Goal: Task Accomplishment & Management: Use online tool/utility

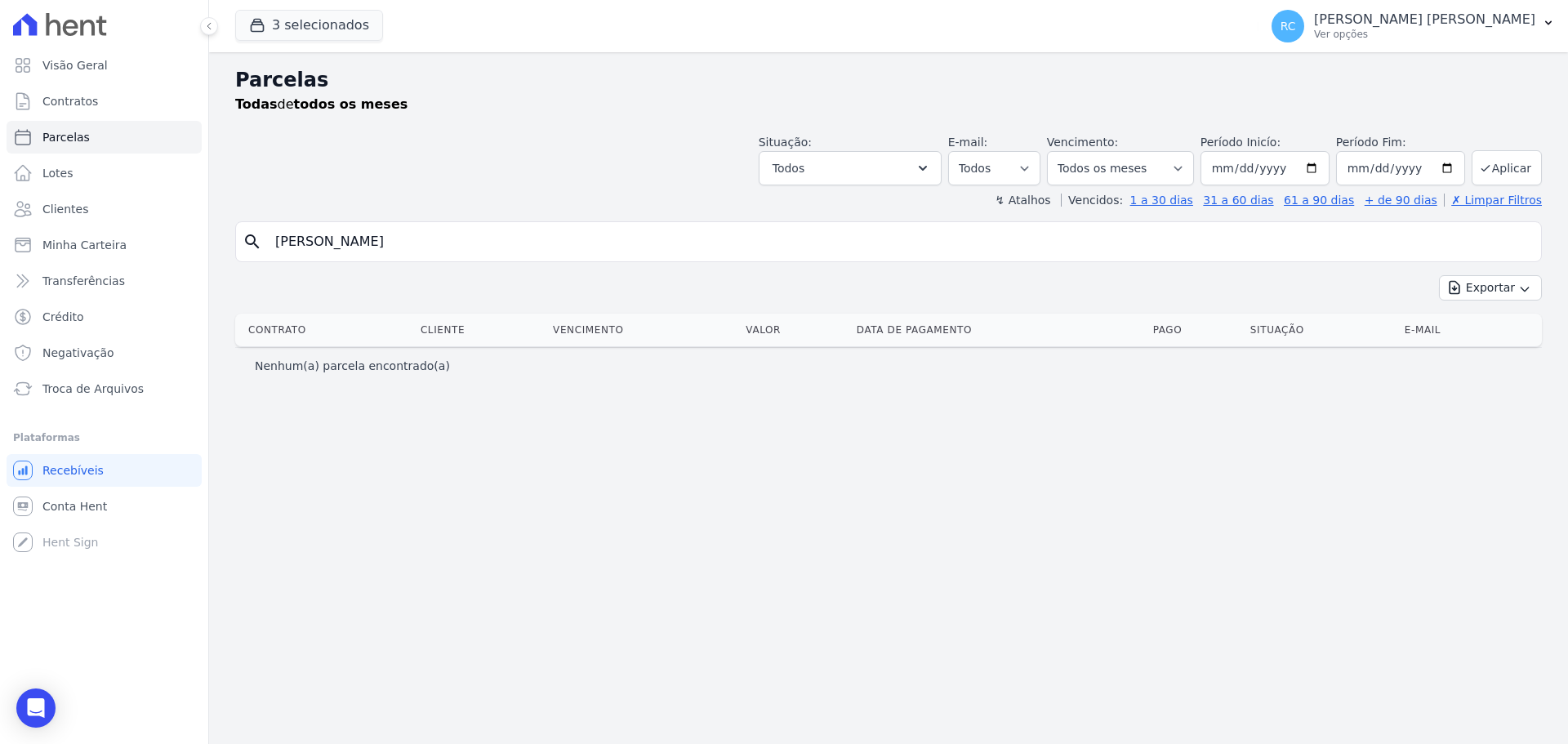
select select
drag, startPoint x: 450, startPoint y: 249, endPoint x: 128, endPoint y: 249, distance: 322.0
click at [103, 255] on div "Visão Geral Contratos Parcelas Lotes Clientes Minha Carteira Transferências Cré…" at bounding box center [784, 372] width 1568 height 744
type input "liliane arg"
select select
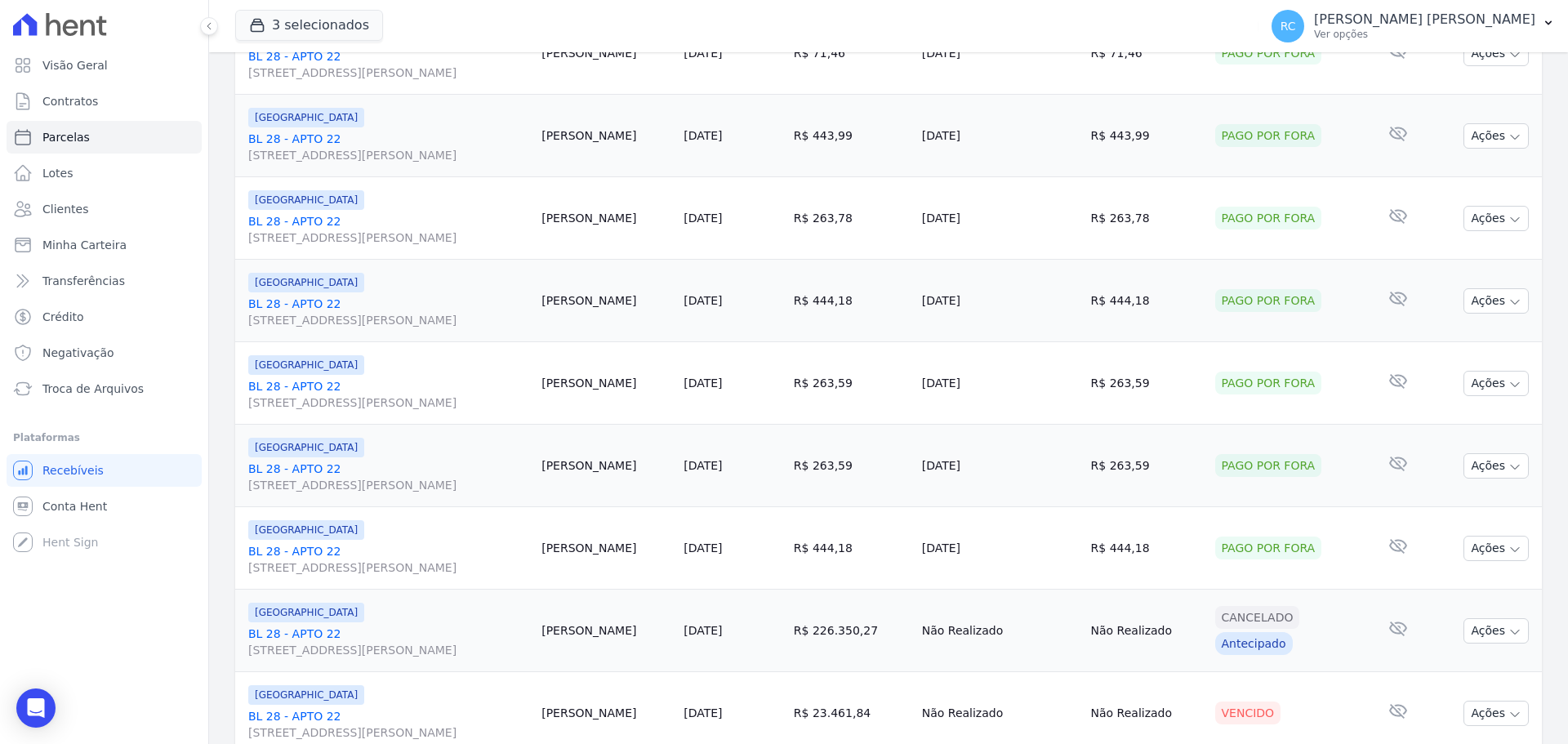
scroll to position [22, 0]
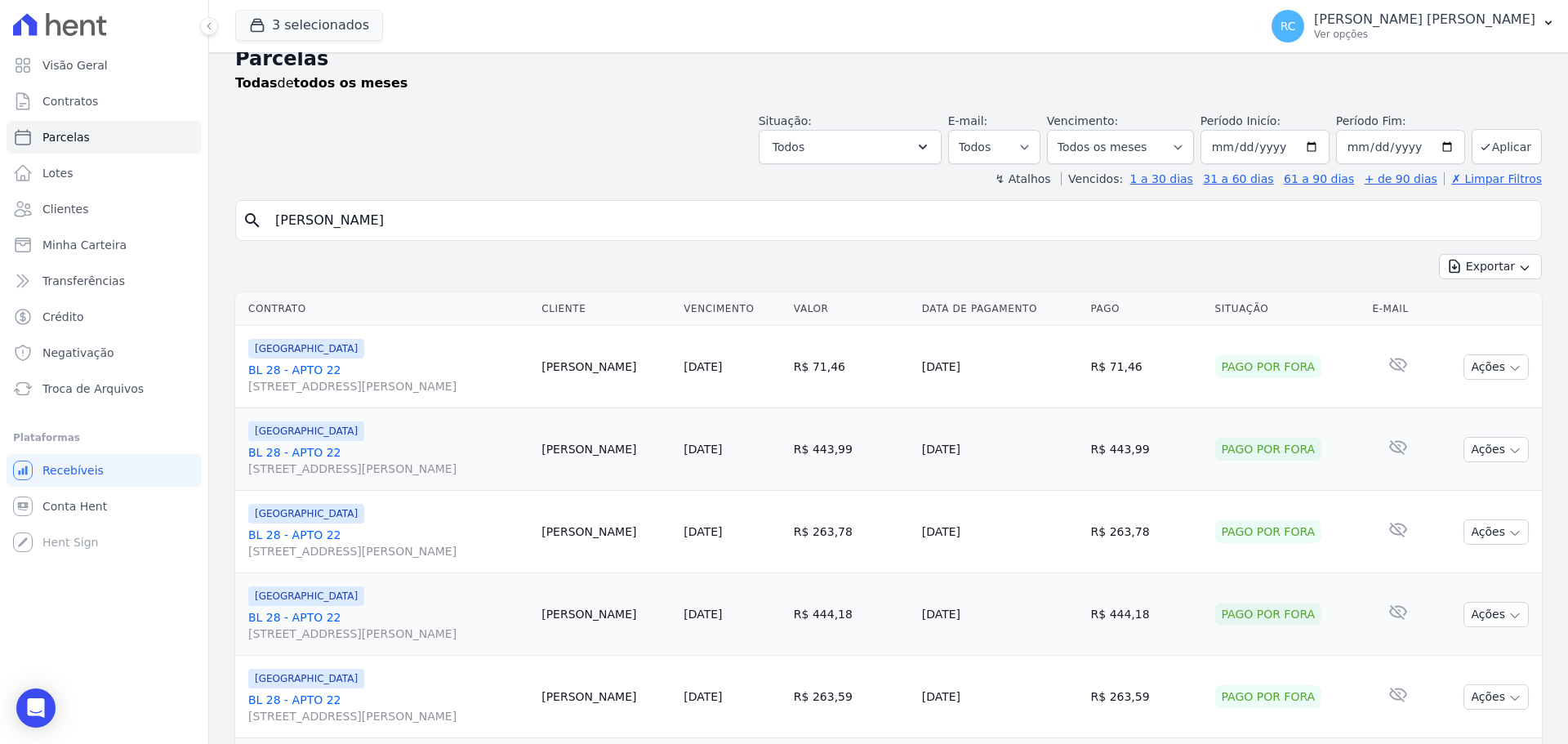
drag, startPoint x: 407, startPoint y: 197, endPoint x: 238, endPoint y: 180, distance: 169.9
click at [130, 194] on div "Visão Geral Contratos Parcelas Lotes Clientes Minha Carteira Transferências Cré…" at bounding box center [784, 372] width 1568 height 744
paste input "[PERSON_NAME]"
type input "[PERSON_NAME]"
select select
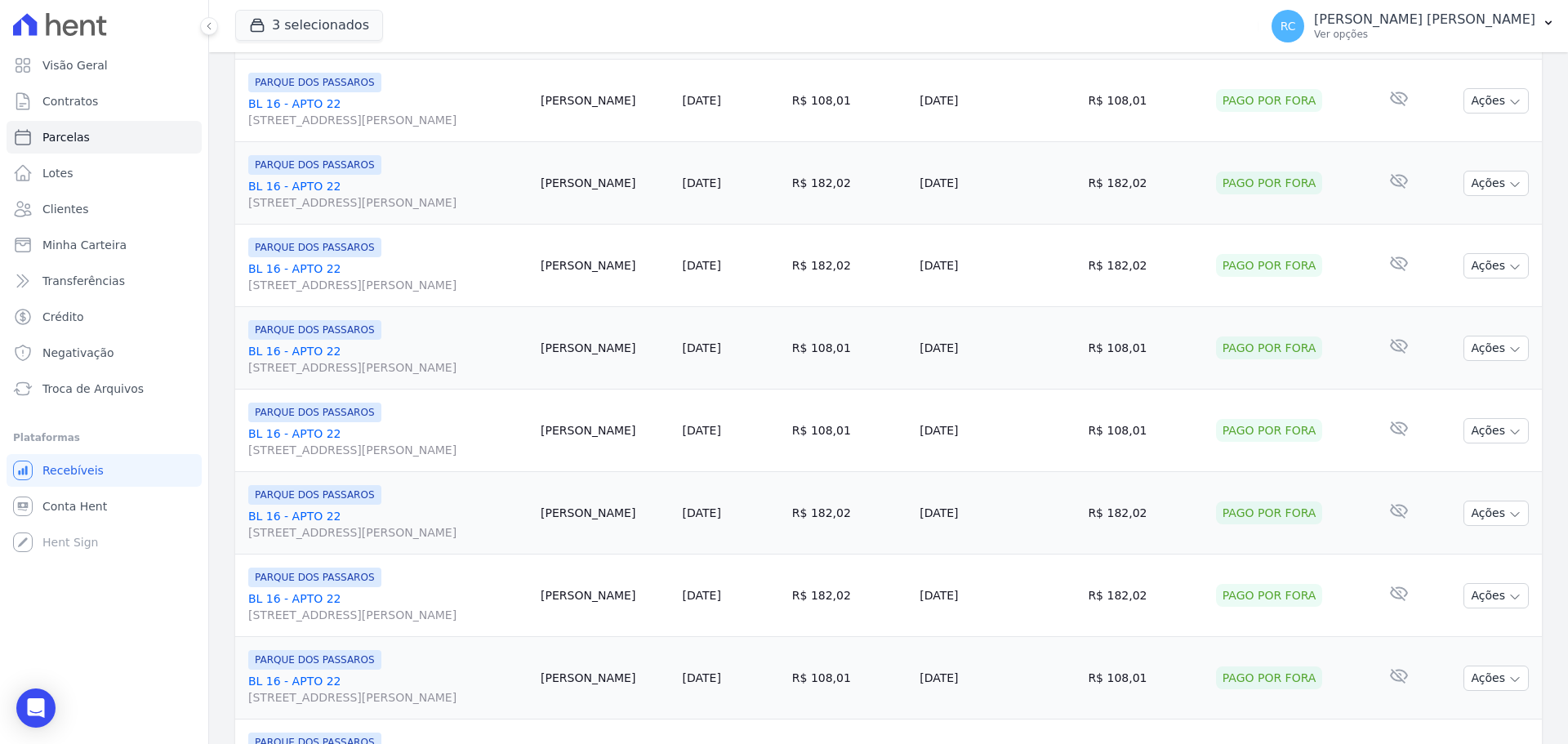
scroll to position [1736, 0]
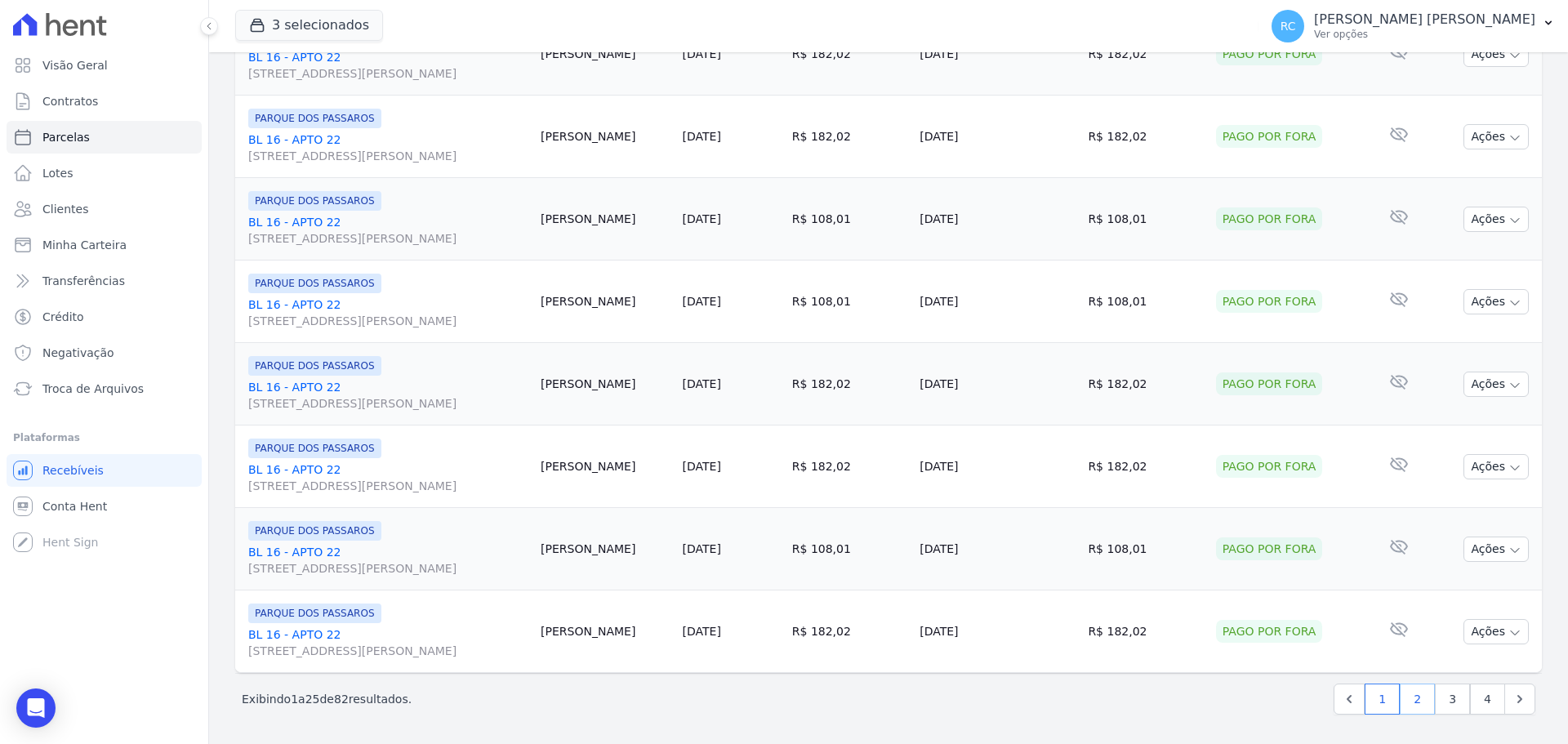
click at [1416, 711] on link "2" at bounding box center [1417, 698] width 35 height 31
select select
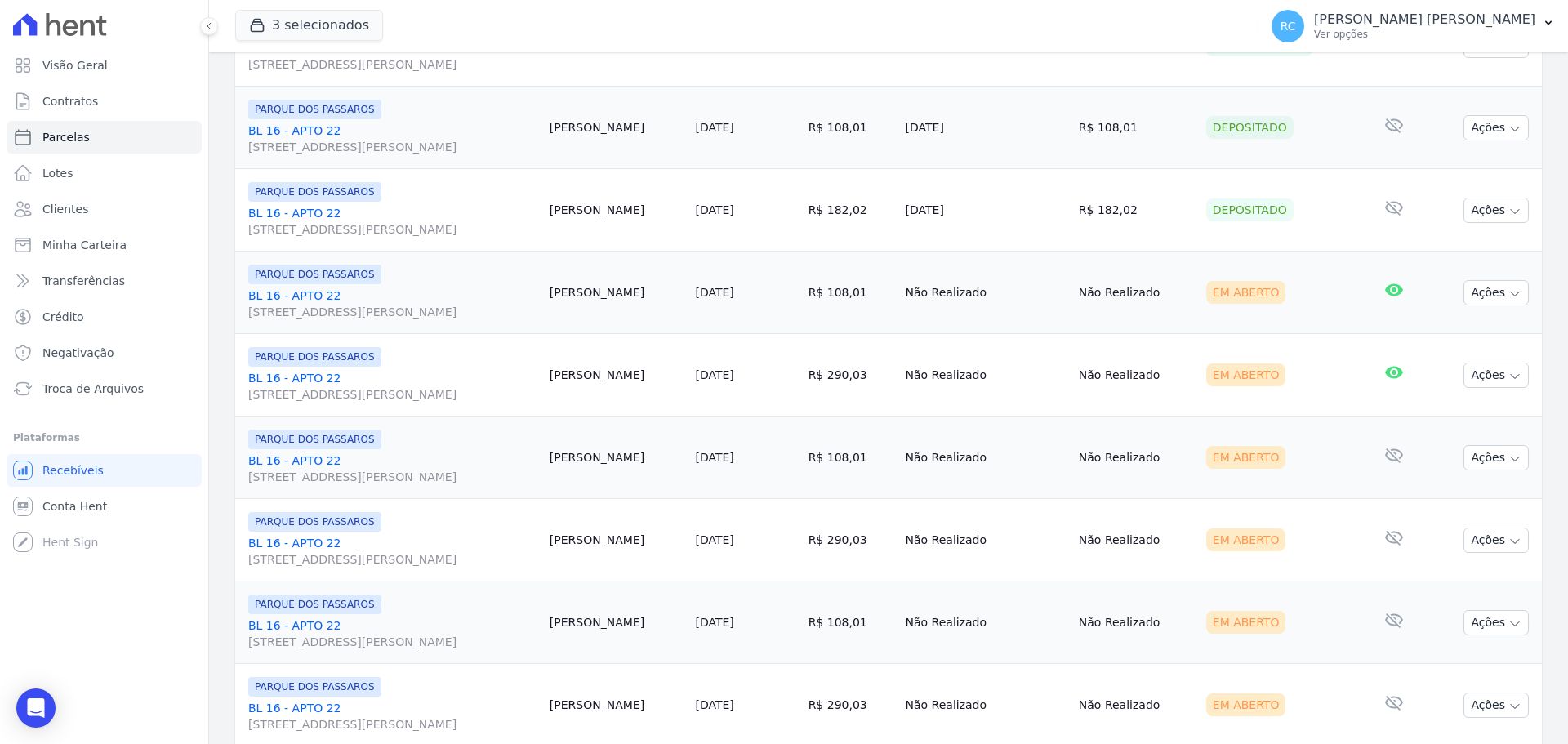
scroll to position [653, 0]
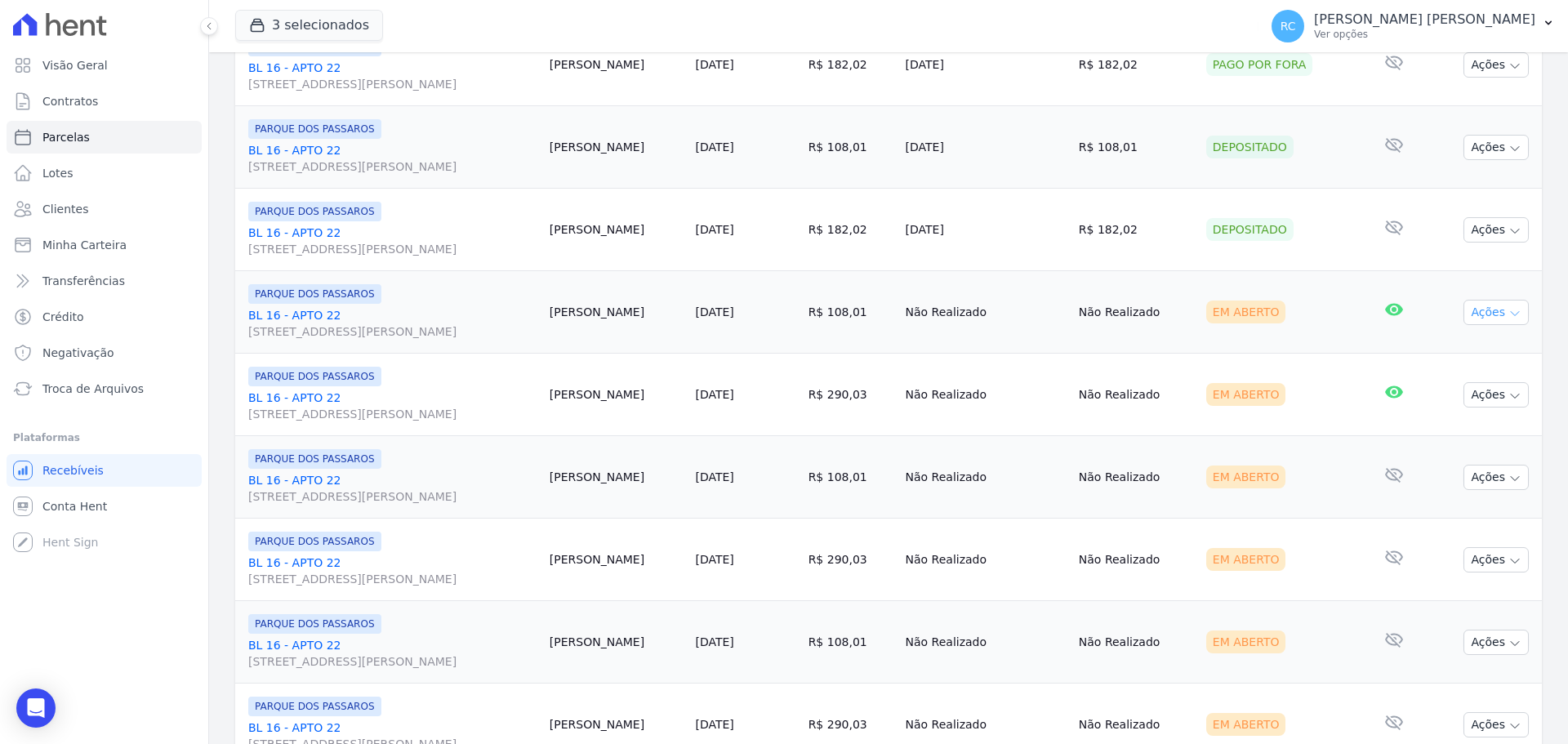
click at [1478, 308] on button "Ações" at bounding box center [1497, 311] width 65 height 25
click at [571, 351] on td "[PERSON_NAME]" at bounding box center [616, 312] width 146 height 83
click at [70, 516] on link "Conta Hent" at bounding box center [104, 506] width 195 height 33
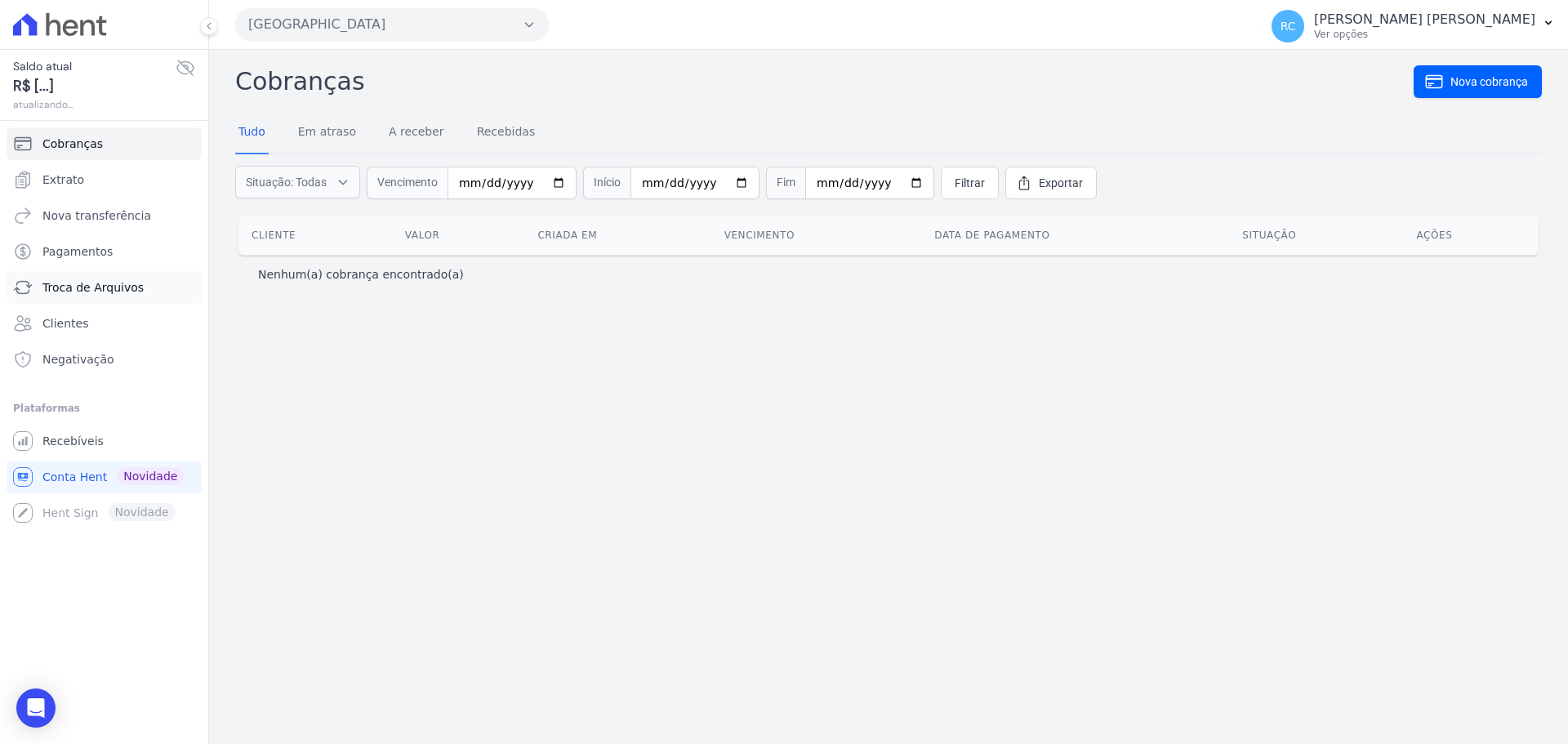
click at [84, 283] on span "Troca de Arquivos" at bounding box center [93, 287] width 102 height 16
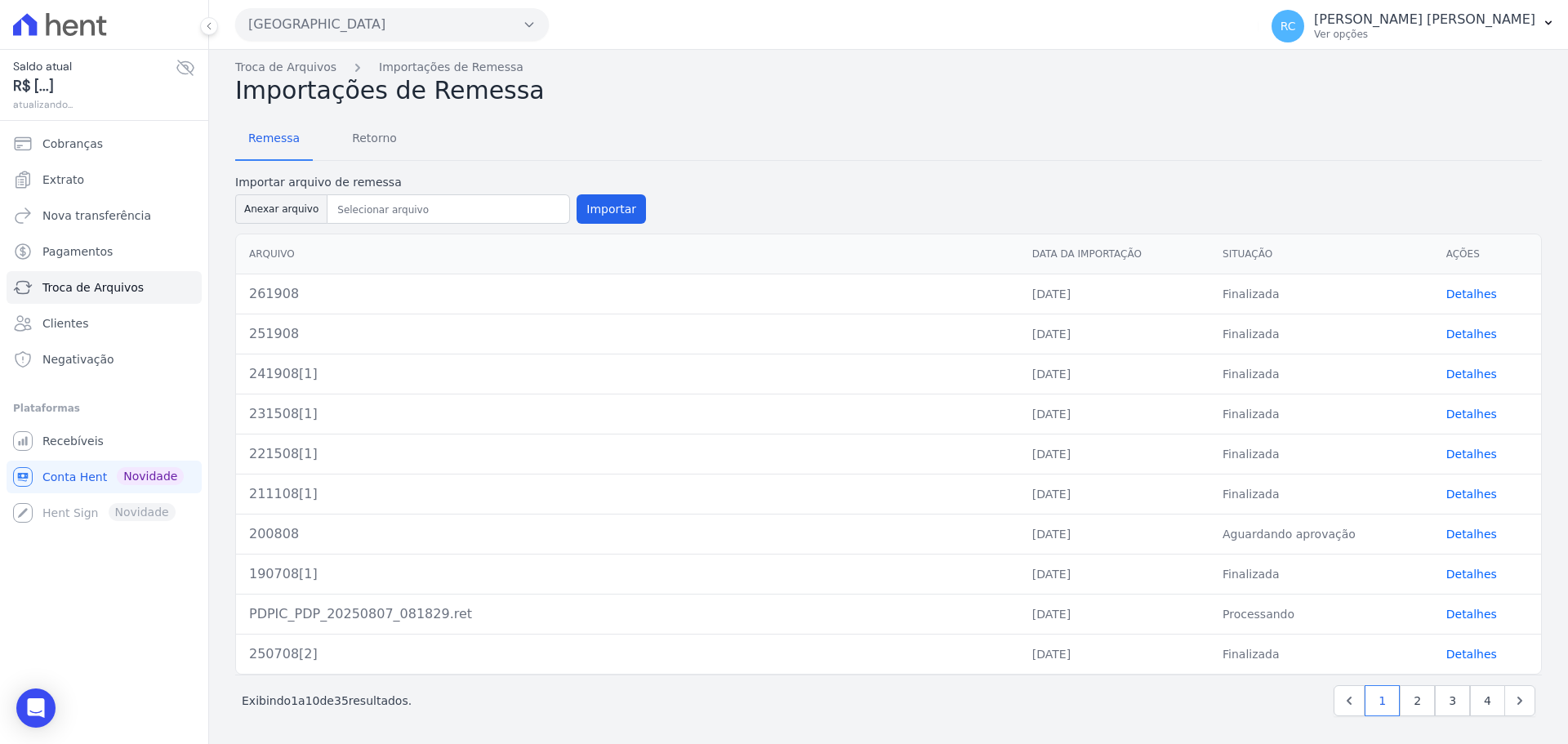
scroll to position [6, 0]
click at [360, 146] on span "Retorno" at bounding box center [374, 137] width 65 height 33
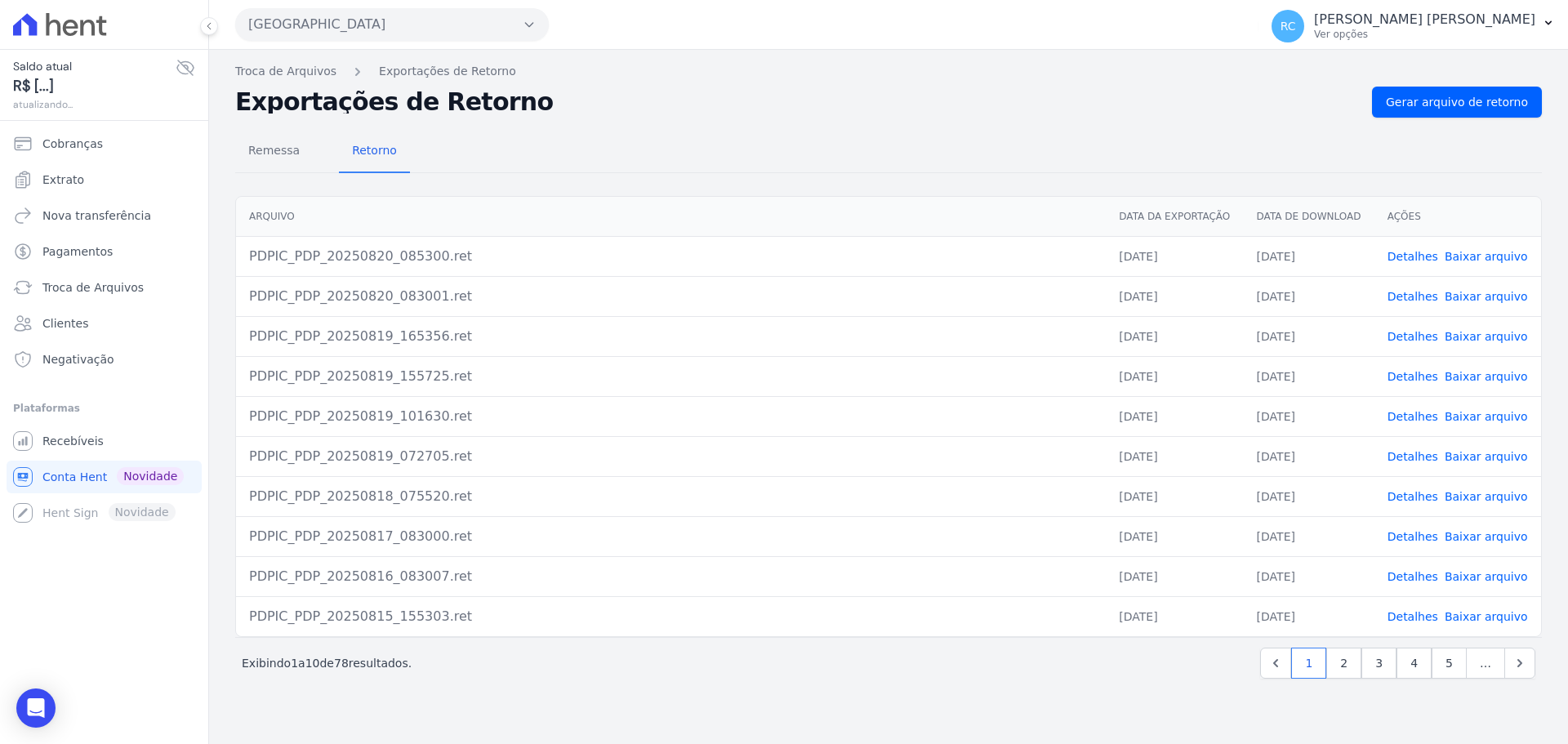
click at [1471, 616] on link "Baixar arquivo" at bounding box center [1486, 616] width 83 height 13
click at [1422, 618] on link "Detalhes" at bounding box center [1412, 616] width 51 height 13
click at [1418, 580] on link "Detalhes" at bounding box center [1412, 575] width 51 height 13
click at [1415, 538] on link "Detalhes" at bounding box center [1412, 536] width 51 height 13
click at [1343, 661] on link "2" at bounding box center [1343, 663] width 35 height 31
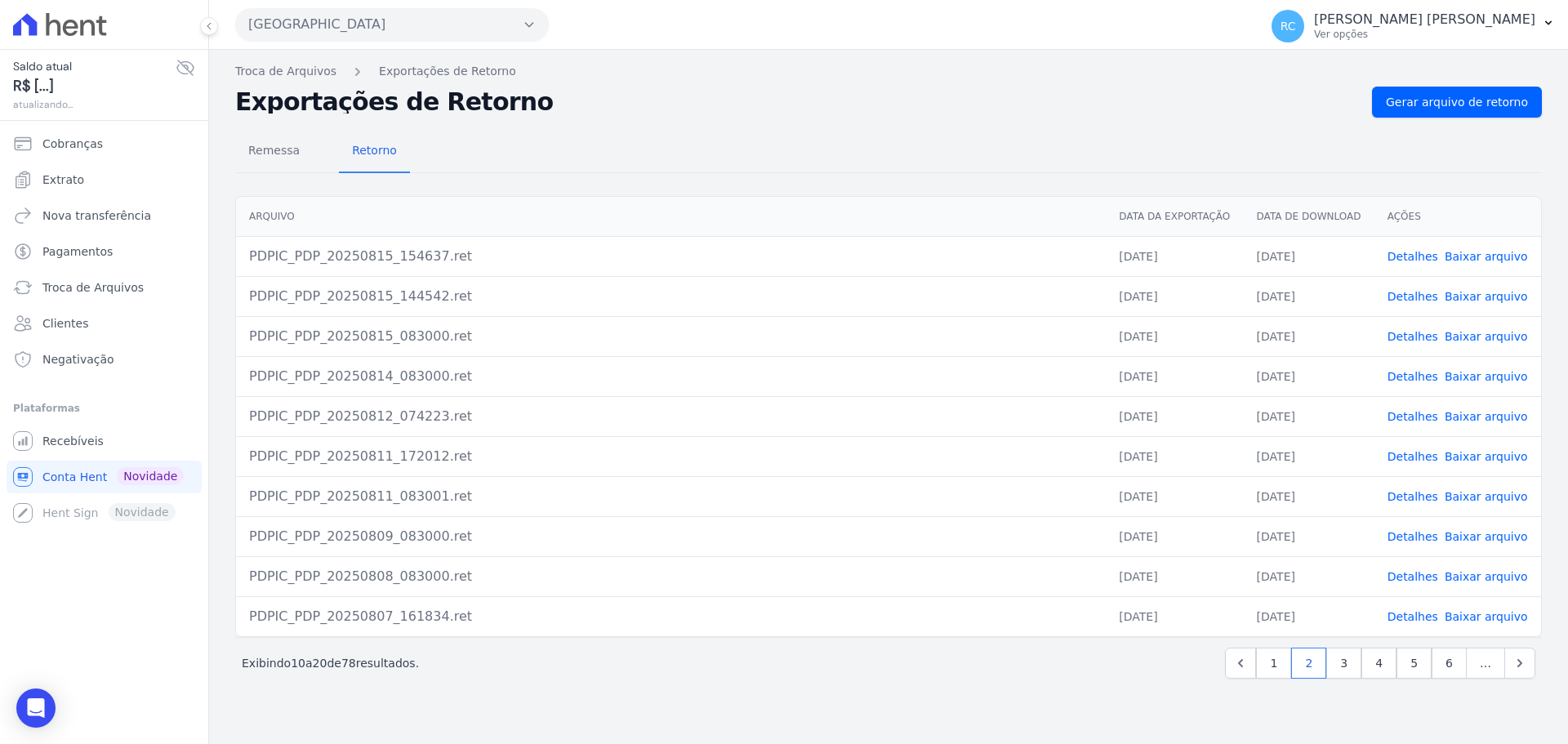
click at [1411, 620] on link "Detalhes" at bounding box center [1412, 616] width 51 height 13
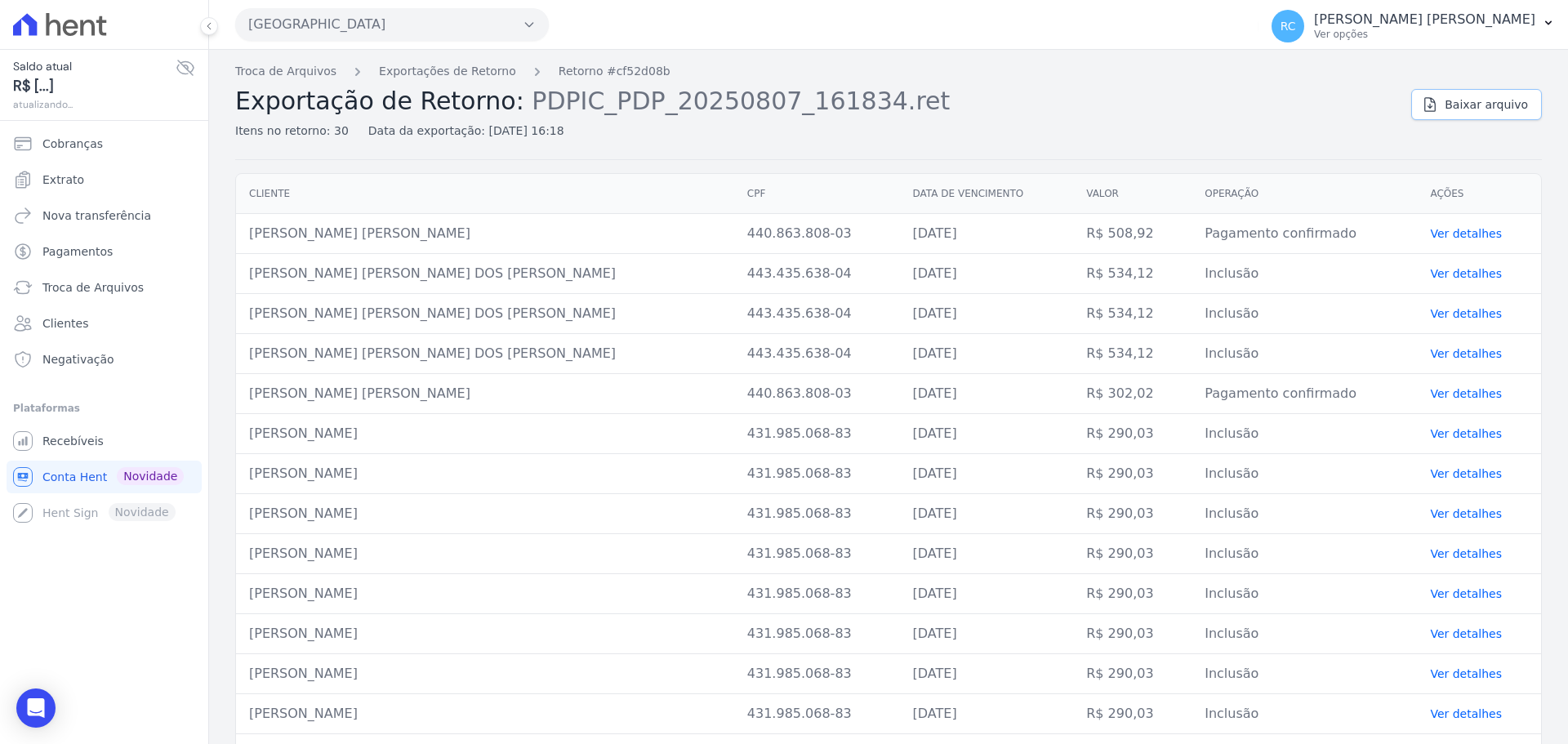
click at [1446, 110] on span "Baixar arquivo" at bounding box center [1486, 104] width 83 height 16
click at [343, 427] on td "BIANCA ARAUJO LOPES" at bounding box center [485, 433] width 498 height 40
copy tr "BIANCA ARAUJO LOPES"
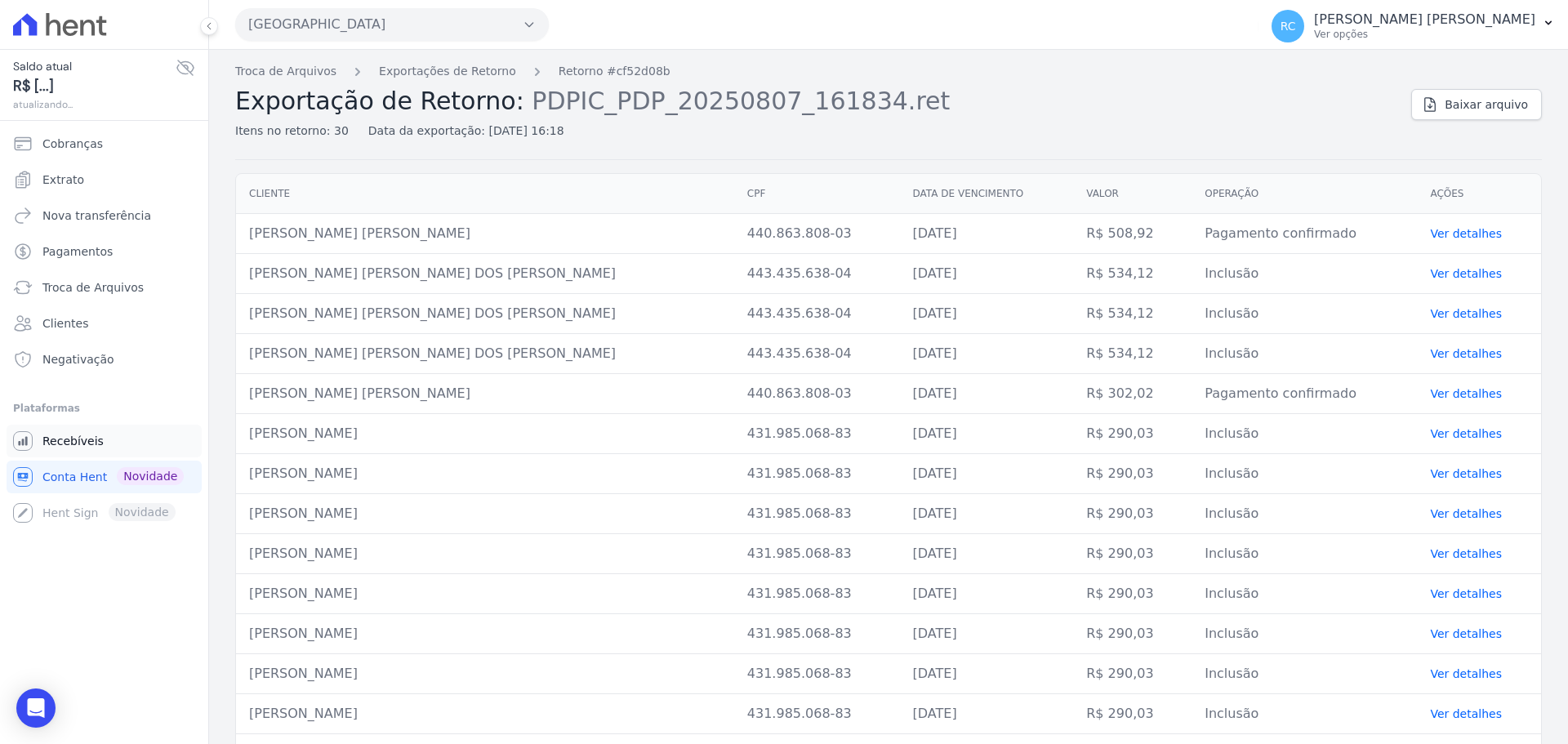
click at [125, 449] on link "Recebíveis" at bounding box center [104, 440] width 195 height 33
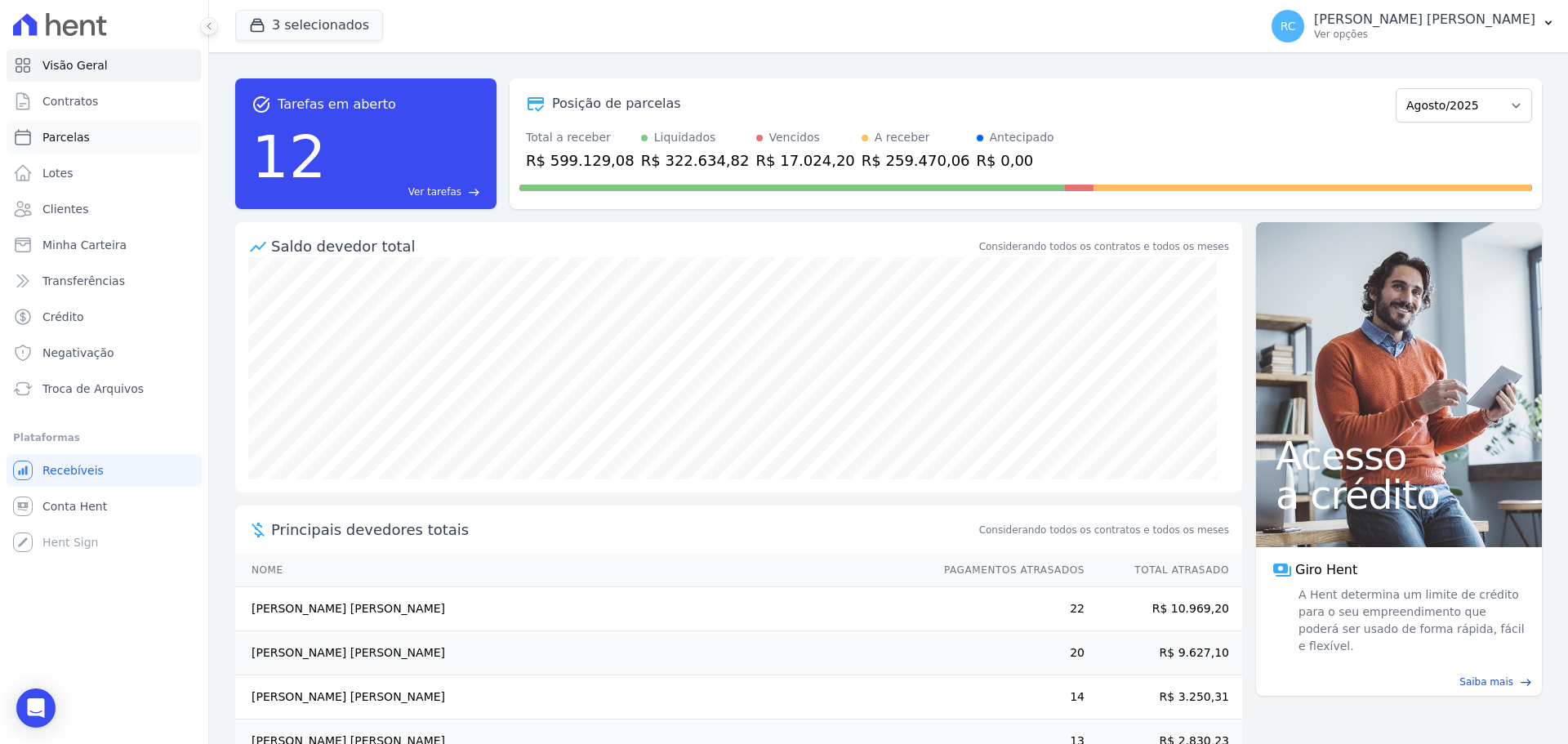
click at [89, 128] on link "Parcelas" at bounding box center [104, 137] width 195 height 33
select select
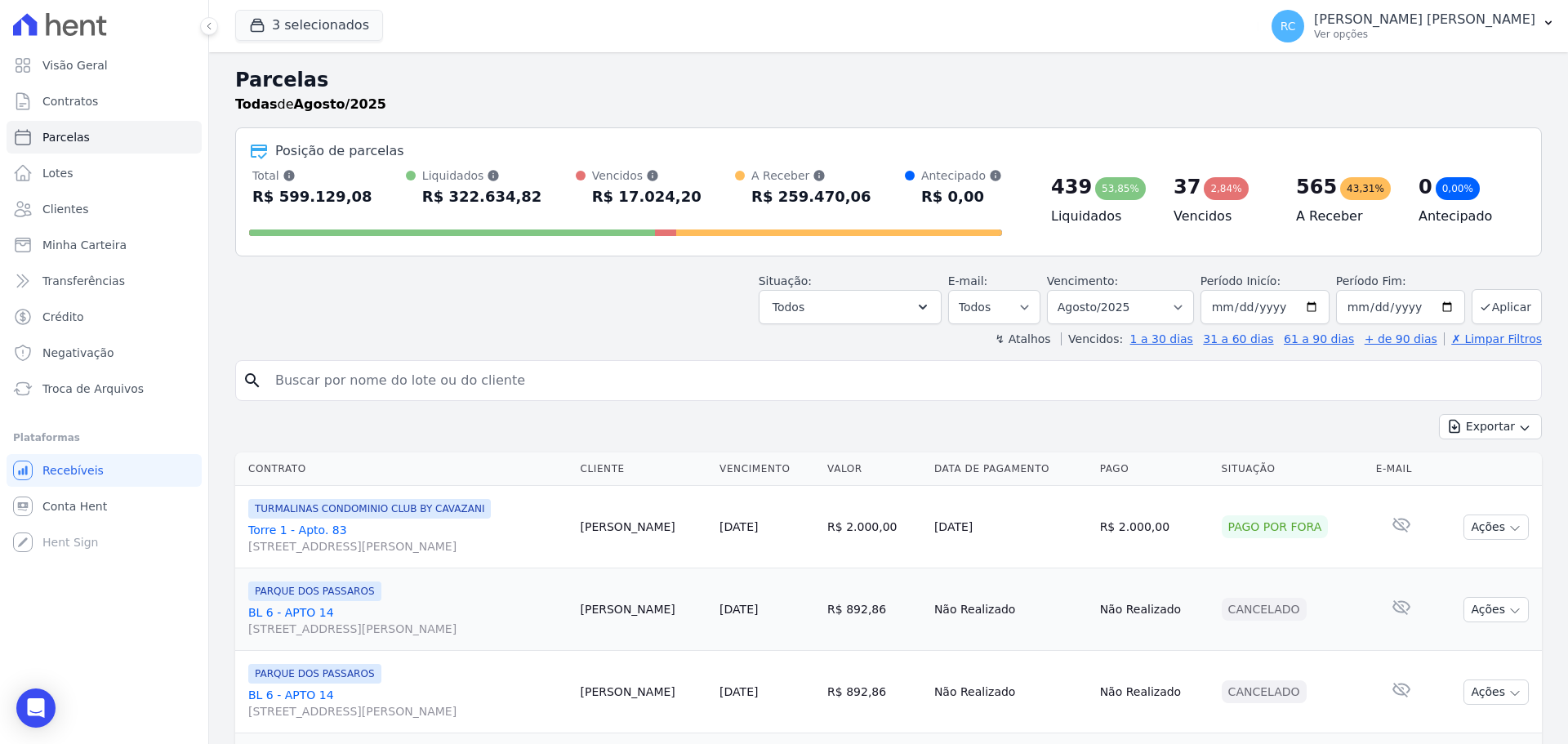
drag, startPoint x: 445, startPoint y: 384, endPoint x: 454, endPoint y: 380, distance: 9.8
click at [448, 384] on input "search" at bounding box center [899, 380] width 1269 height 33
paste input "BIANCA ARAUJO LOPES"
type input "BIANCA ARAUJO LOPES"
select select
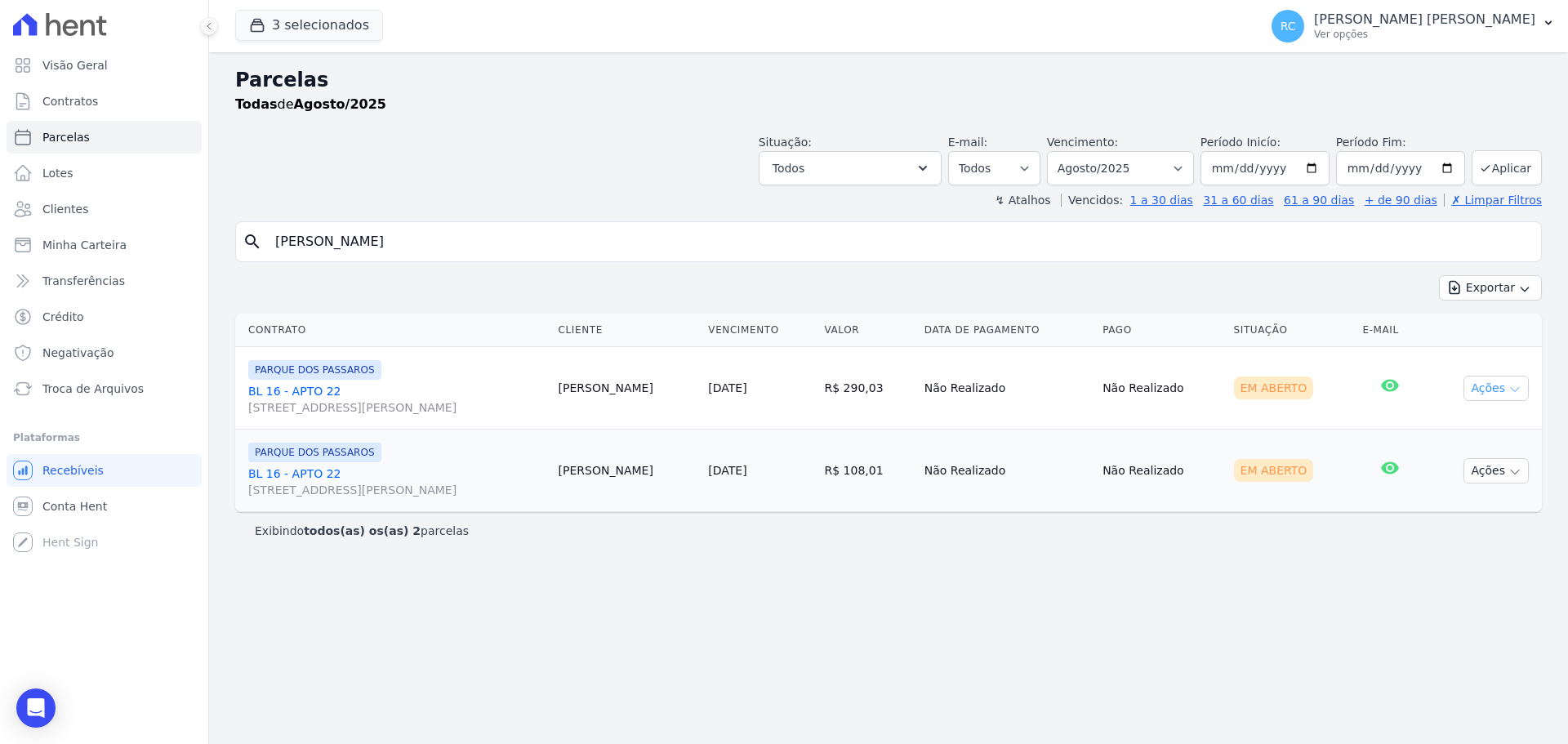
click at [1489, 384] on button "Ações" at bounding box center [1497, 388] width 65 height 25
click at [664, 586] on div "Parcelas Todas de Agosto/2025 Situação: Agendado Em Aberto Pago Processando Can…" at bounding box center [888, 398] width 1359 height 692
click at [1160, 175] on select "Filtrar por período ──────── Todos os meses Dezembro/2021 Janeiro/2022 Fevereir…" at bounding box center [1120, 169] width 147 height 34
select select "all"
click at [1070, 151] on select "Filtrar por período ──────── Todos os meses Dezembro/2021 Janeiro/2022 Fevereir…" at bounding box center [1120, 169] width 147 height 34
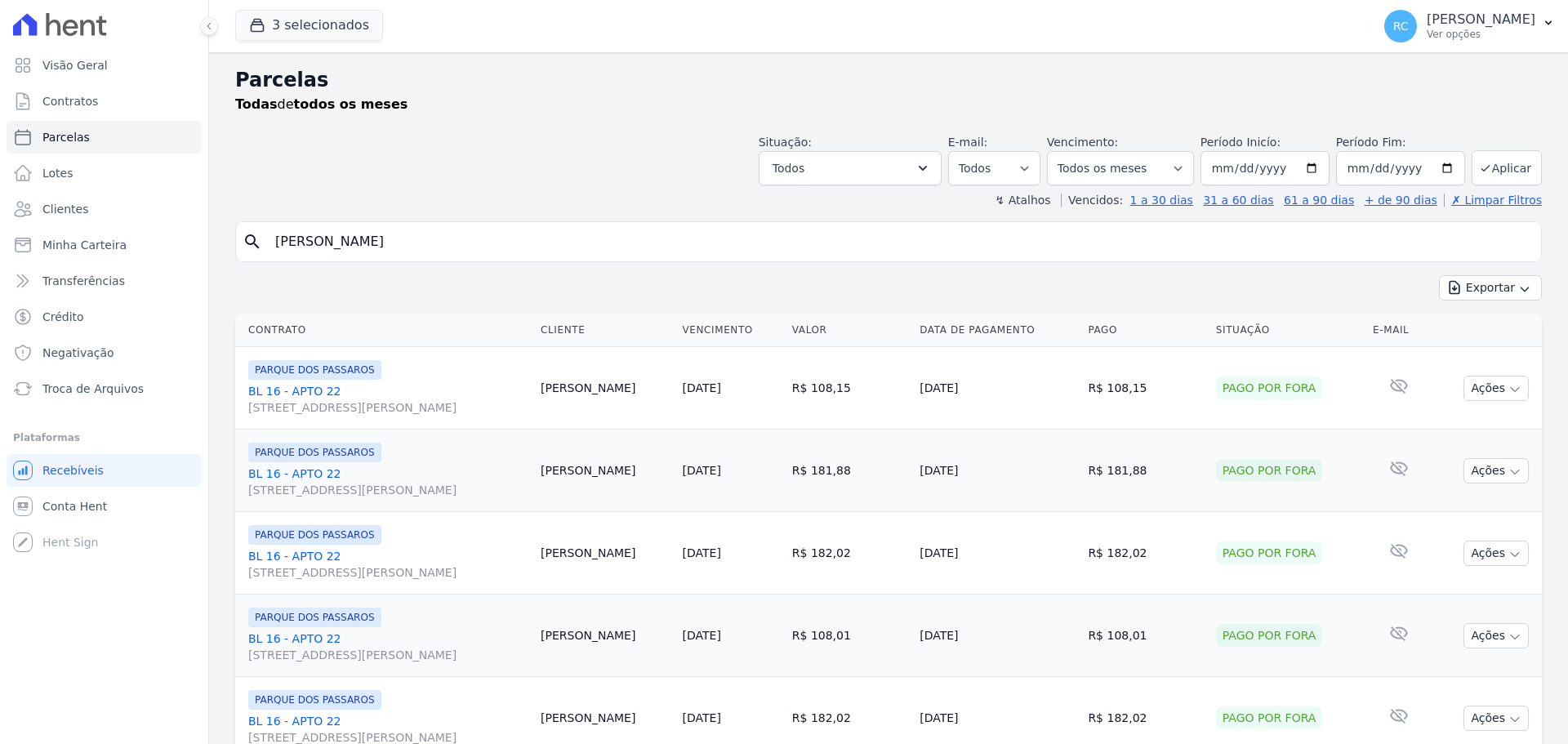
select select
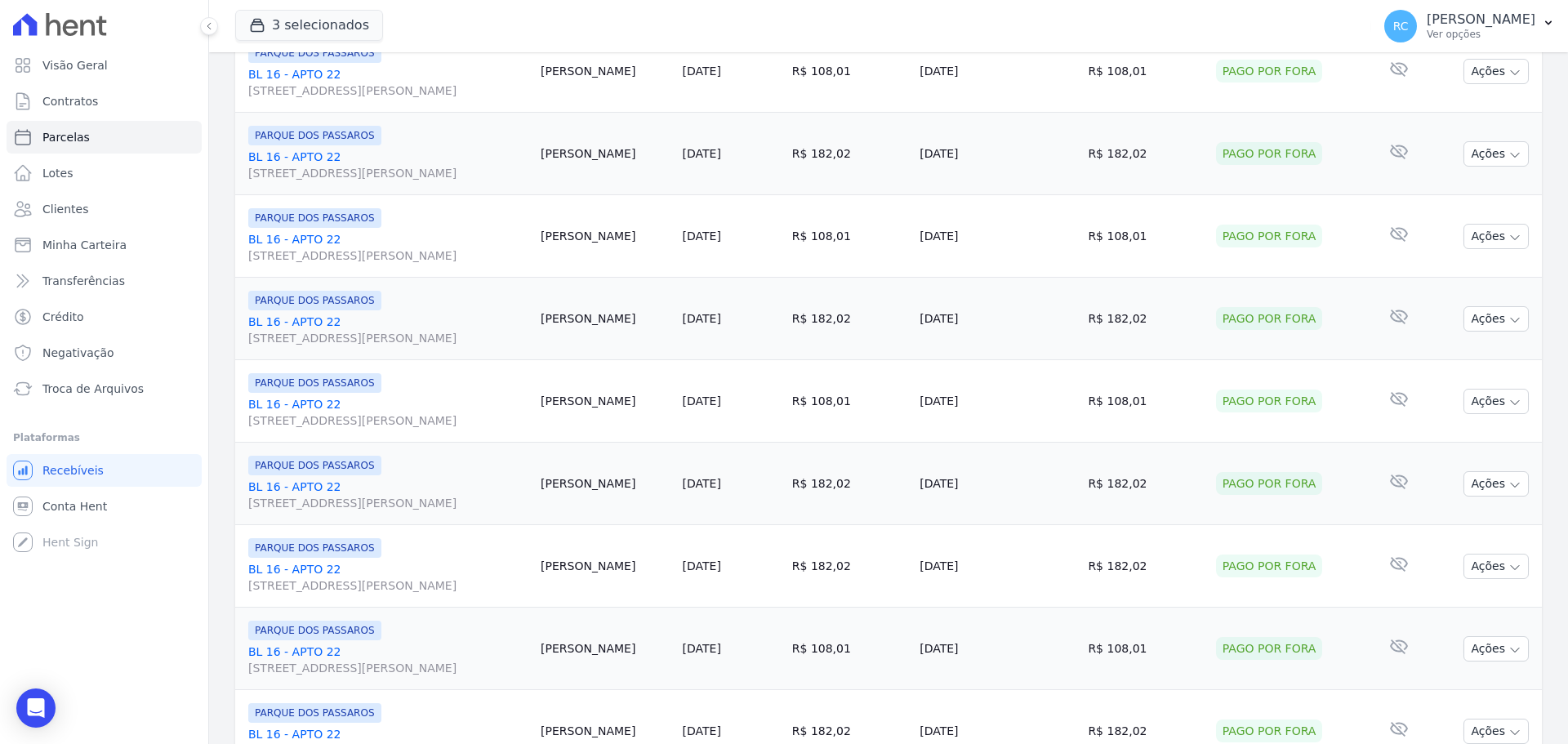
scroll to position [1736, 0]
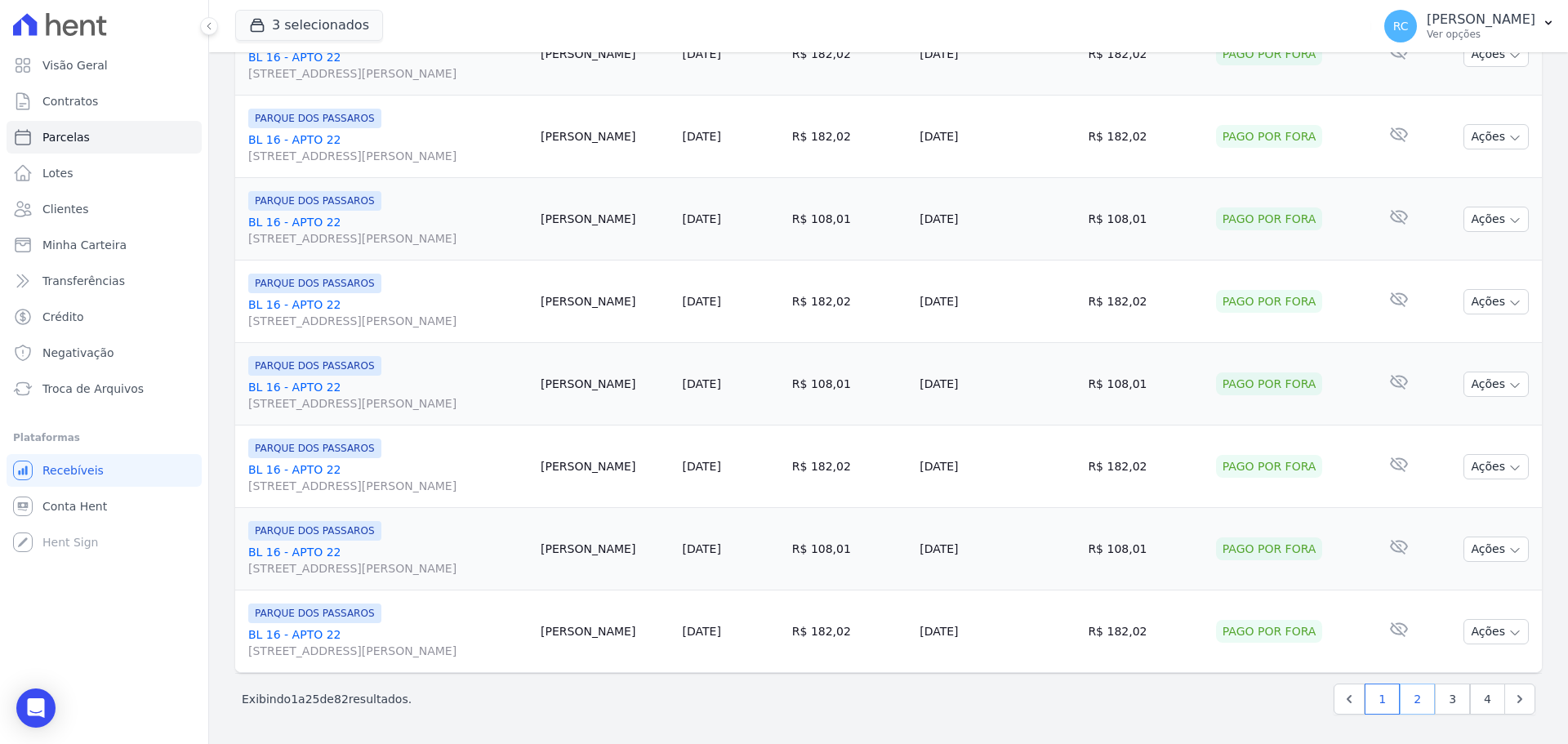
click at [1411, 694] on link "2" at bounding box center [1417, 698] width 35 height 31
select select
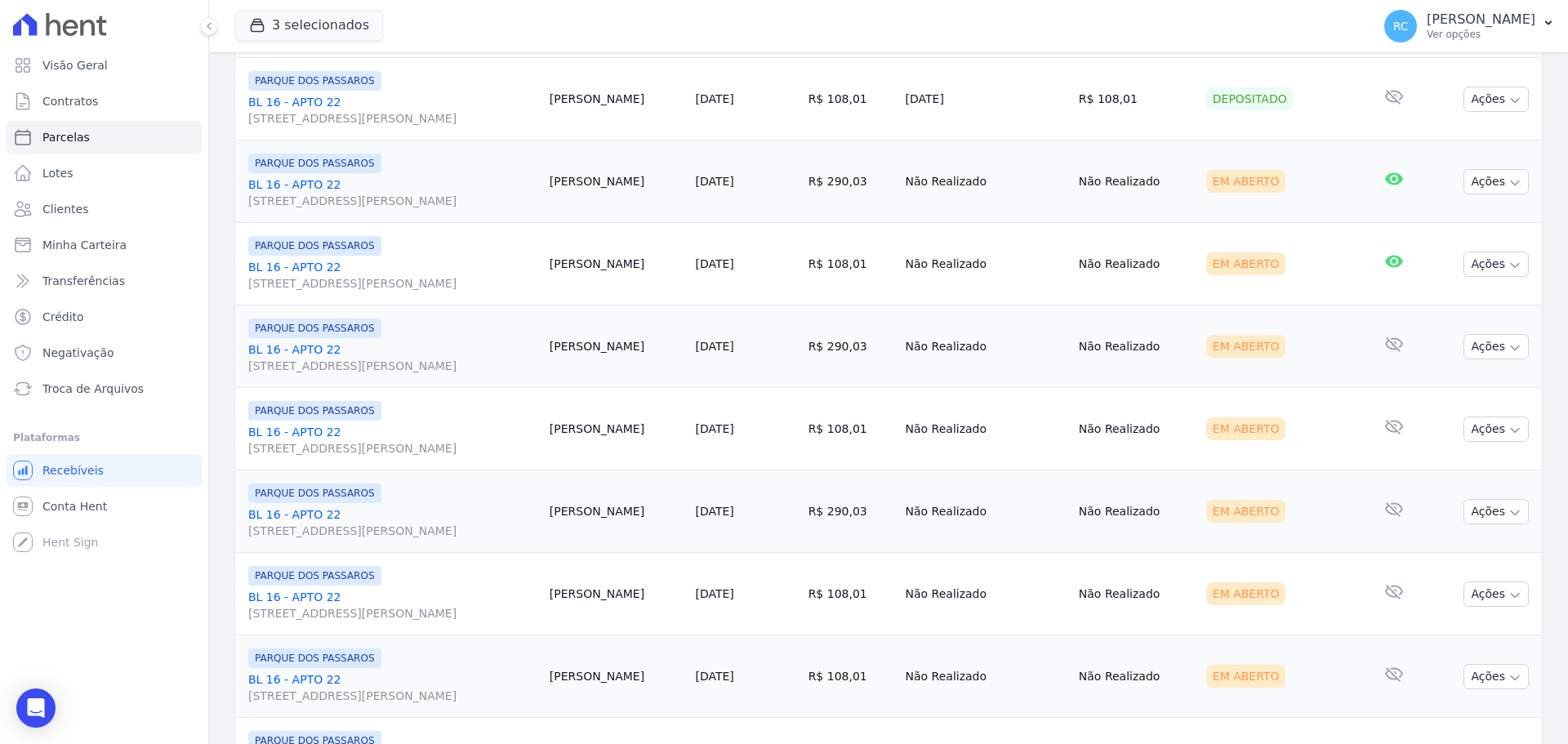
scroll to position [735, 0]
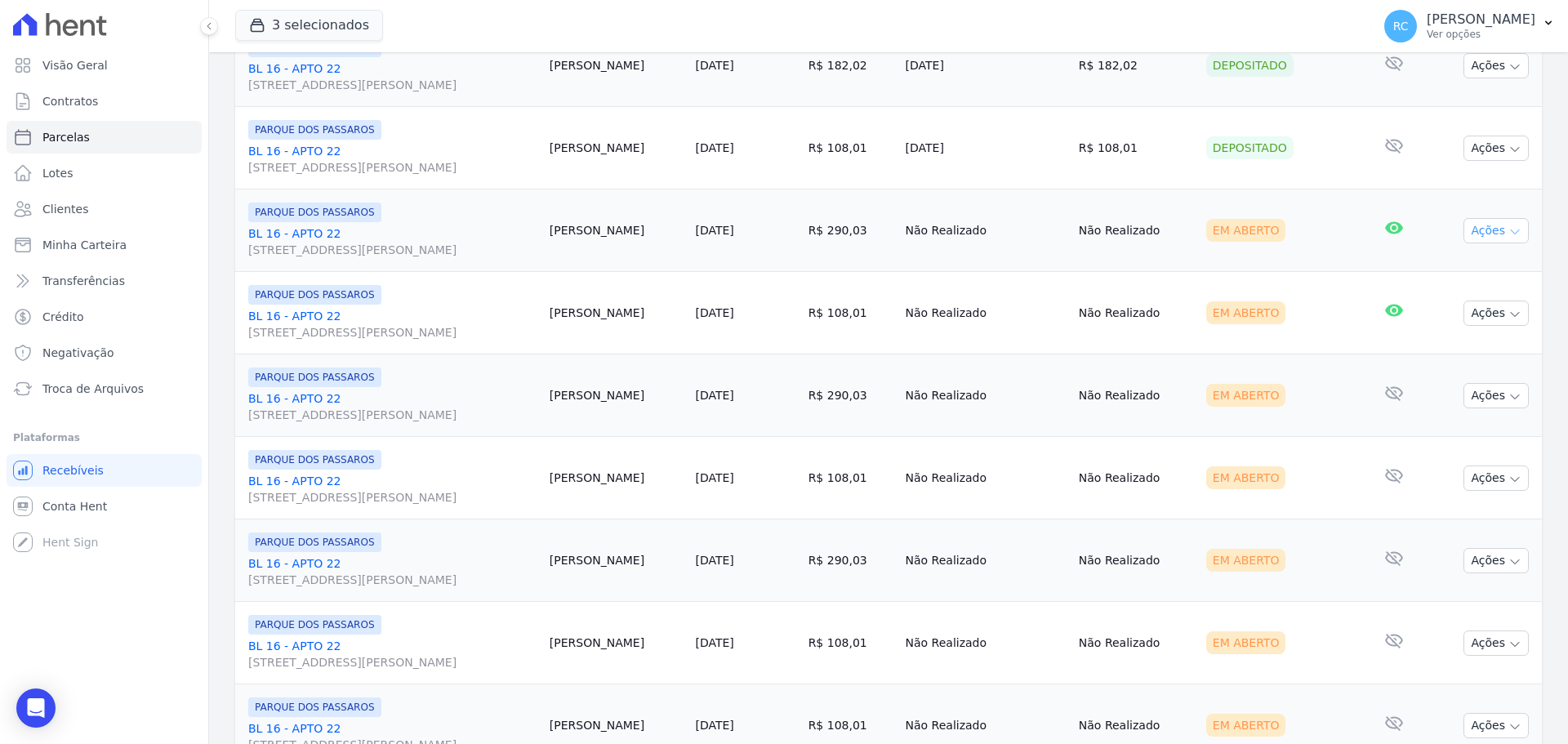
click at [1509, 229] on icon "button" at bounding box center [1515, 231] width 13 height 13
click at [808, 339] on td "R$ 108,01" at bounding box center [850, 313] width 97 height 83
click at [1239, 223] on div "Em Aberto" at bounding box center [1246, 230] width 80 height 23
click at [1241, 222] on div "Em Aberto" at bounding box center [1246, 230] width 80 height 23
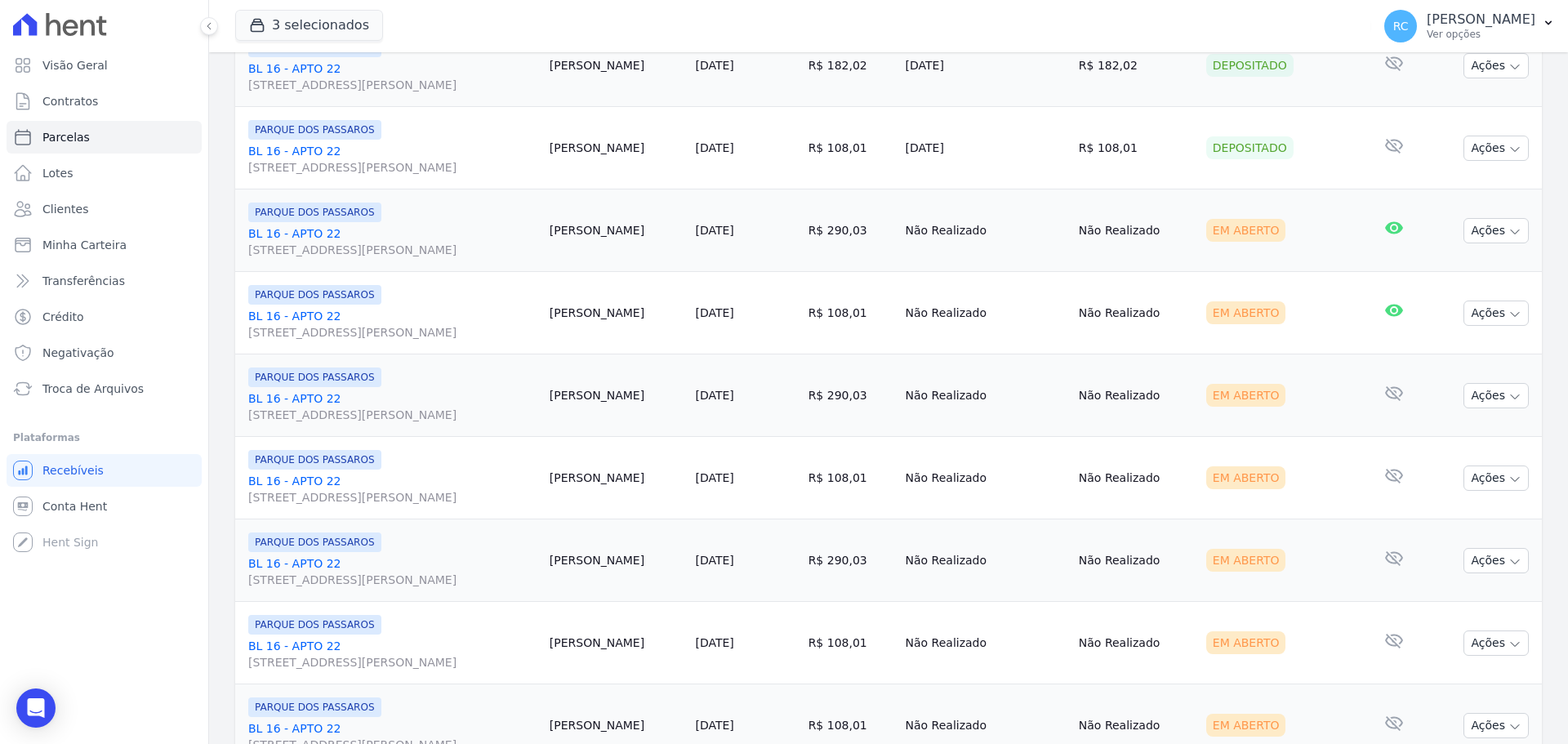
click at [1325, 280] on td "Em Aberto" at bounding box center [1281, 313] width 162 height 83
click at [1492, 229] on button "Ações" at bounding box center [1497, 230] width 65 height 25
click at [1271, 215] on td "Em Aberto" at bounding box center [1281, 231] width 162 height 83
click at [47, 710] on div "Open Intercom Messenger" at bounding box center [36, 708] width 43 height 43
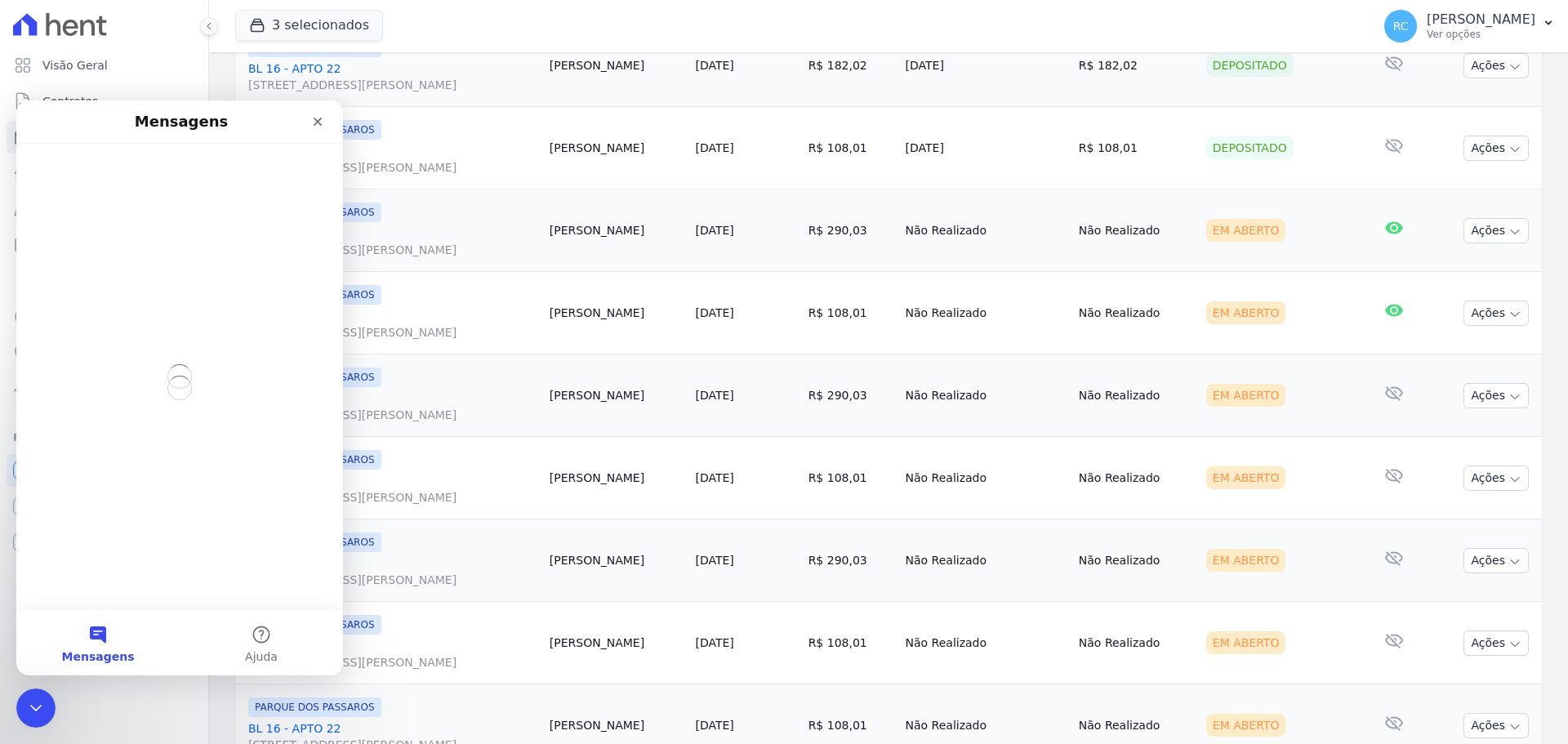
scroll to position [0, 0]
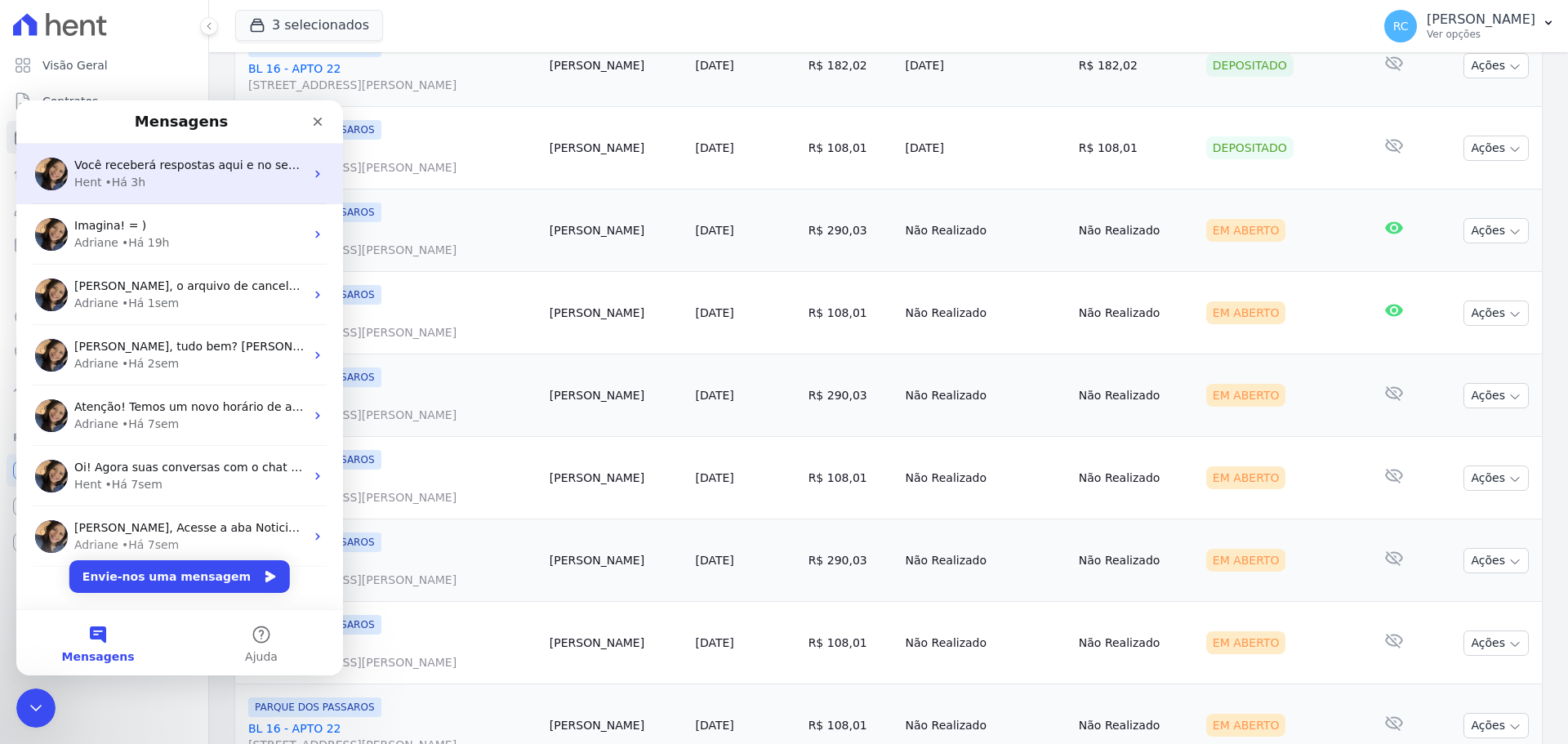
click at [208, 170] on span "Você receberá respostas aqui e no seu e-mail: ✉️ raquel.almeida@cavazani.com.br…" at bounding box center [566, 164] width 985 height 13
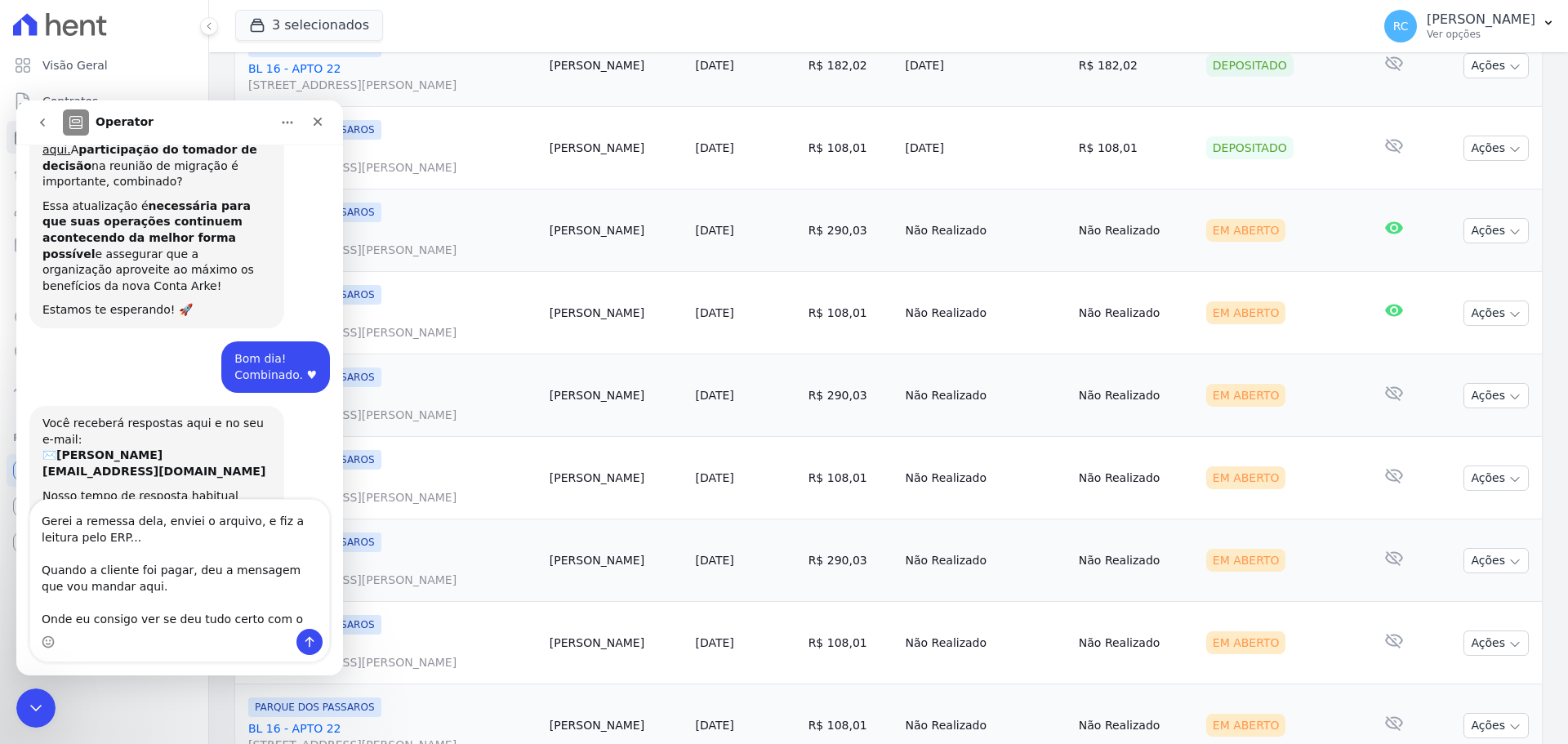
scroll to position [92, 0]
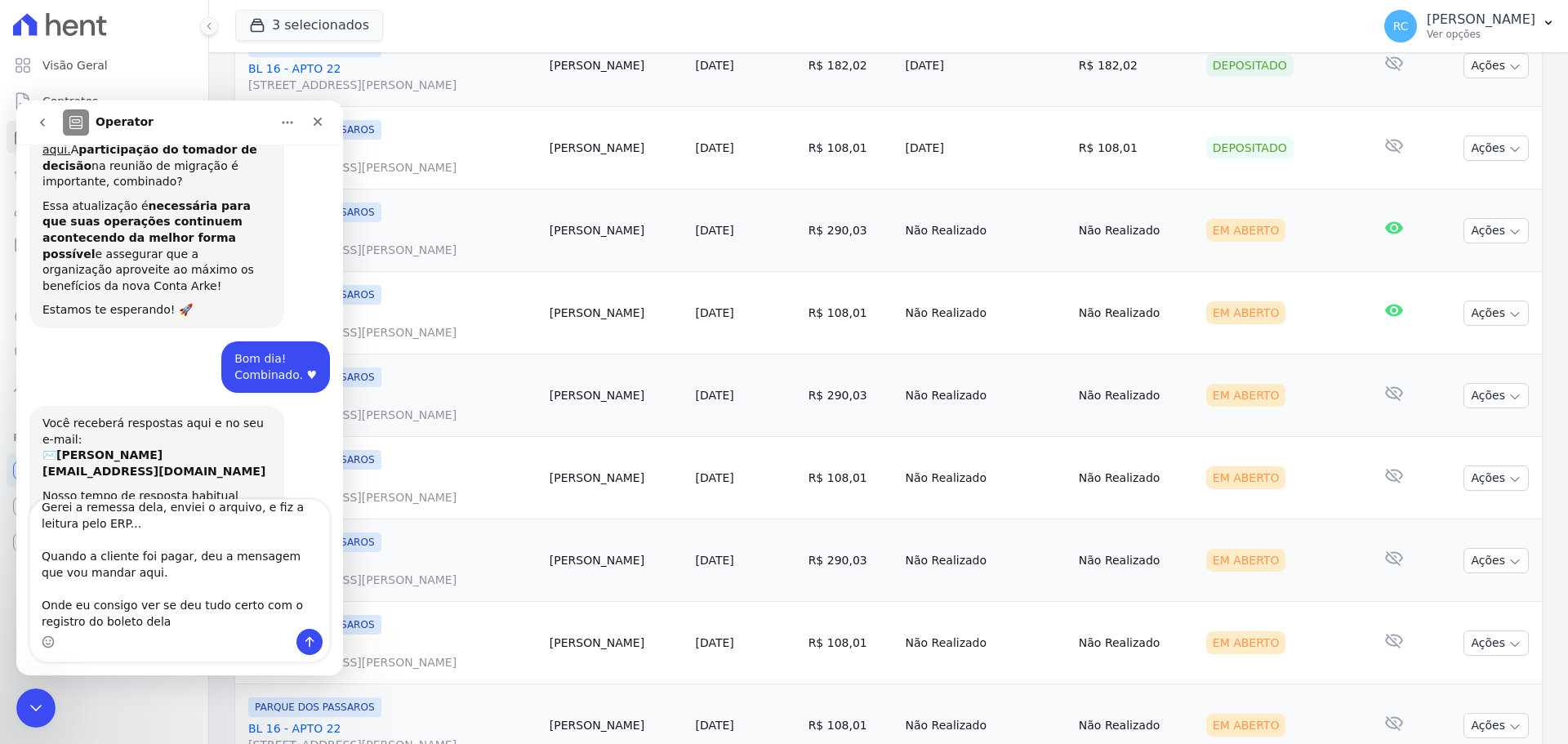
type textarea "Boa tarde! Tudo bem? Cliente do Parque dos Passaros: BIANCA ARAUJO LOPES Gerei …"
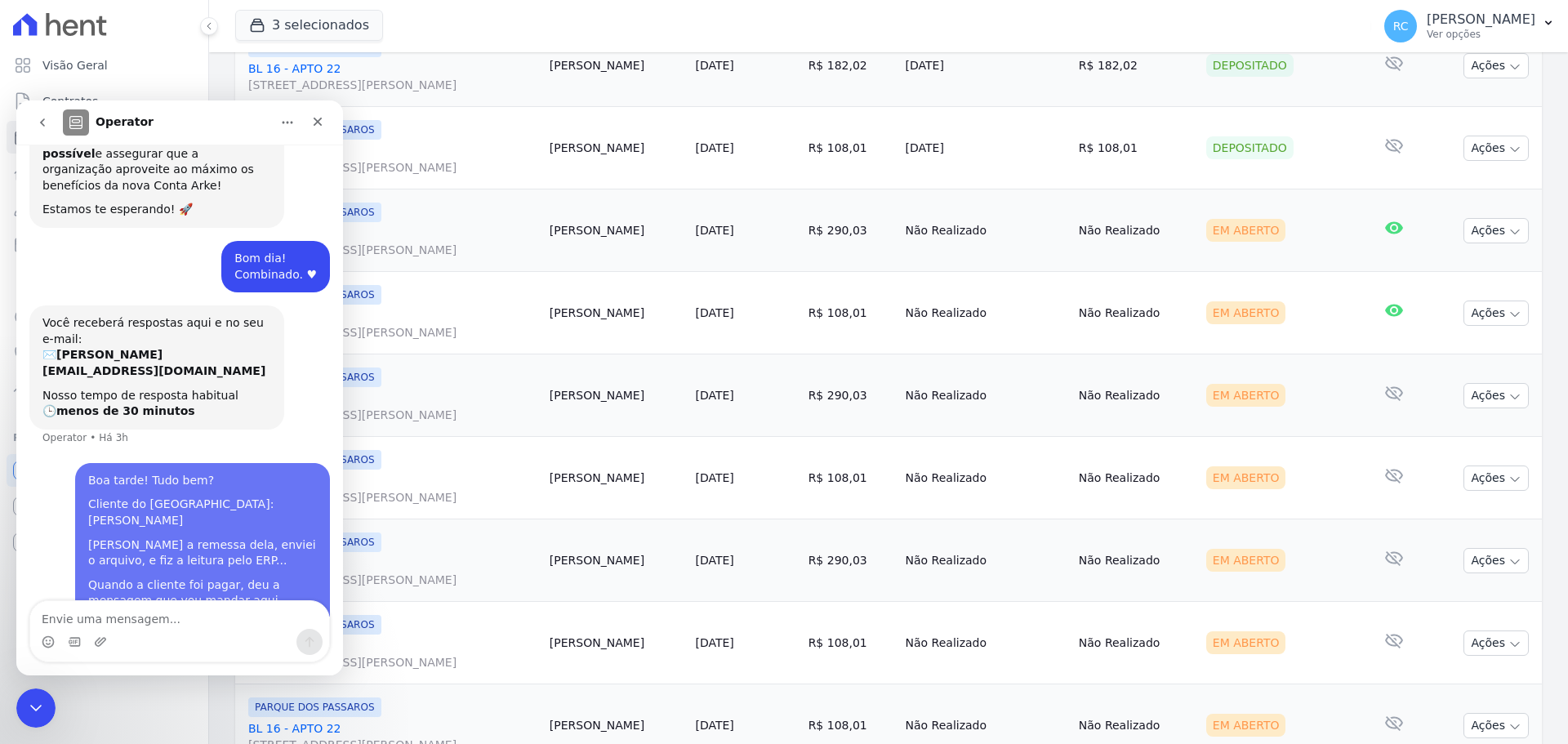
scroll to position [533, 0]
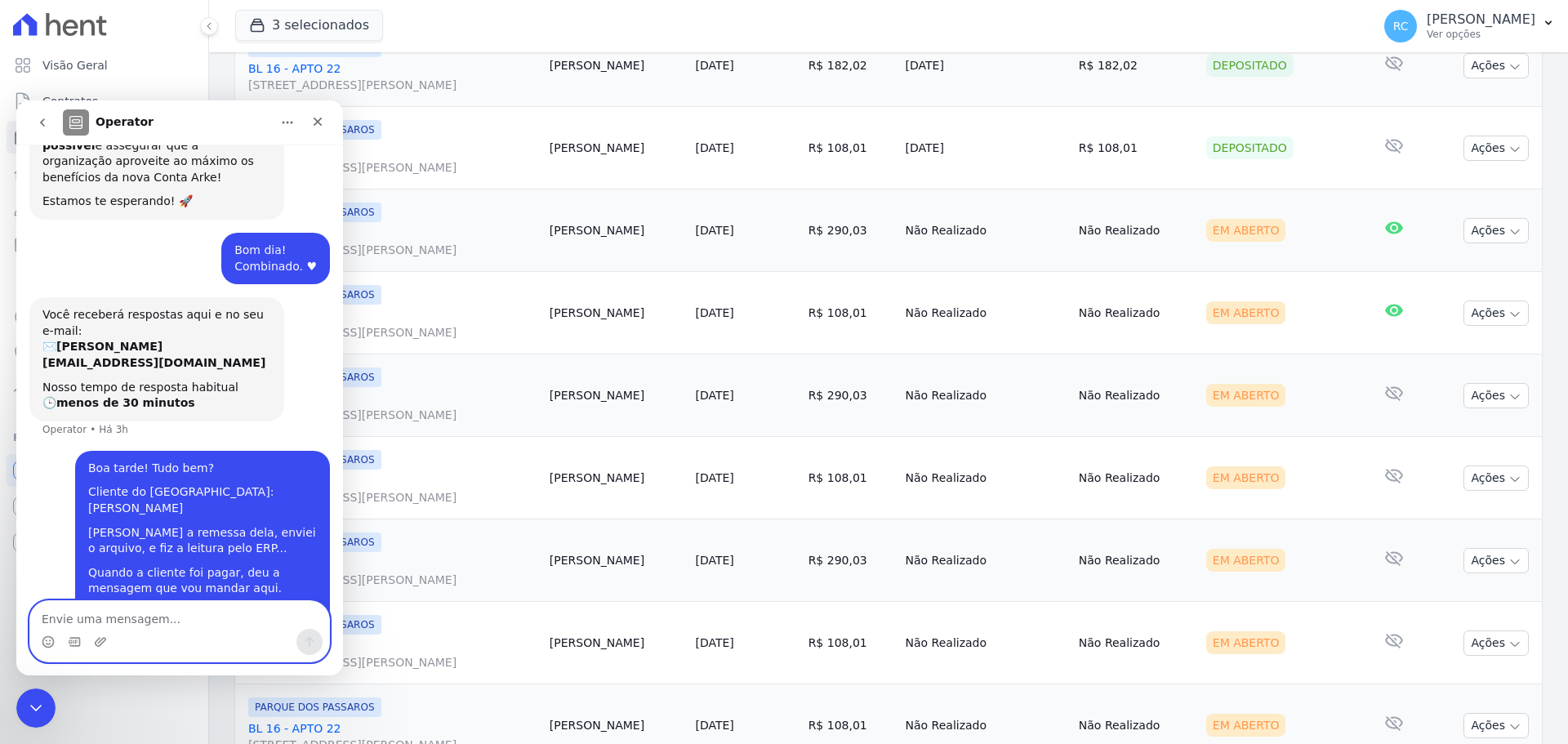
click at [121, 621] on textarea "Envie uma mensagem..." at bounding box center [179, 614] width 299 height 28
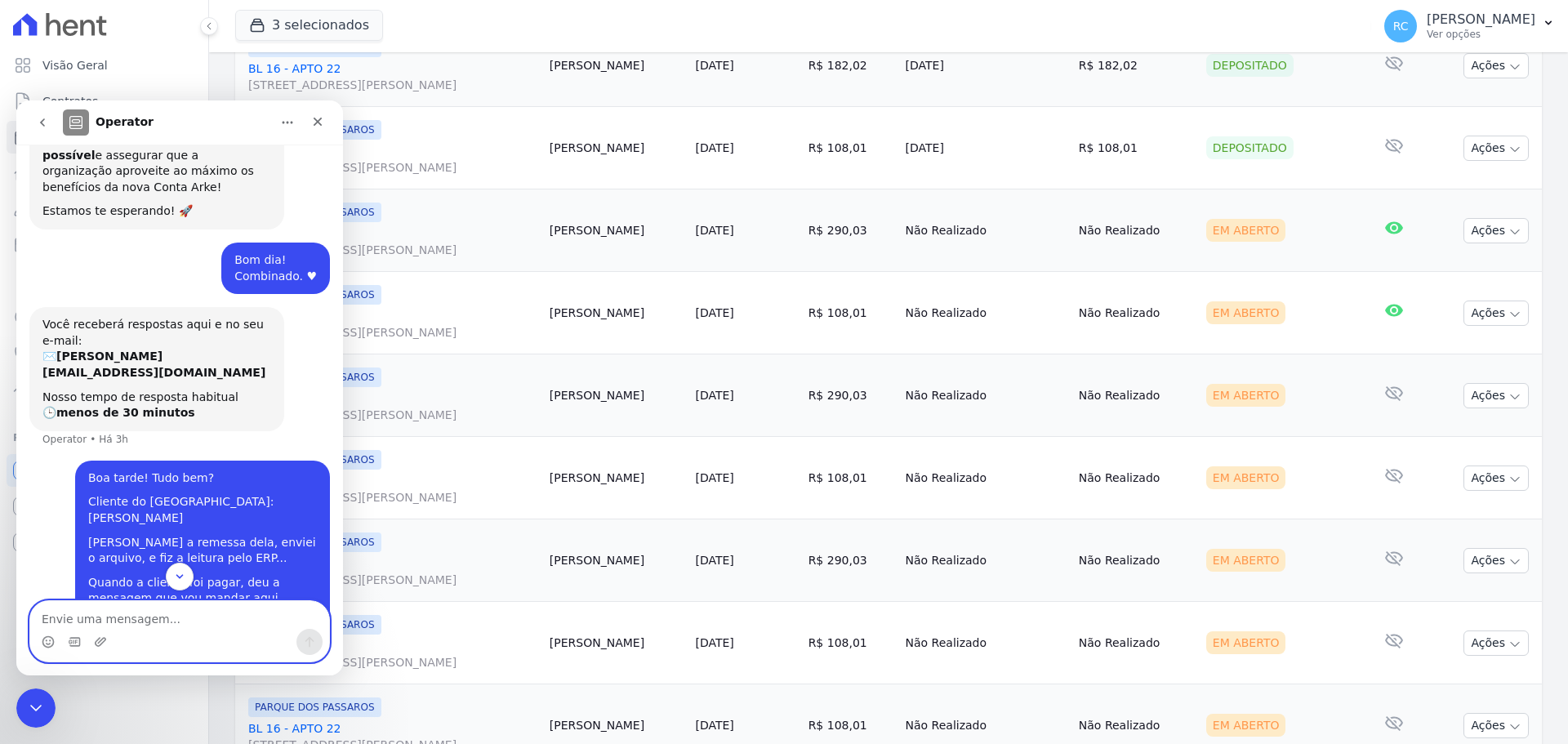
scroll to position [773, 0]
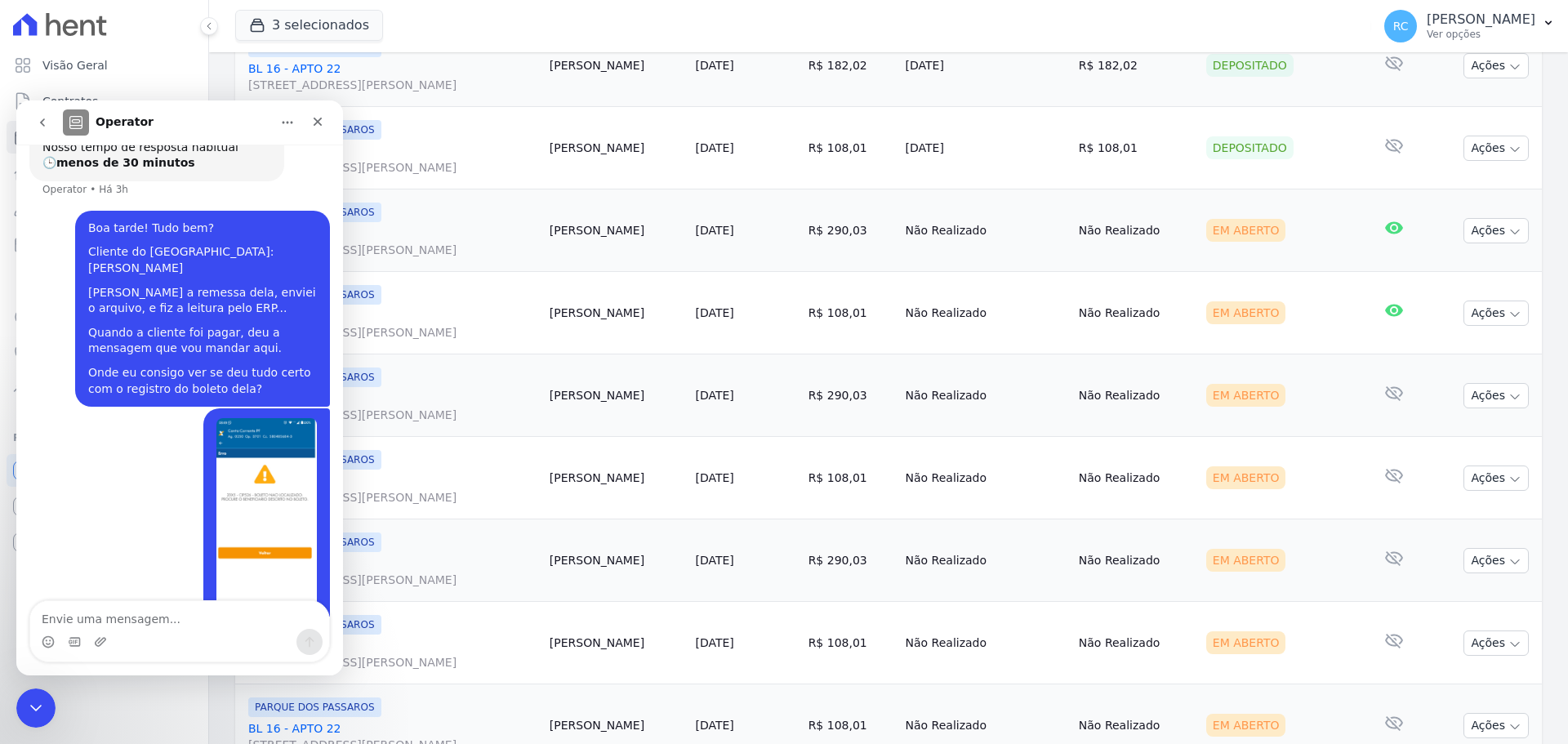
click at [45, 113] on button "go back" at bounding box center [42, 122] width 31 height 31
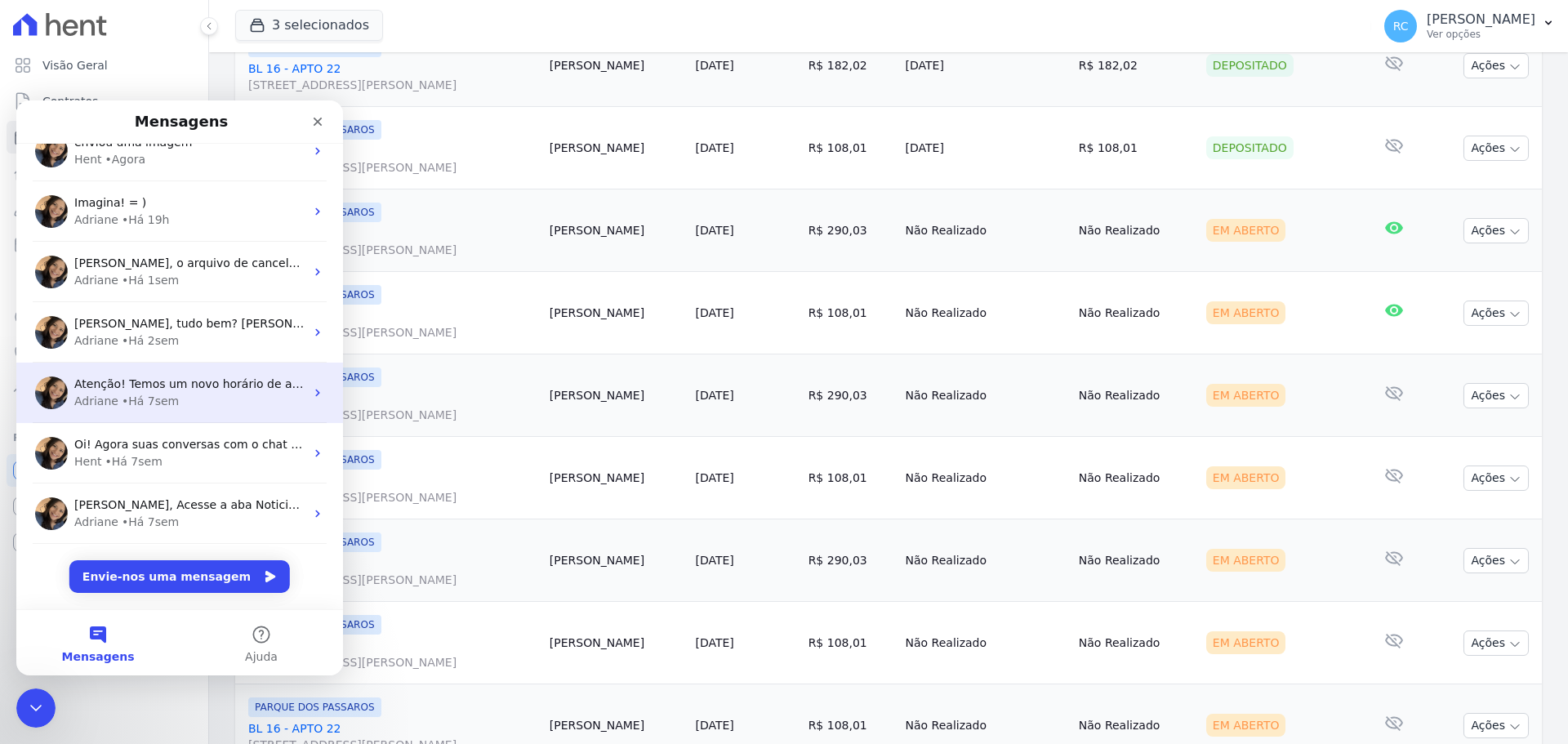
scroll to position [0, 0]
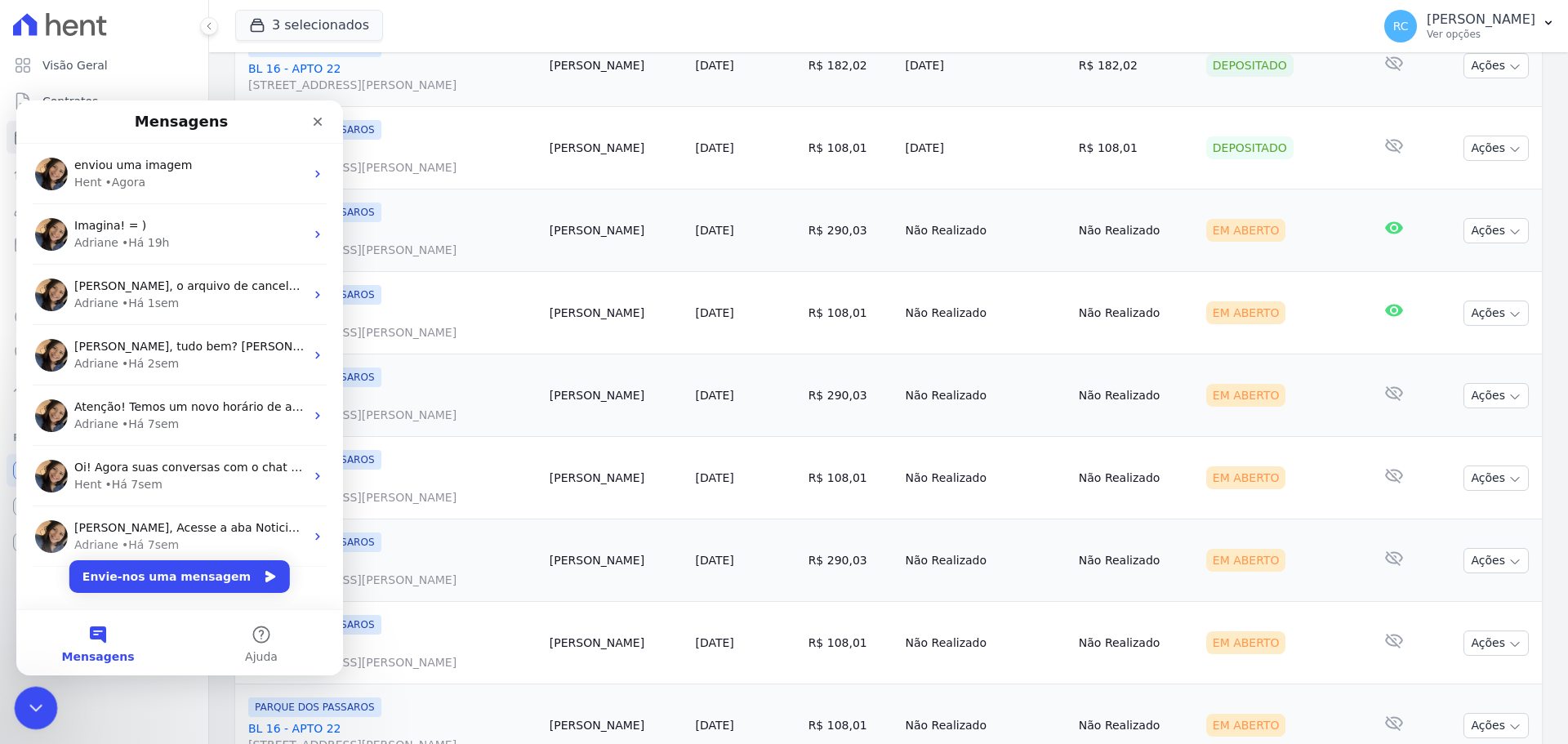
drag, startPoint x: 42, startPoint y: 701, endPoint x: 71, endPoint y: 1384, distance: 683.6
click at [45, 700] on div "Fechar mensagem da Intercom" at bounding box center [34, 705] width 40 height 40
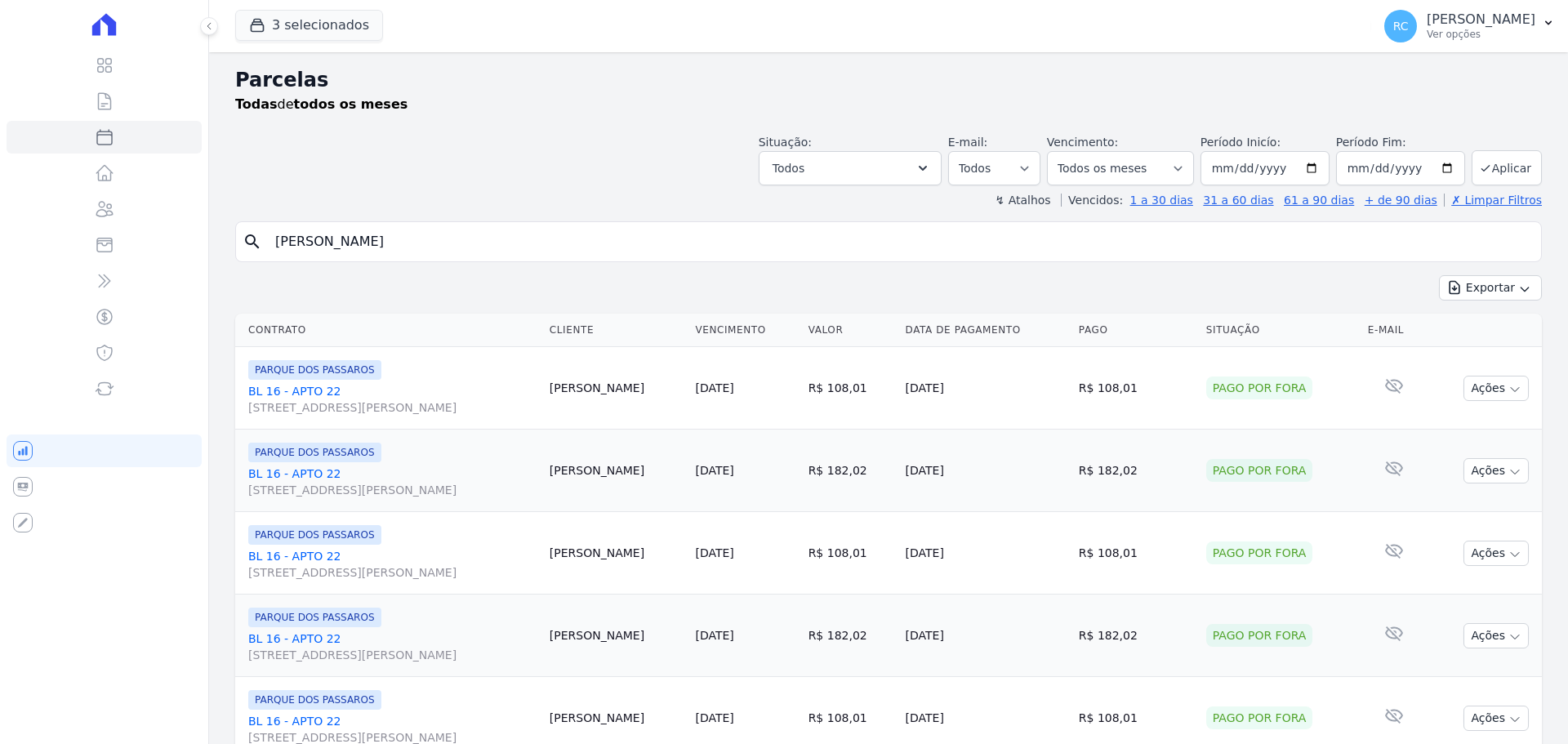
select select
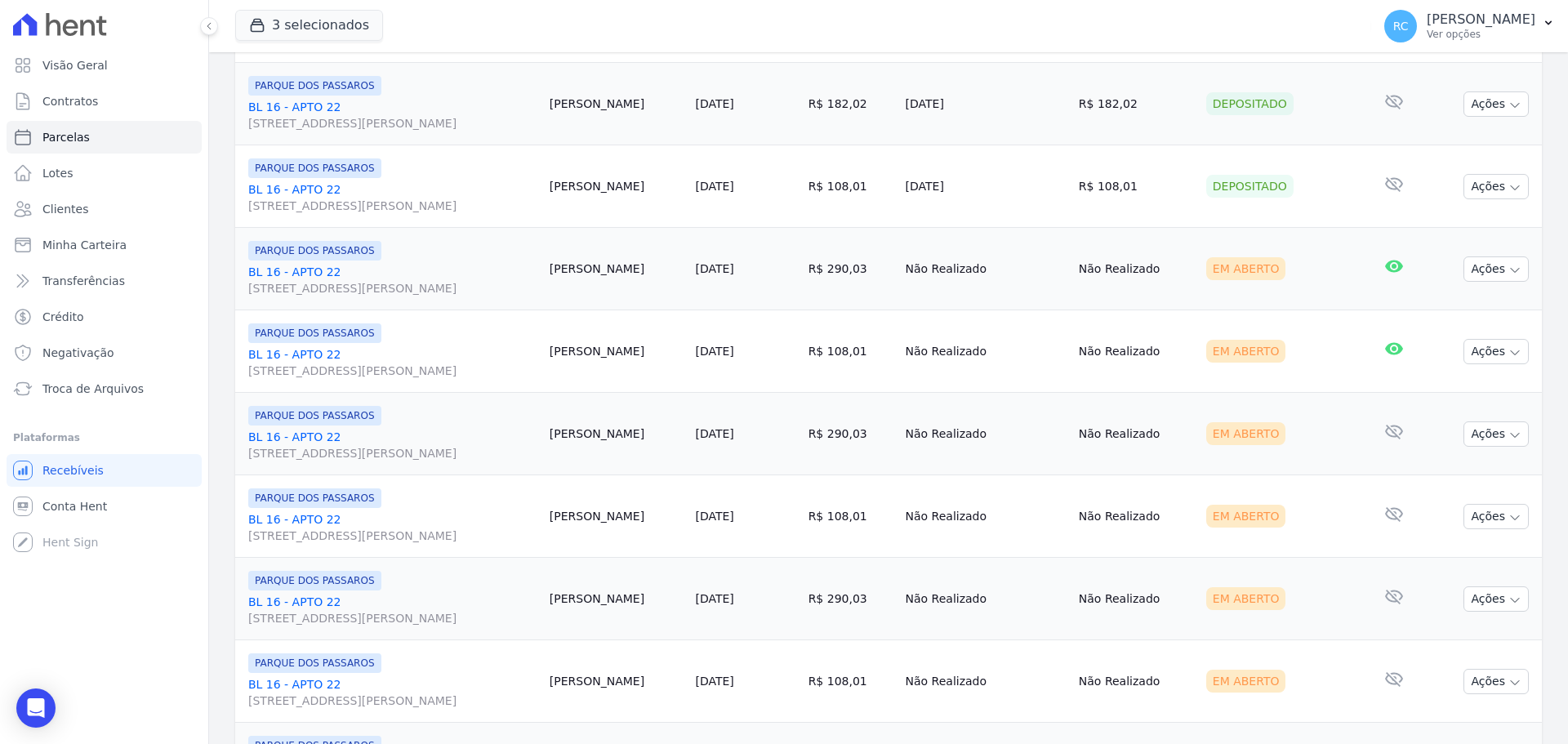
scroll to position [735, 0]
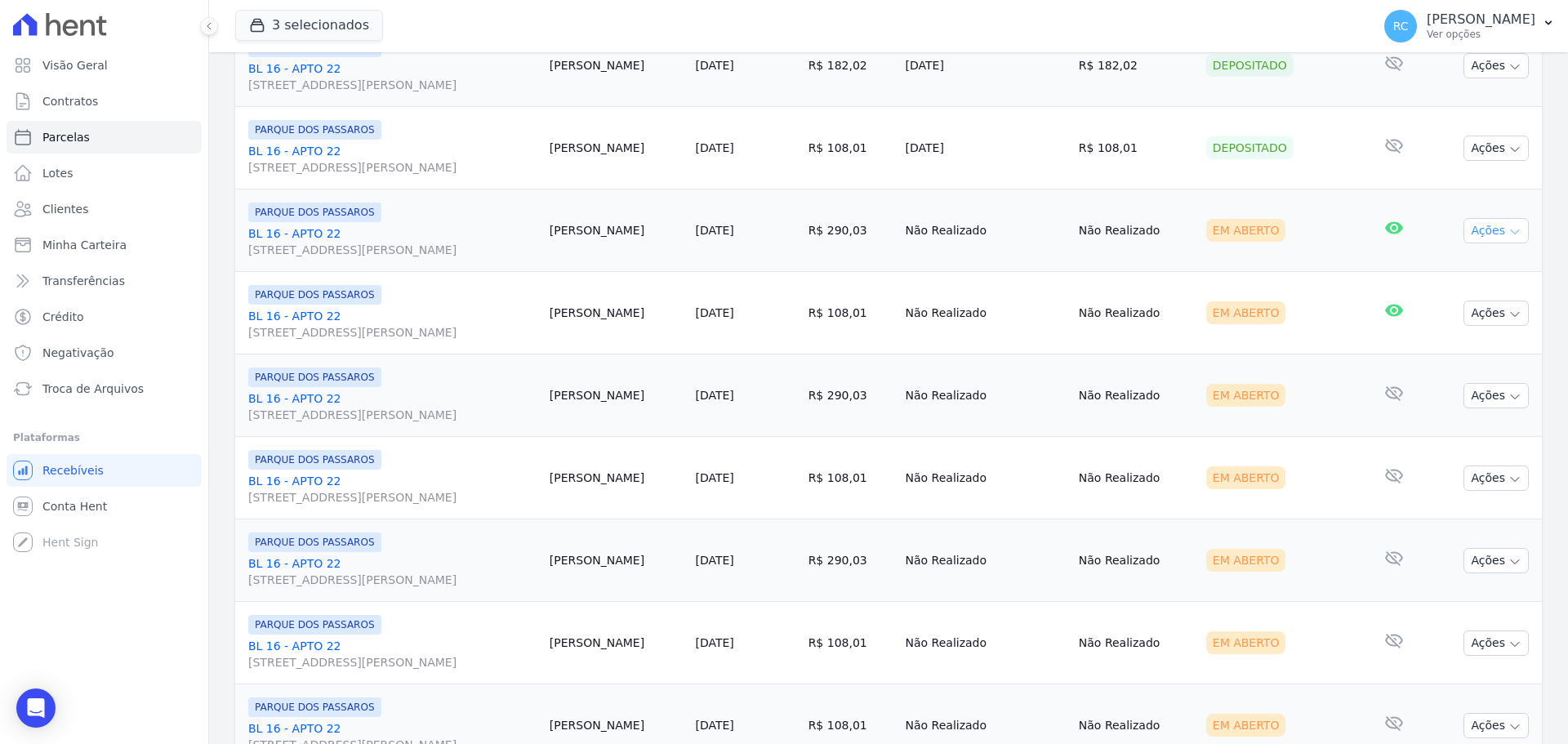
click at [1509, 226] on icon "button" at bounding box center [1515, 231] width 13 height 13
click at [952, 291] on td "Não Realizado" at bounding box center [985, 313] width 173 height 83
click at [1506, 156] on button "Ações" at bounding box center [1497, 148] width 65 height 25
click at [1546, 117] on div "Contrato Cliente Vencimento Valor Data de Pagamento Pago Situação E-mail PARQUE…" at bounding box center [888, 626] width 1359 height 2107
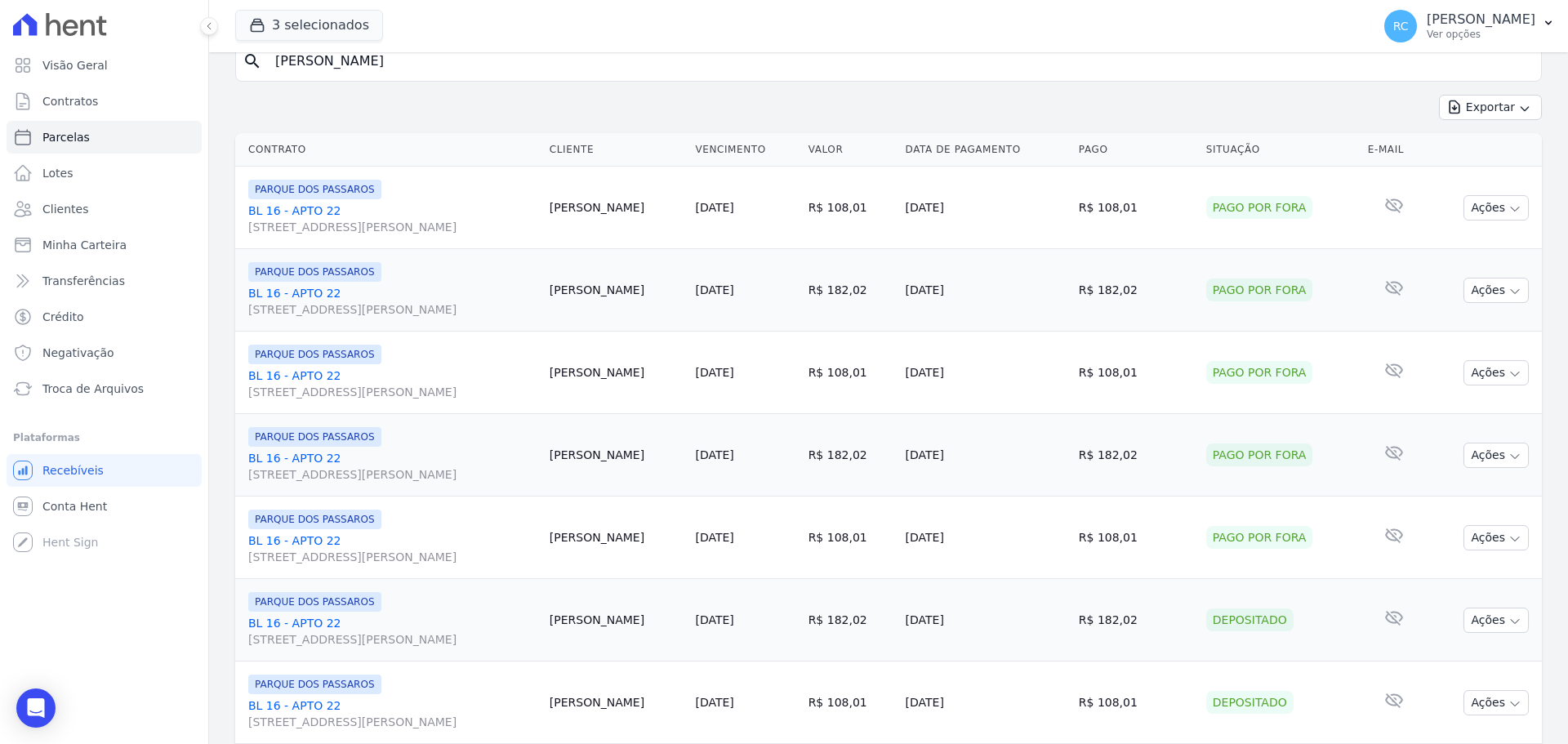
scroll to position [0, 0]
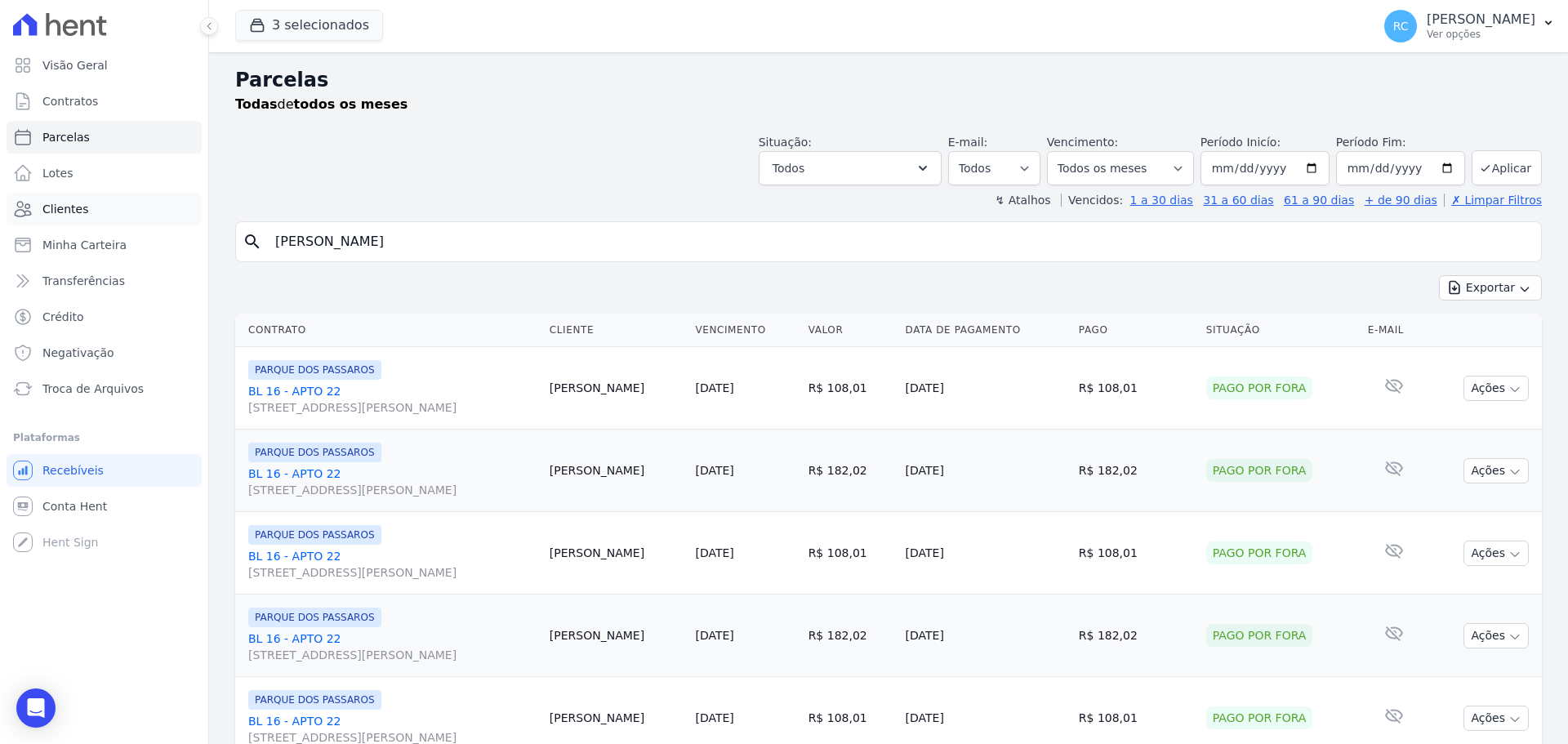
drag, startPoint x: 445, startPoint y: 236, endPoint x: 168, endPoint y: 205, distance: 278.7
click at [34, 243] on div "Visão Geral Contratos Parcelas Lotes Clientes Minha Carteira Transferências Cré…" at bounding box center [784, 372] width 1568 height 744
paste input "Pablo Henrique Ribeiro"
type input "Pablo Henrique Ribeiro"
select select
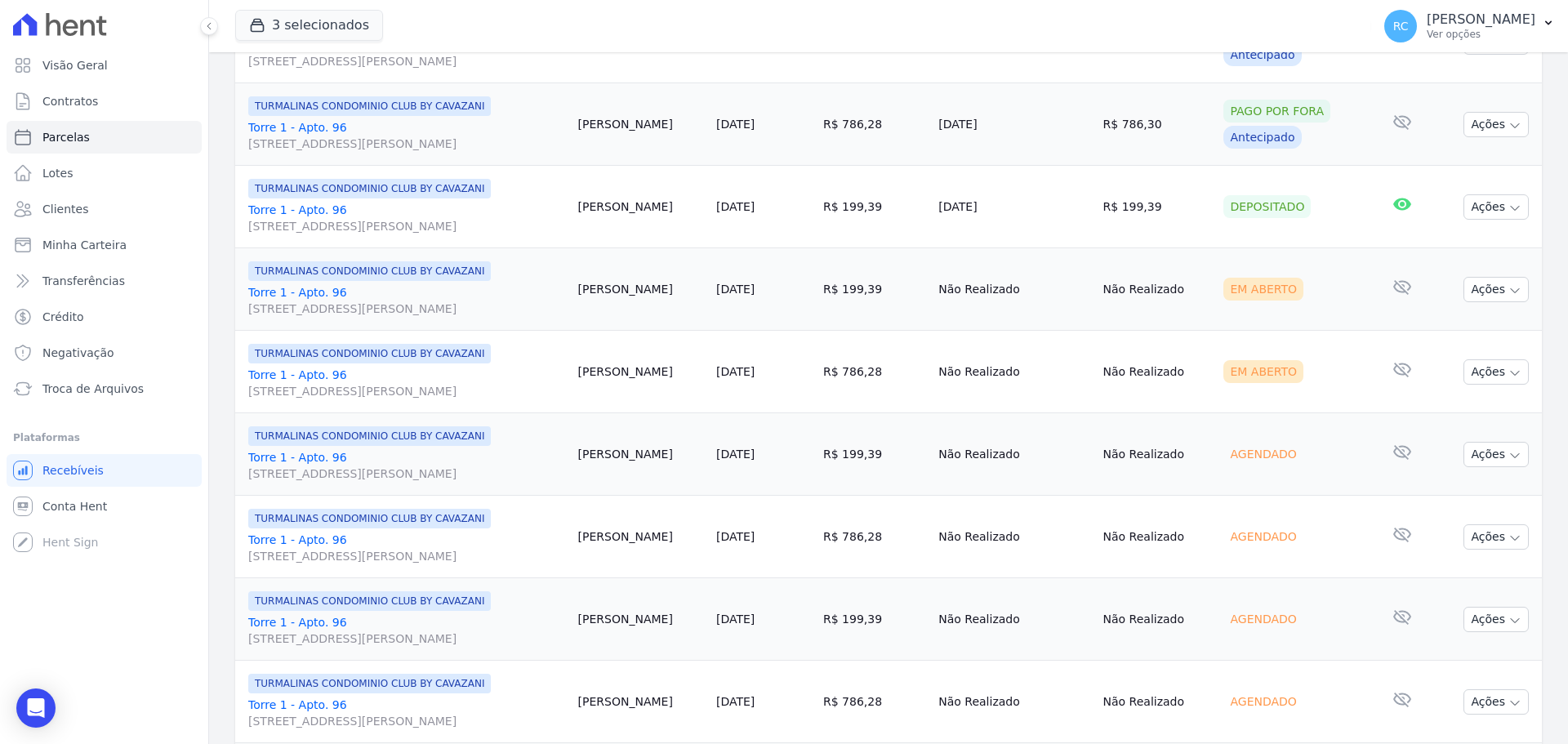
scroll to position [571, 0]
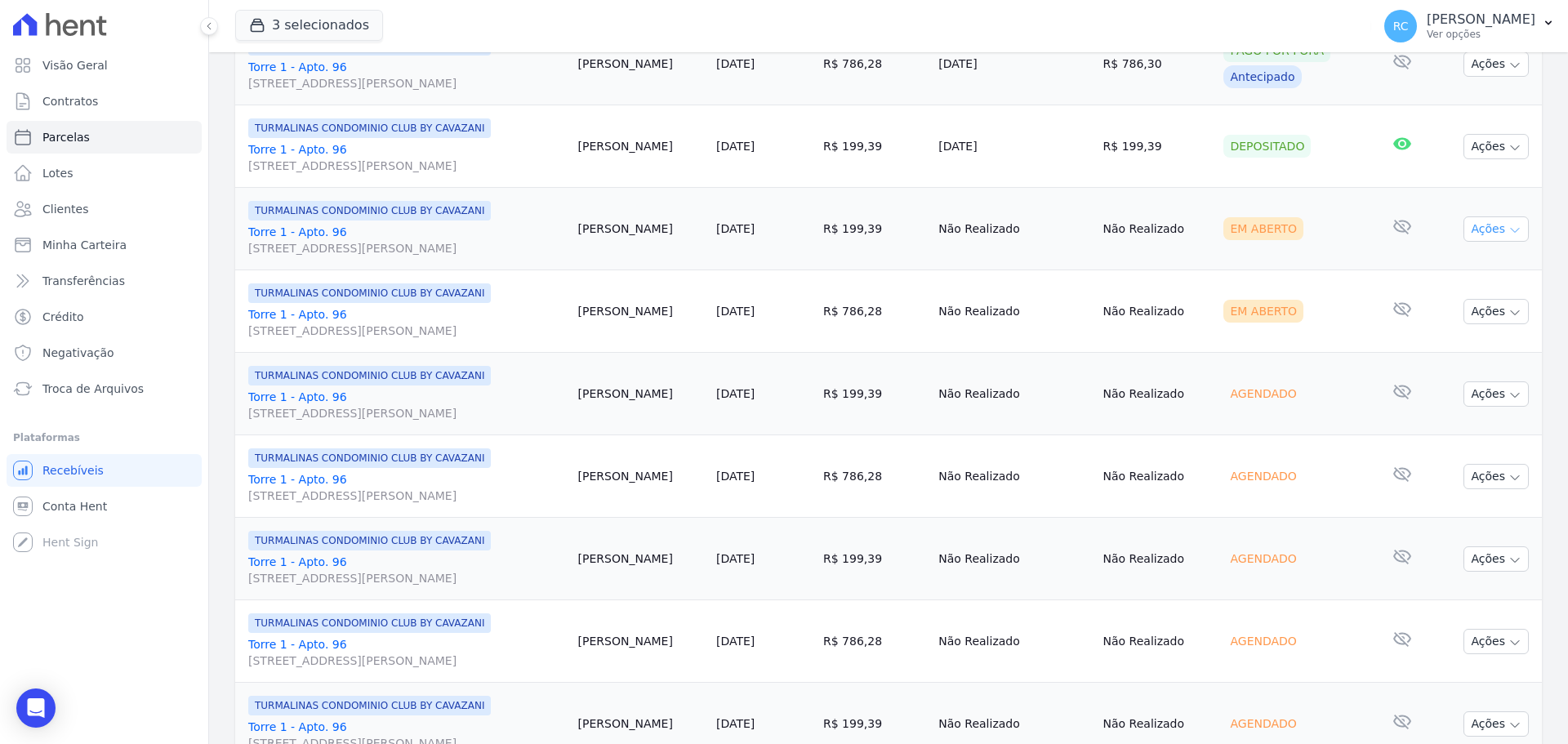
click at [1491, 228] on button "Ações" at bounding box center [1497, 228] width 65 height 25
click at [1048, 290] on td "Não Realizado" at bounding box center [1014, 311] width 164 height 83
drag, startPoint x: 243, startPoint y: 399, endPoint x: 339, endPoint y: 392, distance: 96.3
click at [339, 392] on td "TURMALINAS CONDOMINIO CLUB BY CAVAZANI Torre 1 - Apto. 96 Rua Arminda de Lima, …" at bounding box center [403, 394] width 336 height 83
copy link "Torre 1 - Apto. 96"
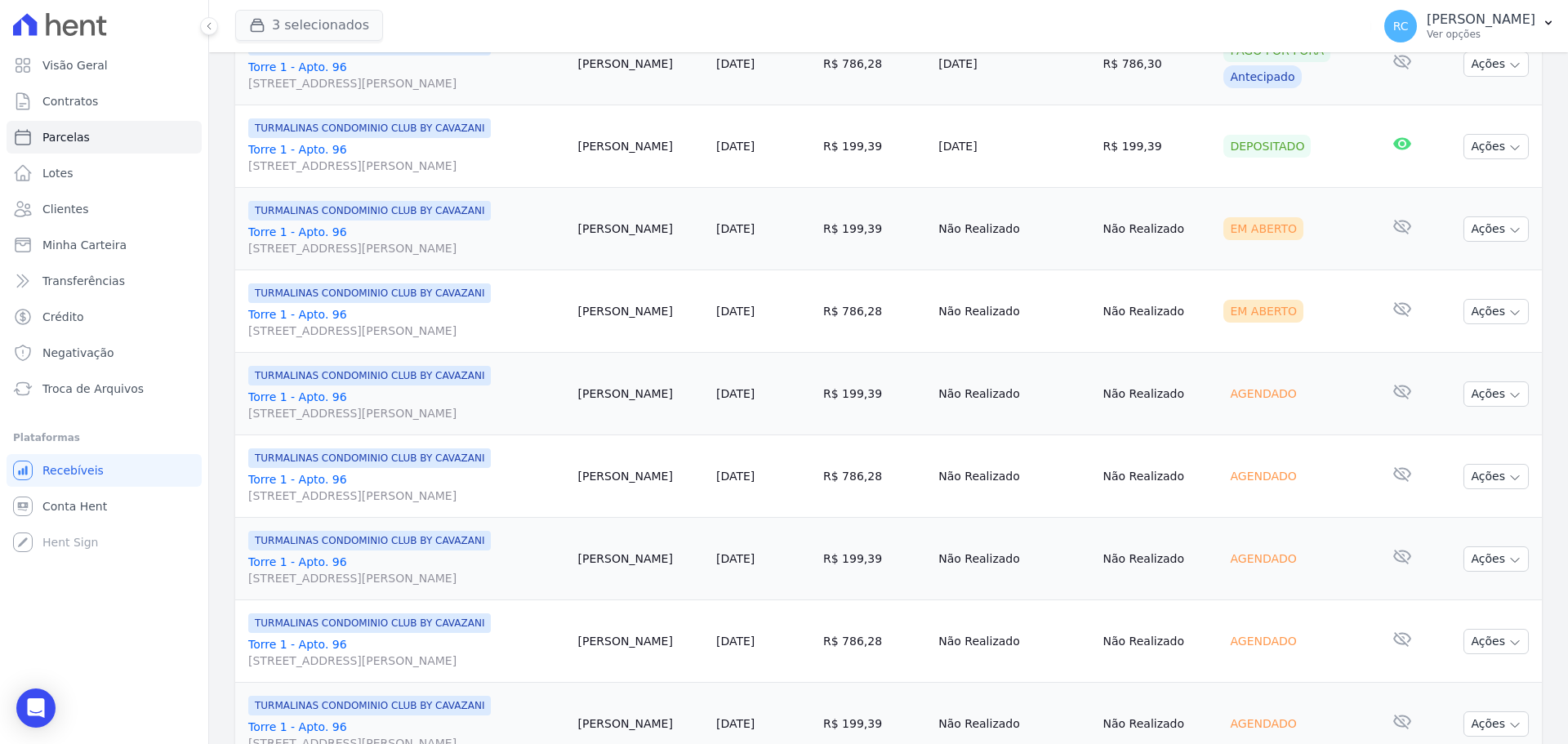
copy link "Torre 1 - Apto. 96"
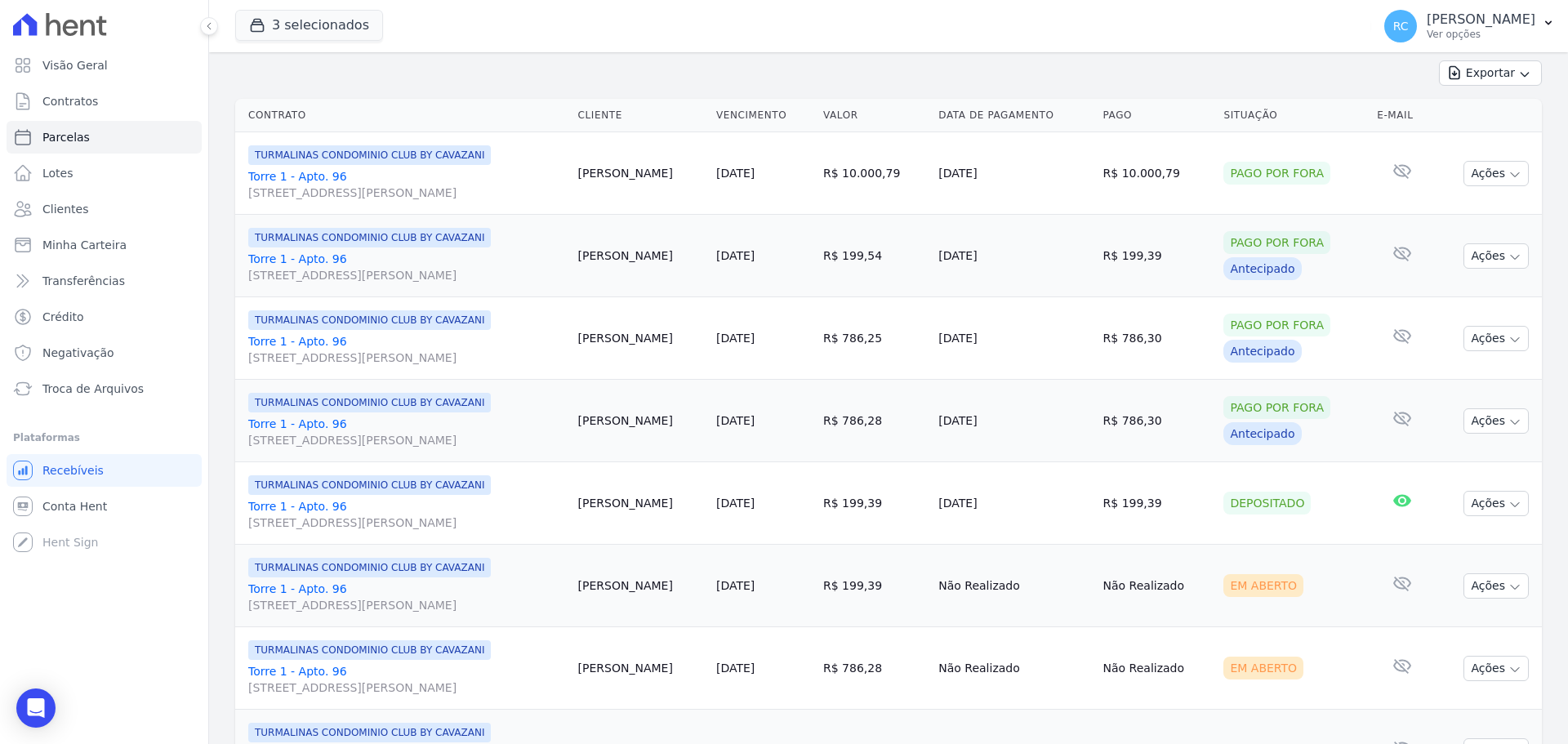
scroll to position [0, 0]
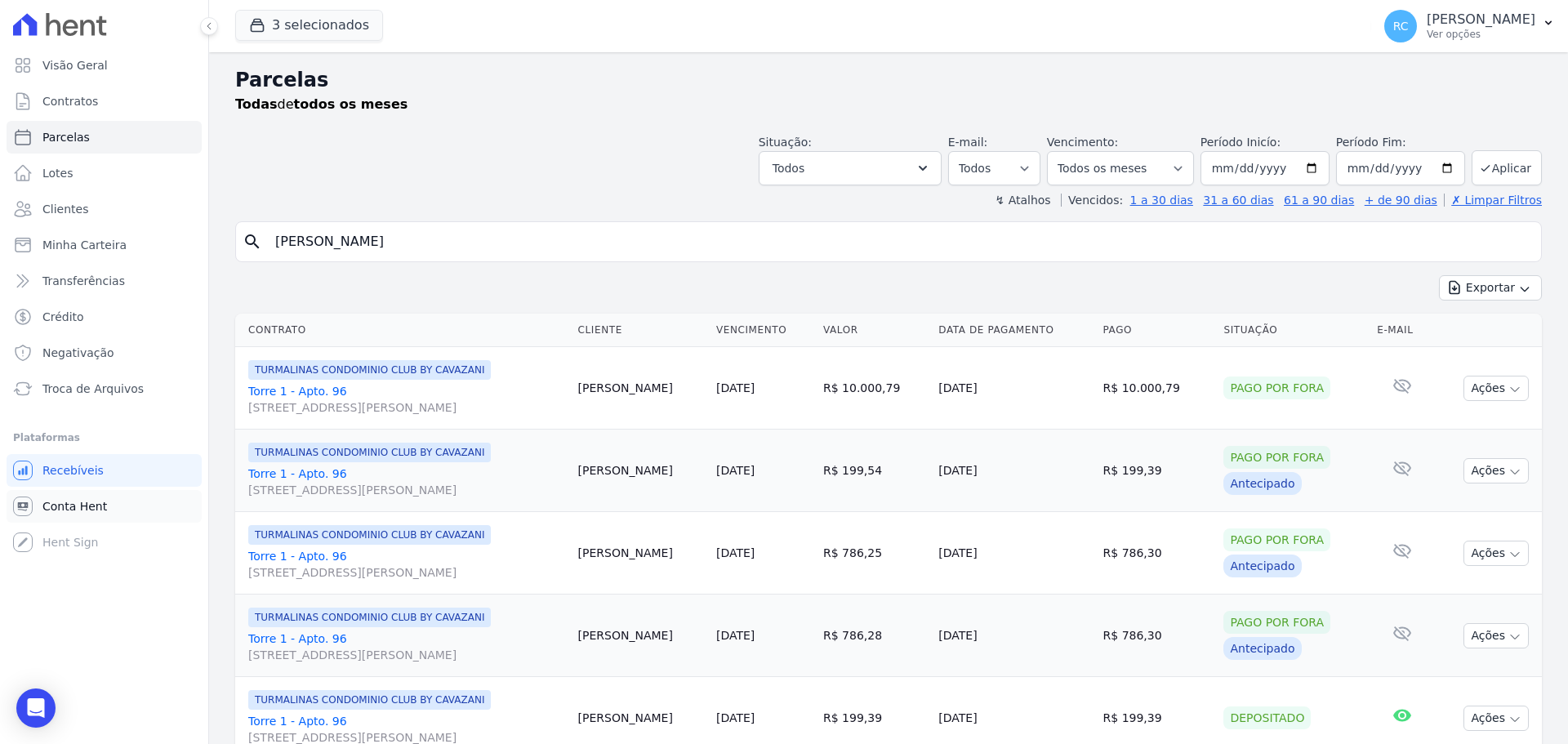
click at [80, 503] on span "Conta Hent" at bounding box center [74, 506] width 65 height 16
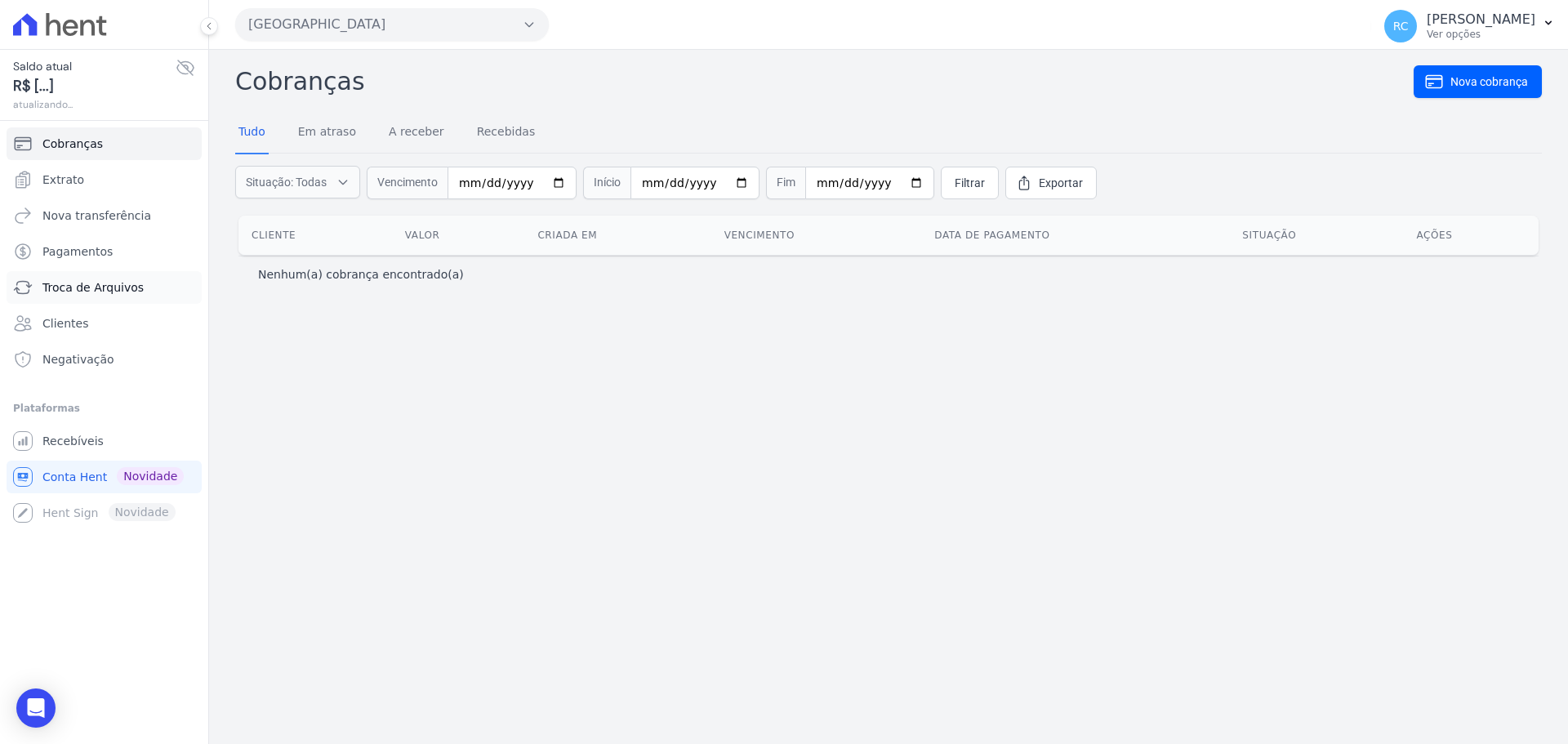
click at [108, 292] on span "Troca de Arquivos" at bounding box center [93, 287] width 102 height 16
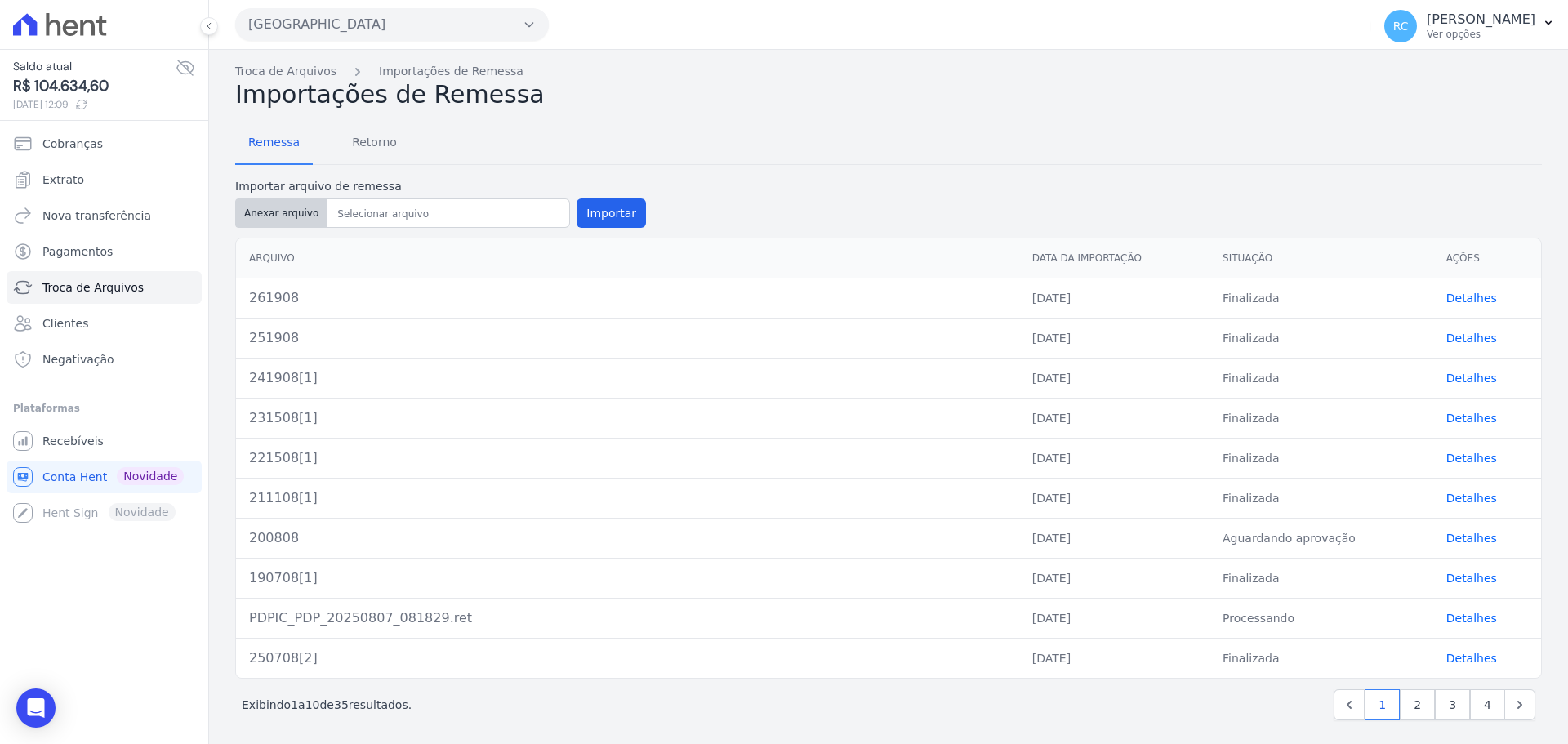
click at [257, 216] on button "Anexar arquivo" at bounding box center [281, 213] width 92 height 29
click at [283, 215] on button "Anexar arquivo" at bounding box center [281, 213] width 92 height 29
click at [274, 213] on button "Anexar arquivo" at bounding box center [281, 213] width 92 height 29
type input "Torre_1_-_Apto[1]"
click at [393, 40] on div "Parque Dos Passaros CAVAZANI EMPREENDIMENTOS IMOBILIARIOS PARQUE DAS FLORES PAR…" at bounding box center [799, 24] width 1129 height 51
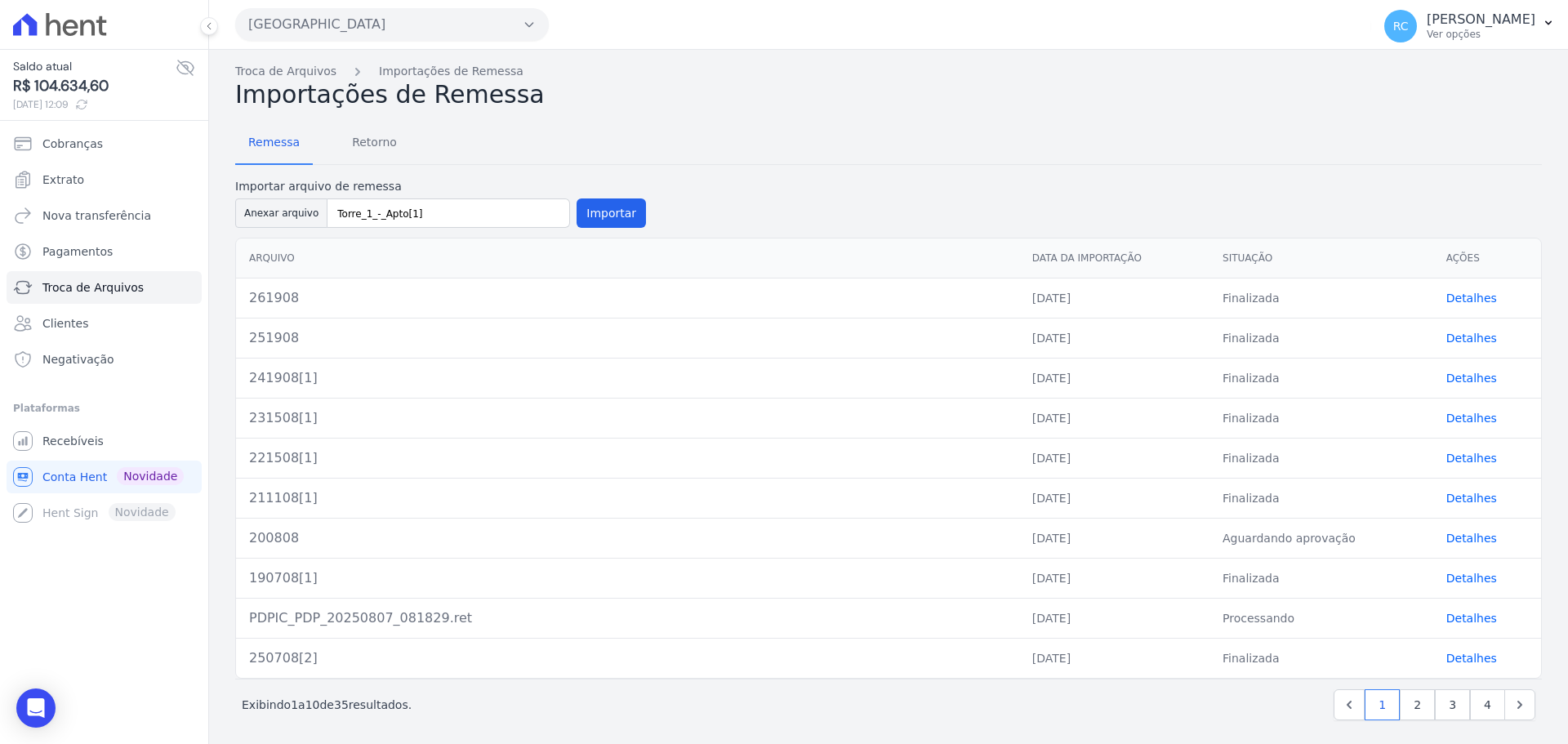
click at [404, 28] on button "Parque Dos Passaros" at bounding box center [392, 24] width 313 height 33
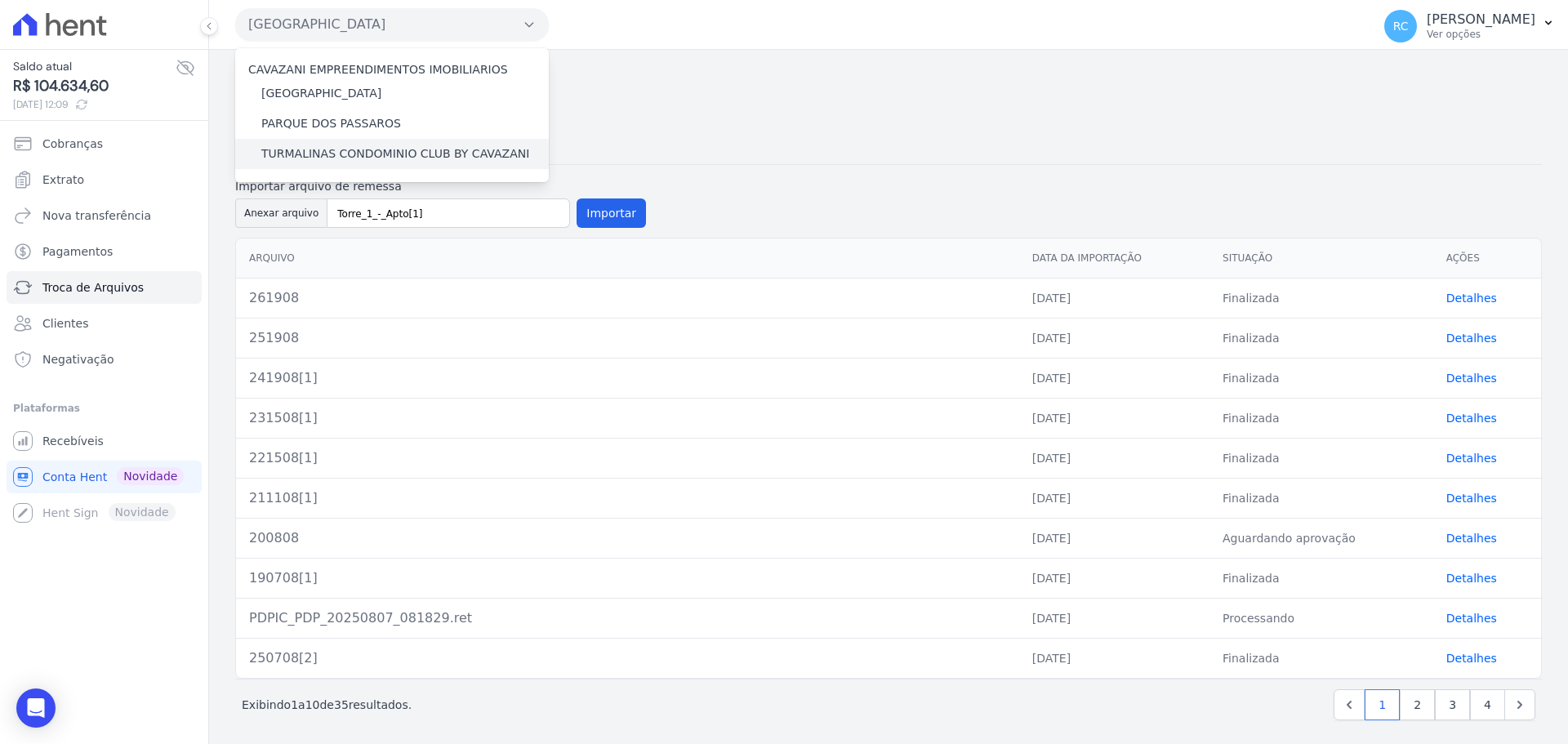
click at [358, 152] on label "TURMALINAS CONDOMINIO CLUB BY CAVAZANI" at bounding box center [395, 154] width 268 height 17
click at [0, 0] on input "TURMALINAS CONDOMINIO CLUB BY CAVAZANI" at bounding box center [0, 0] width 0 height 0
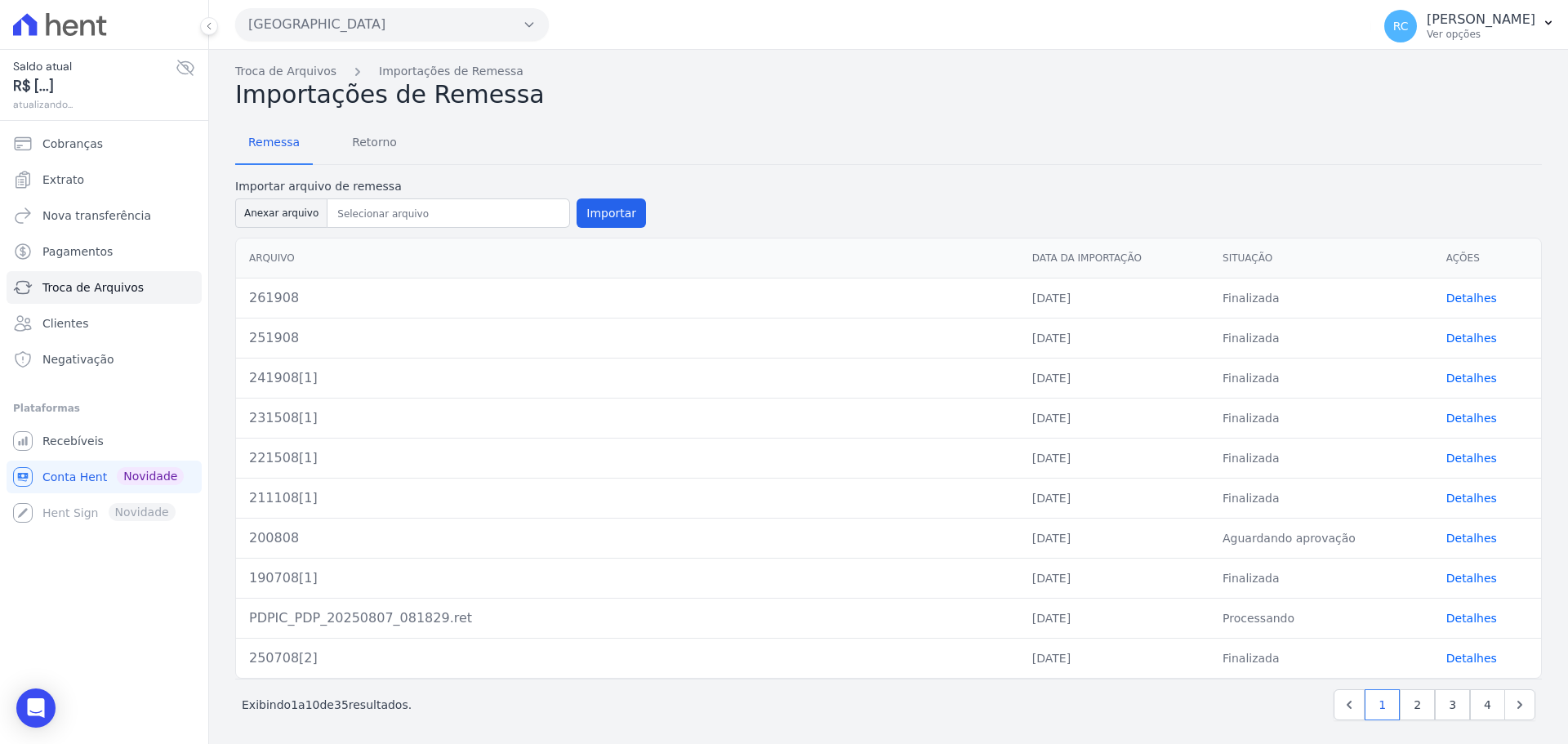
click at [434, 30] on button "Parque Dos Passaros" at bounding box center [392, 24] width 313 height 33
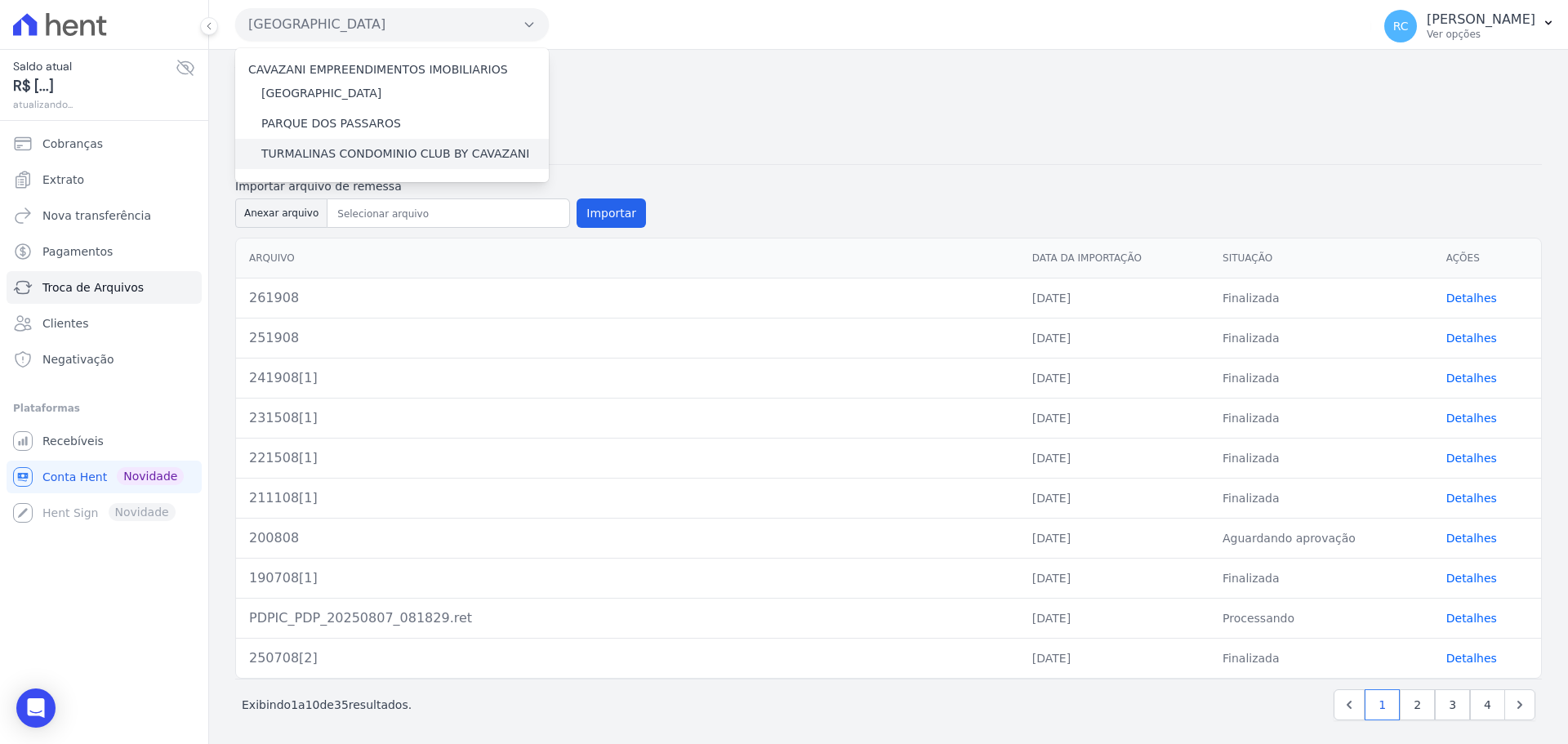
click at [338, 154] on label "TURMALINAS CONDOMINIO CLUB BY CAVAZANI" at bounding box center [395, 154] width 268 height 17
click at [0, 0] on input "TURMALINAS CONDOMINIO CLUB BY CAVAZANI" at bounding box center [0, 0] width 0 height 0
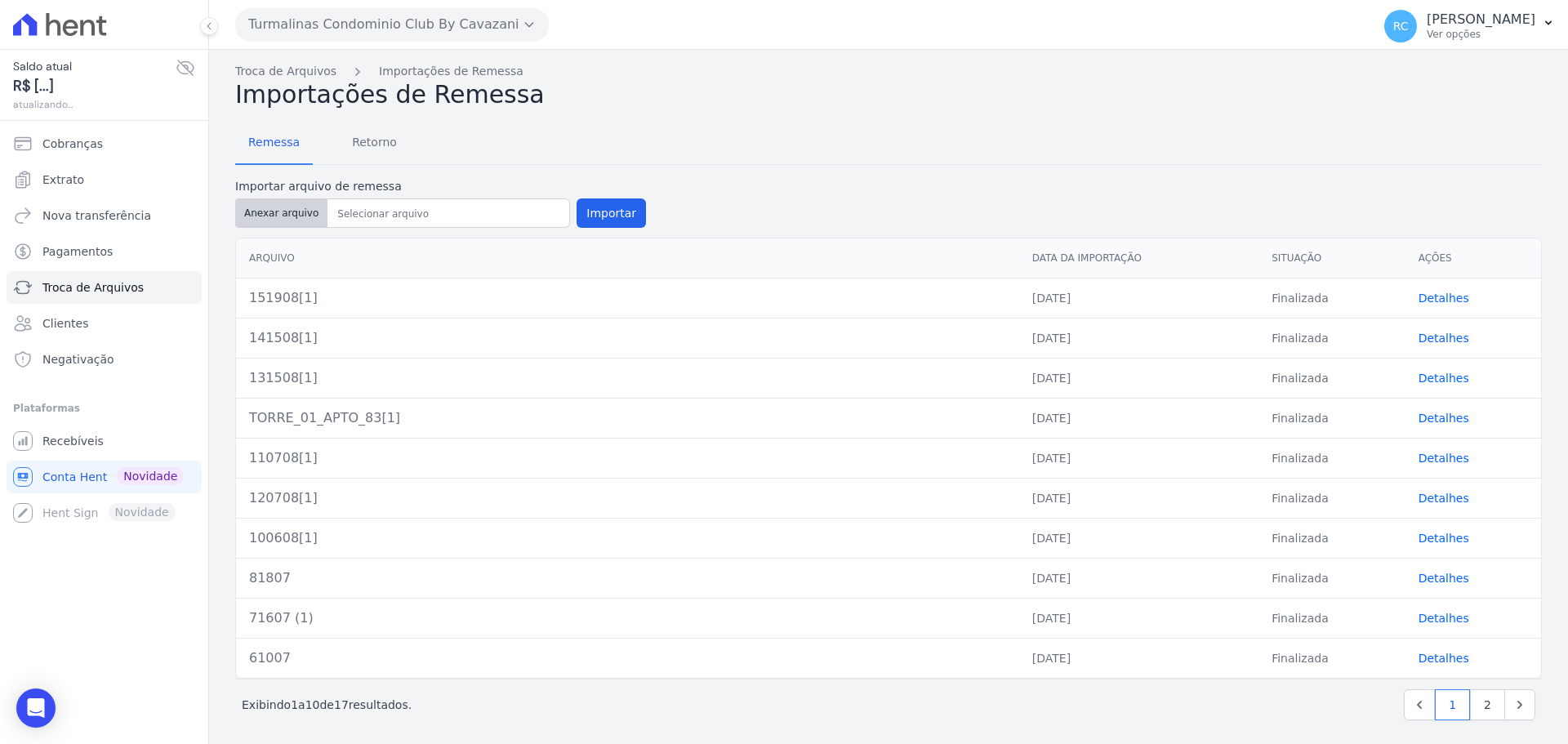
click at [279, 220] on button "Anexar arquivo" at bounding box center [281, 213] width 92 height 29
type input "Torre_1_-_Apto[1]"
click at [598, 209] on button "Importar" at bounding box center [611, 213] width 70 height 29
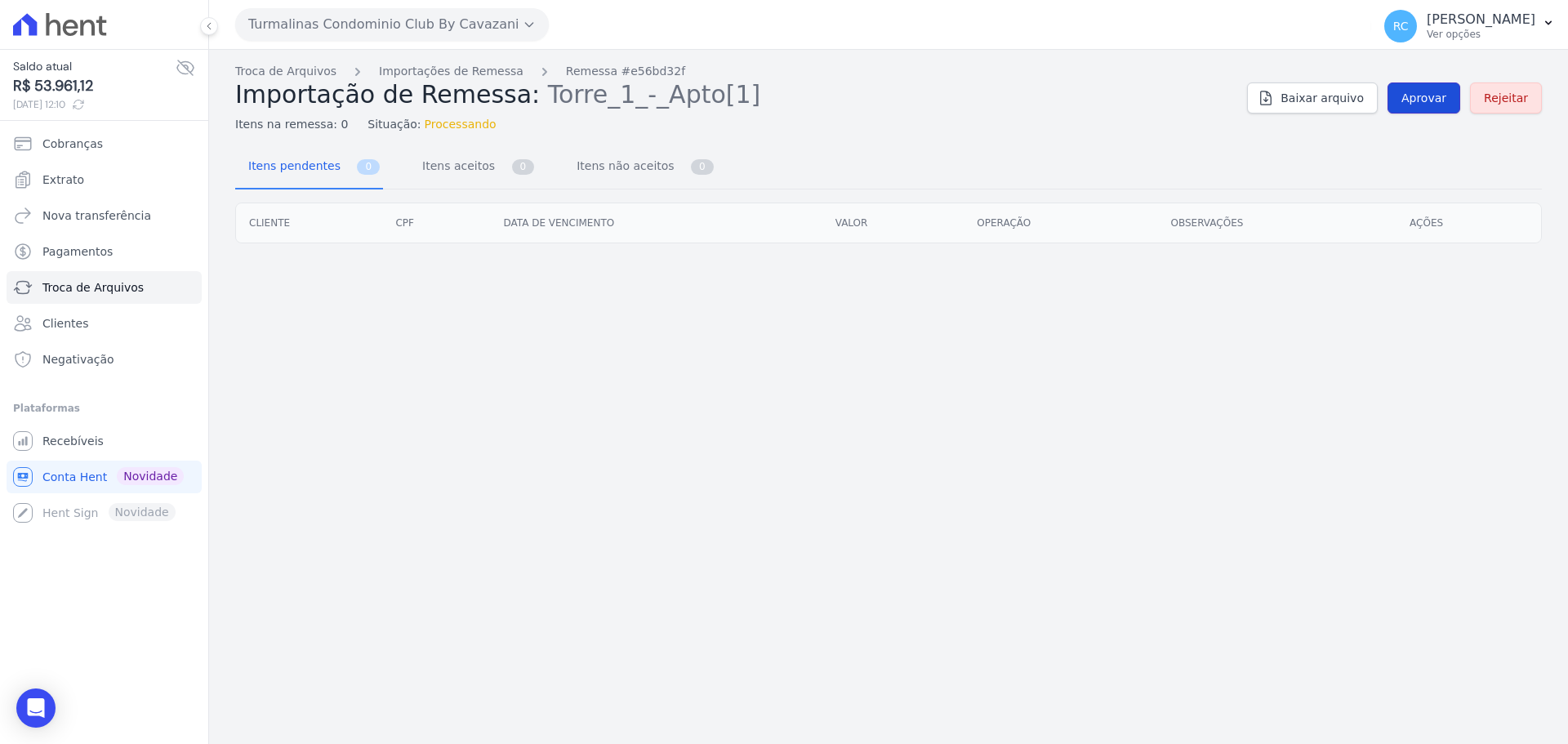
click at [1435, 100] on span "Aprovar" at bounding box center [1424, 97] width 45 height 16
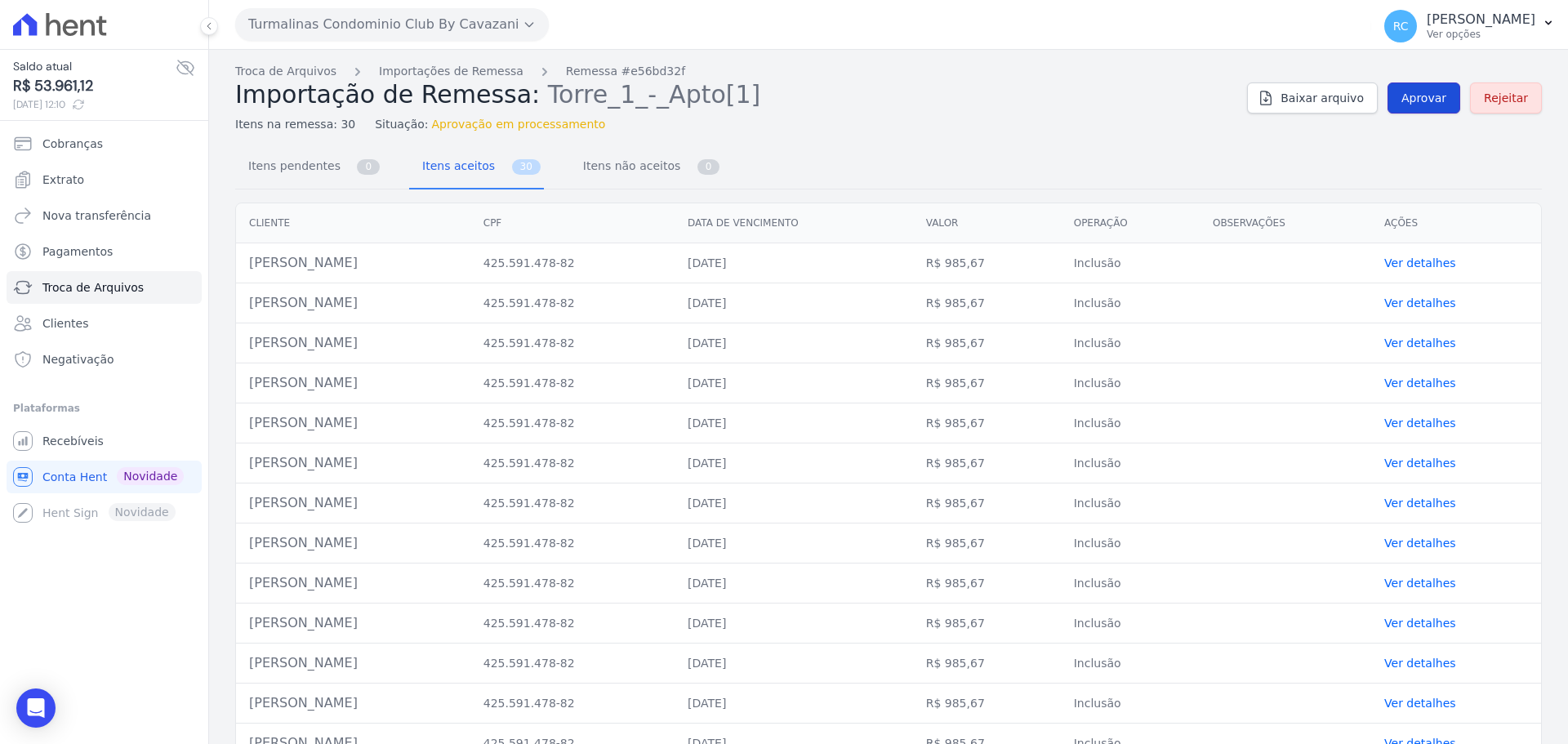
click at [1406, 93] on span "Aprovar" at bounding box center [1424, 97] width 45 height 16
click at [304, 75] on link "Troca de Arquivos" at bounding box center [286, 71] width 102 height 17
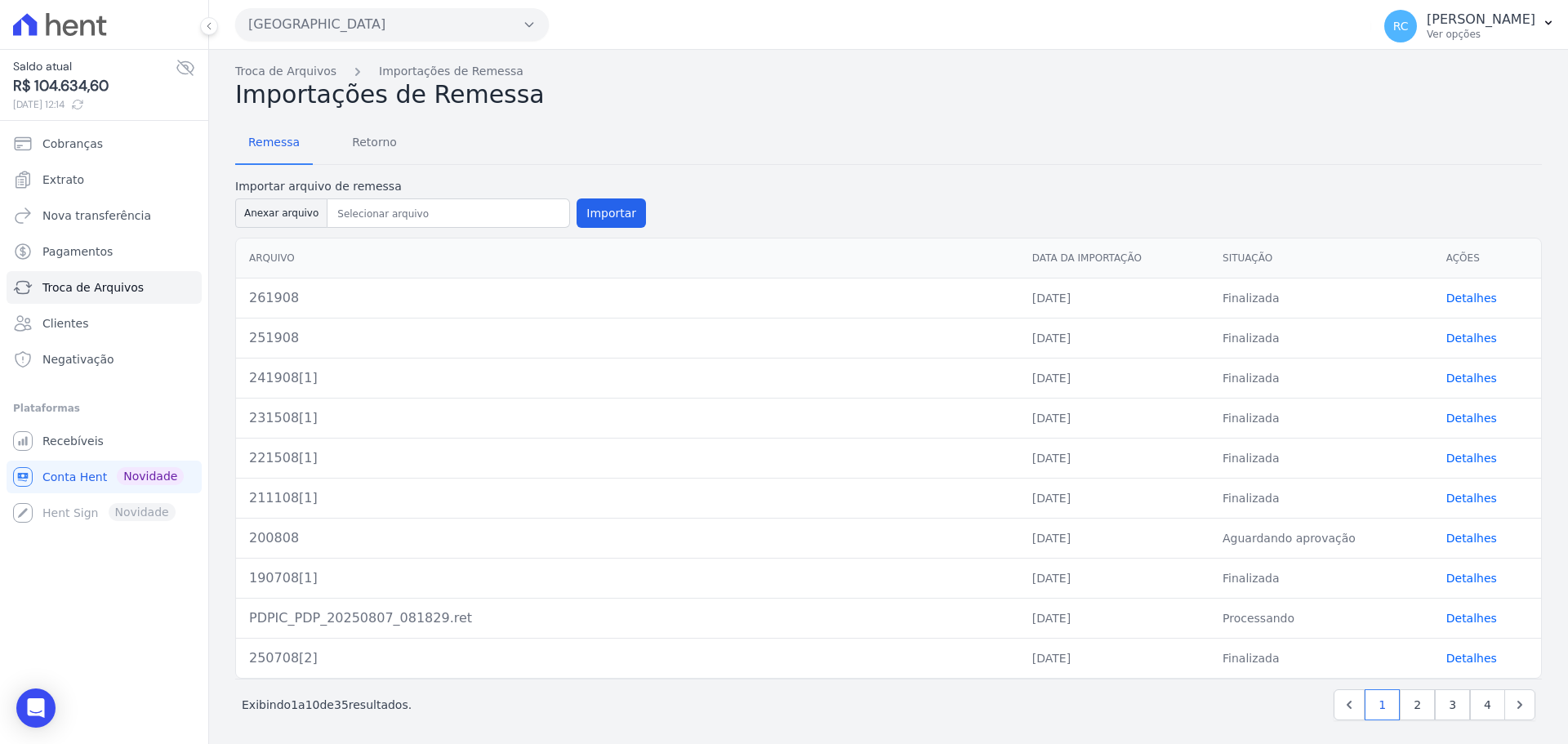
click at [378, 7] on div "Parque Dos Passaros CAVAZANI EMPREENDIMENTOS IMOBILIARIOS PARQUE DAS FLORES PAR…" at bounding box center [799, 24] width 1129 height 51
click at [374, 27] on button "Parque Dos Passaros" at bounding box center [392, 24] width 313 height 33
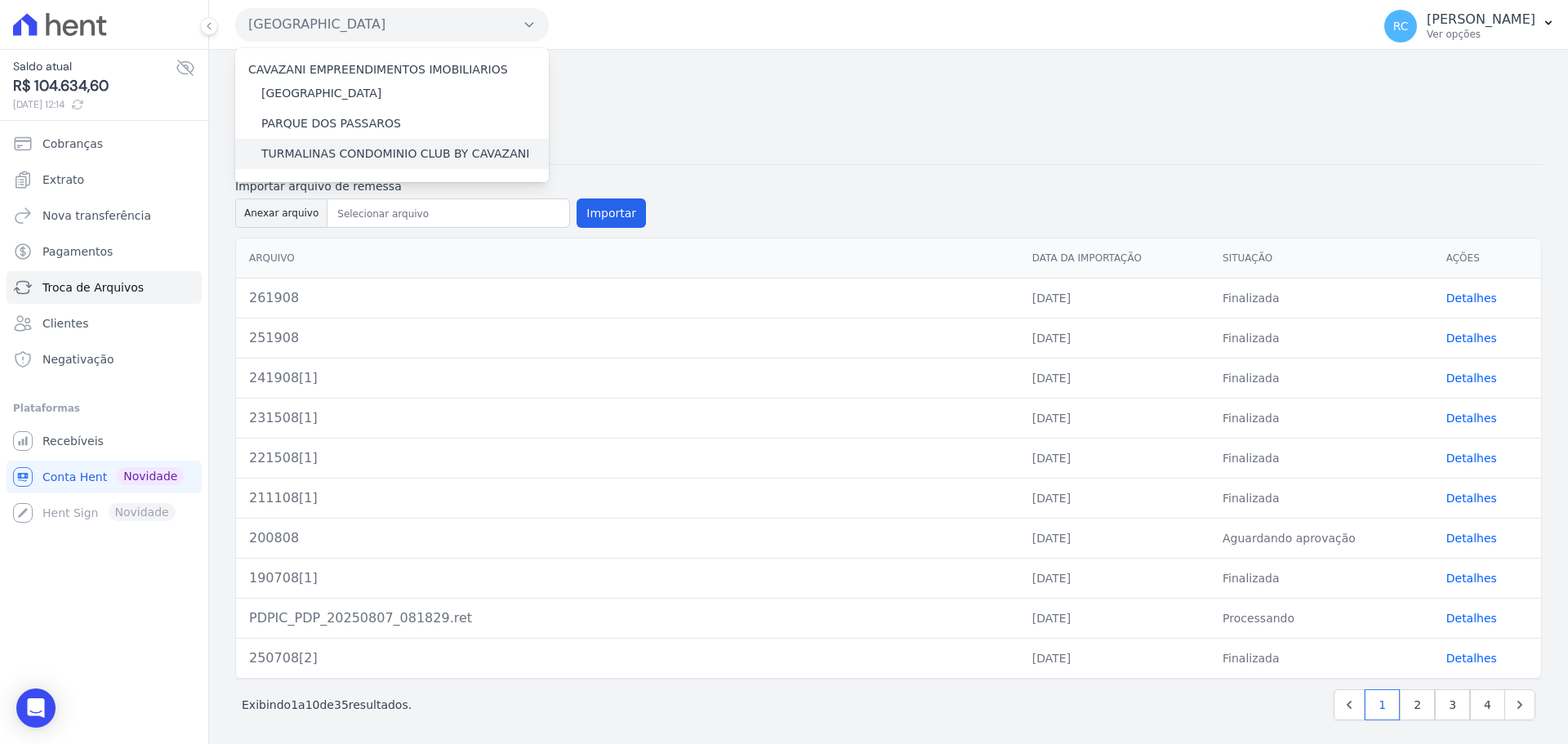
click at [353, 152] on label "TURMALINAS CONDOMINIO CLUB BY CAVAZANI" at bounding box center [395, 154] width 268 height 17
click at [0, 0] on input "TURMALINAS CONDOMINIO CLUB BY CAVAZANI" at bounding box center [0, 0] width 0 height 0
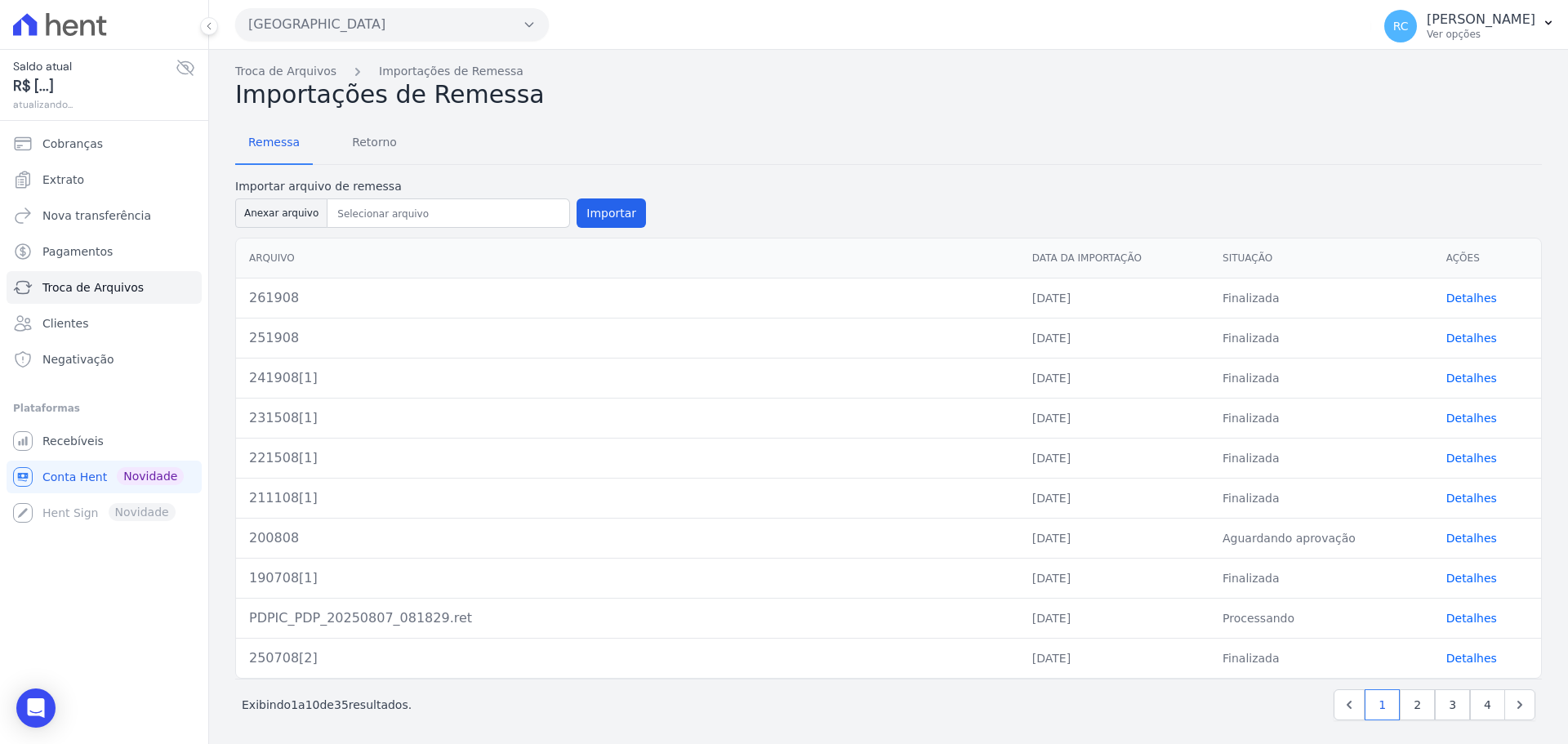
click at [401, 26] on button "Parque Dos Passaros" at bounding box center [392, 24] width 313 height 33
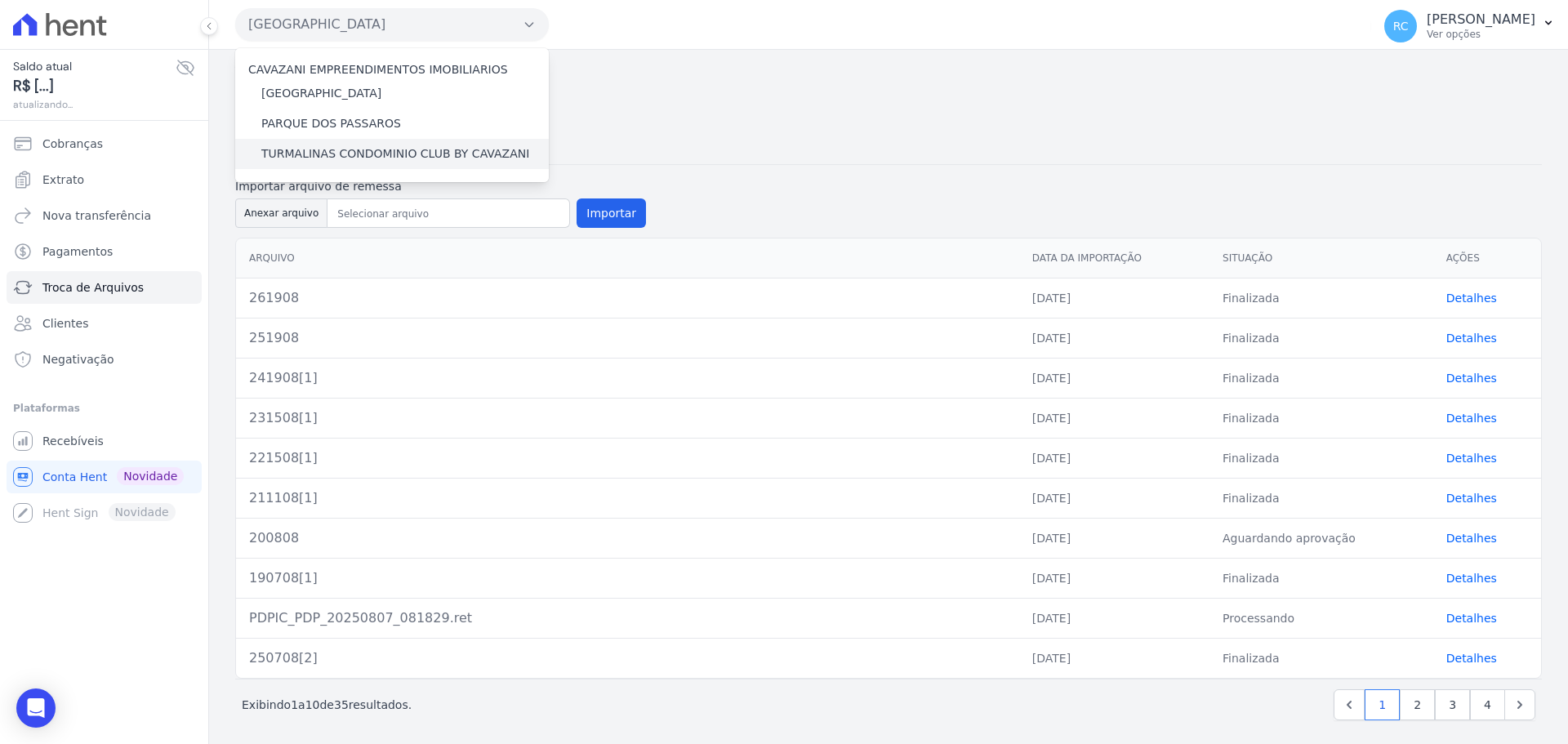
click at [342, 151] on label "TURMALINAS CONDOMINIO CLUB BY CAVAZANI" at bounding box center [395, 154] width 268 height 17
click at [0, 0] on input "TURMALINAS CONDOMINIO CLUB BY CAVAZANI" at bounding box center [0, 0] width 0 height 0
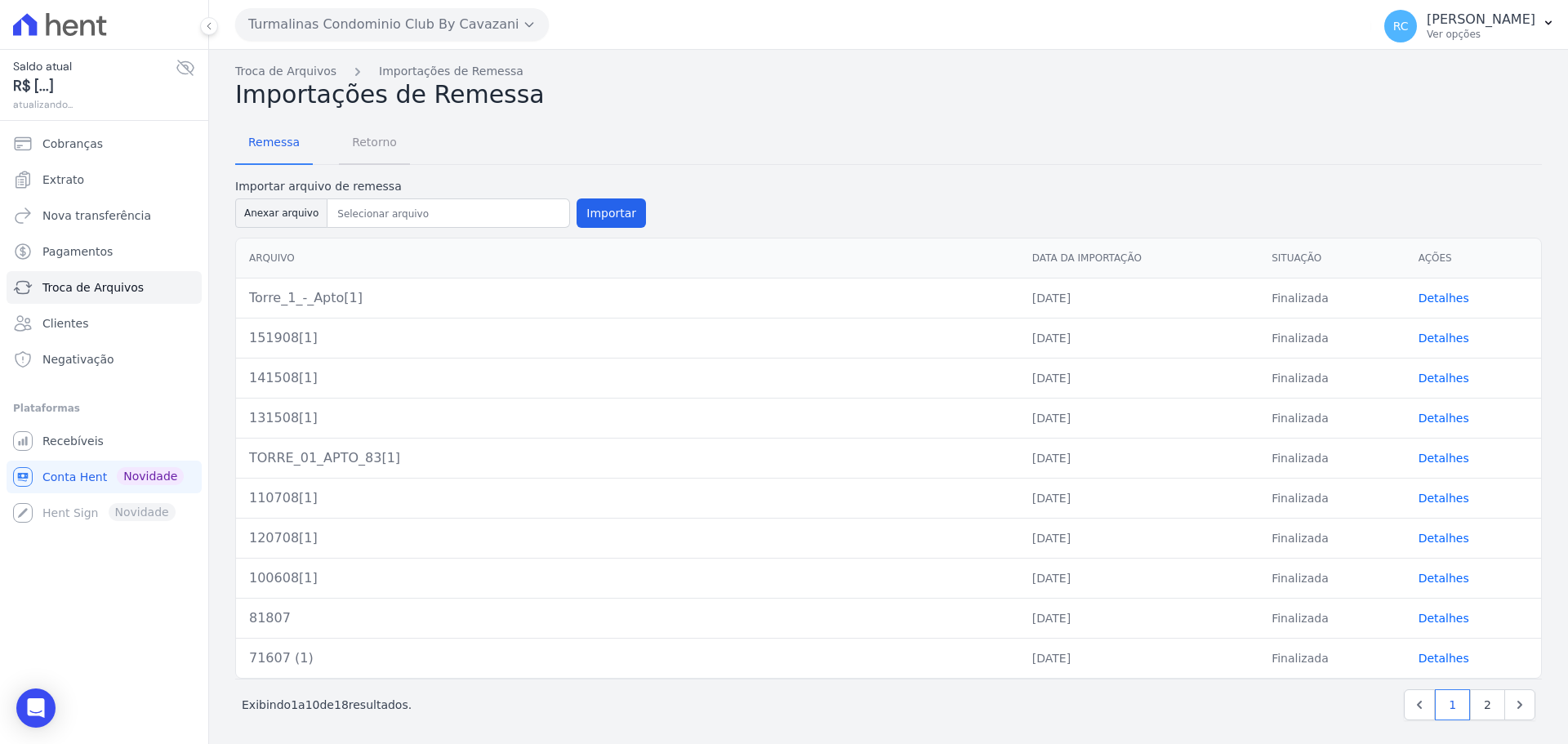
click at [391, 139] on span "Retorno" at bounding box center [374, 142] width 65 height 33
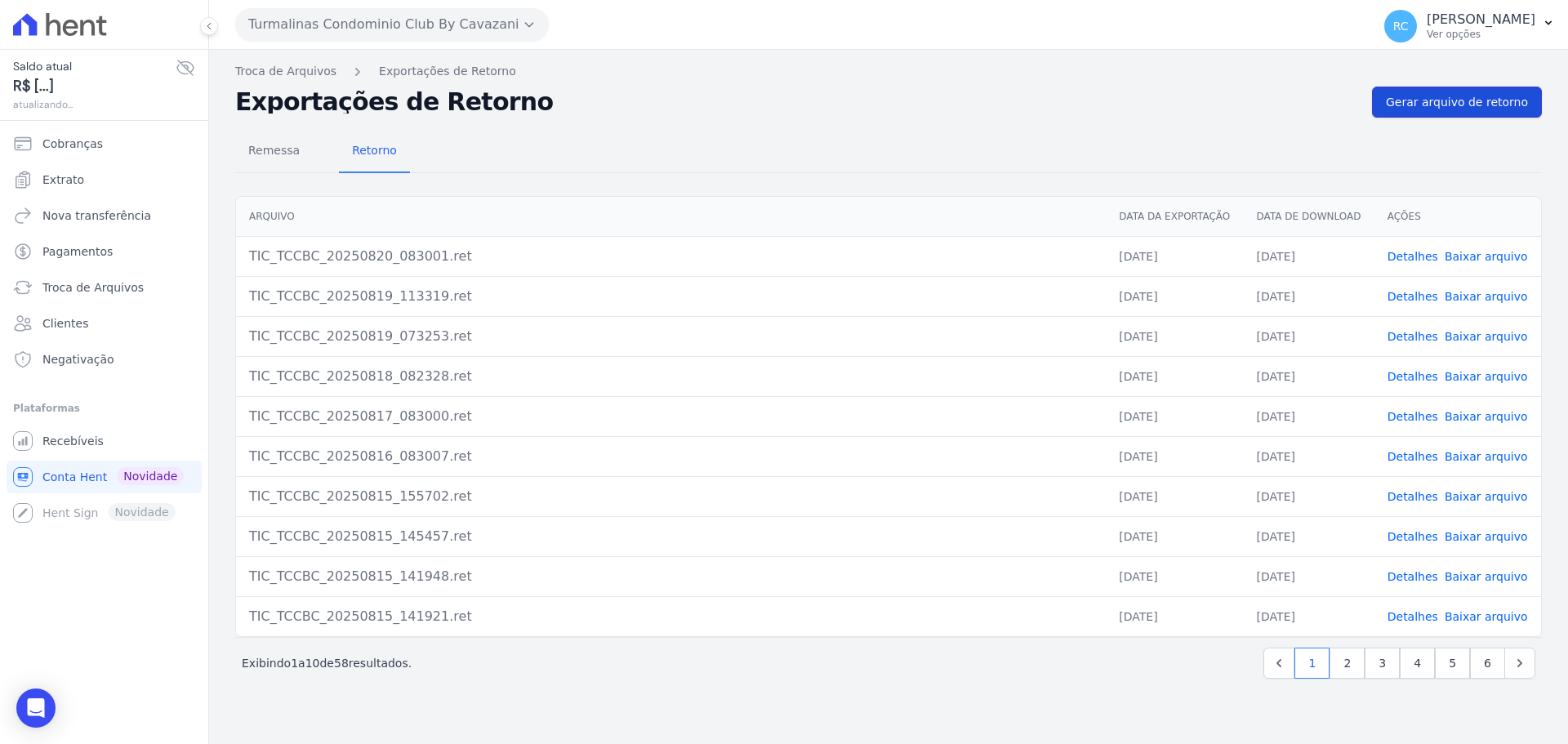
click at [1508, 112] on link "Gerar arquivo de retorno" at bounding box center [1456, 102] width 170 height 31
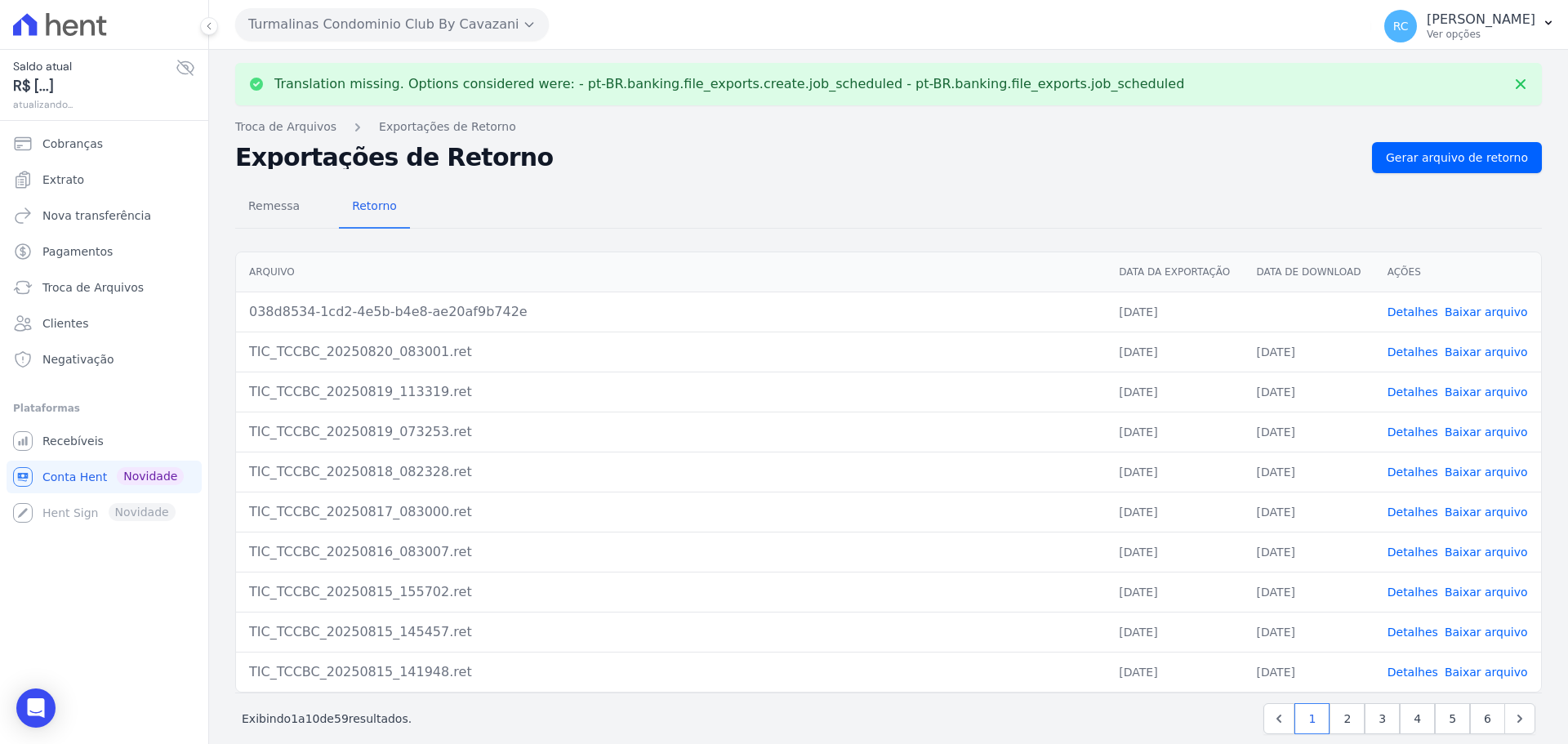
click at [1472, 312] on link "Baixar arquivo" at bounding box center [1486, 311] width 83 height 13
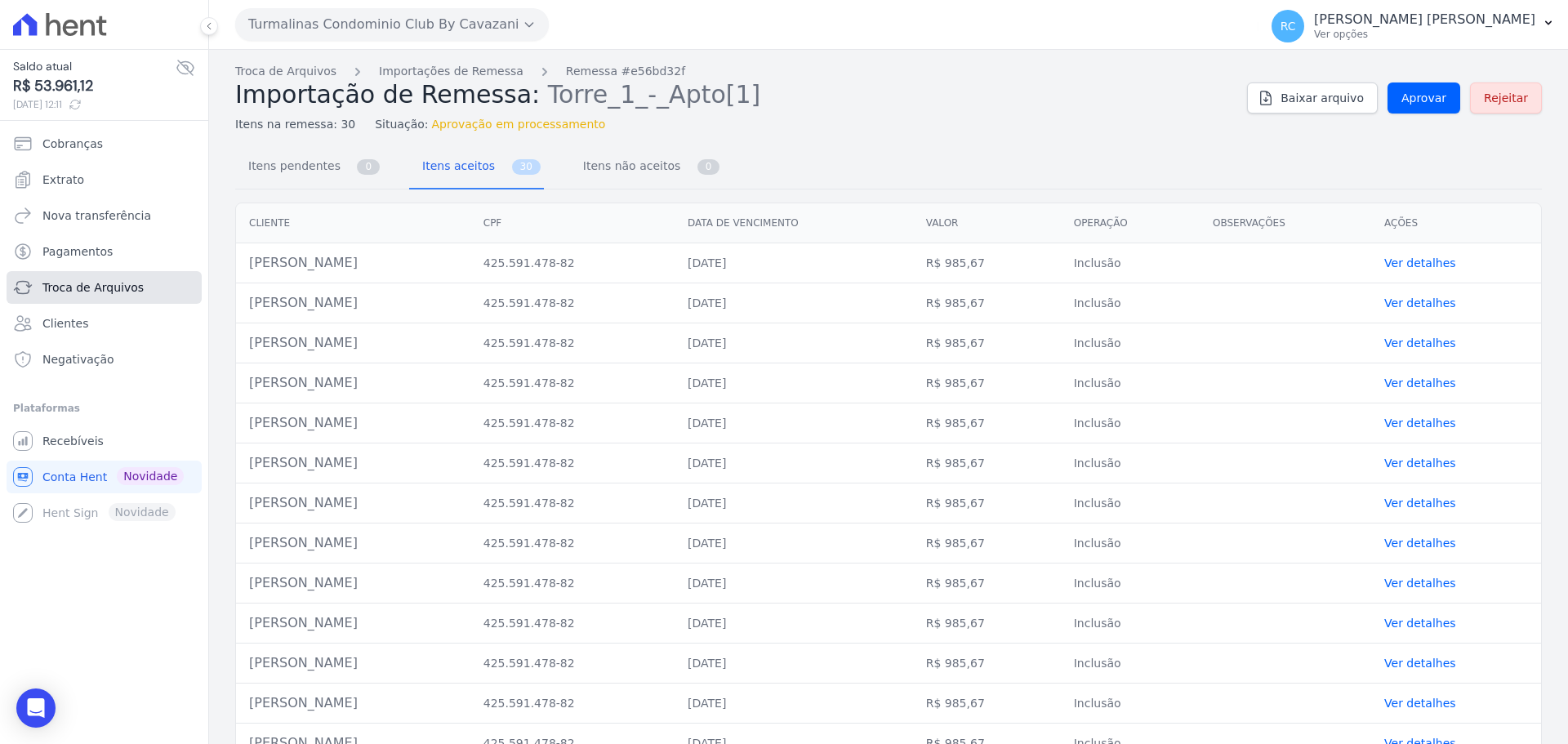
click at [121, 288] on span "Troca de Arquivos" at bounding box center [93, 287] width 102 height 16
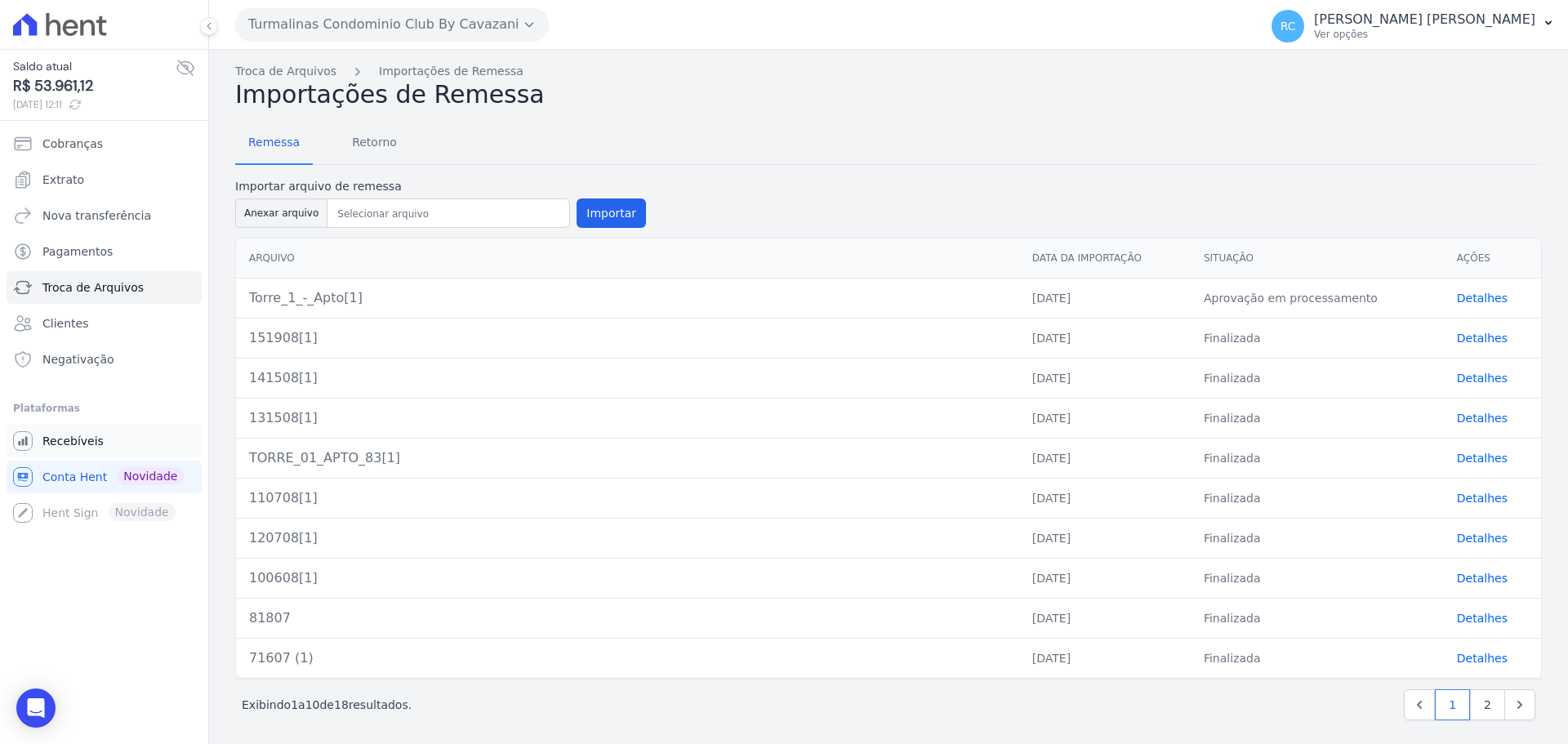
click at [96, 446] on span "Recebíveis" at bounding box center [72, 440] width 61 height 16
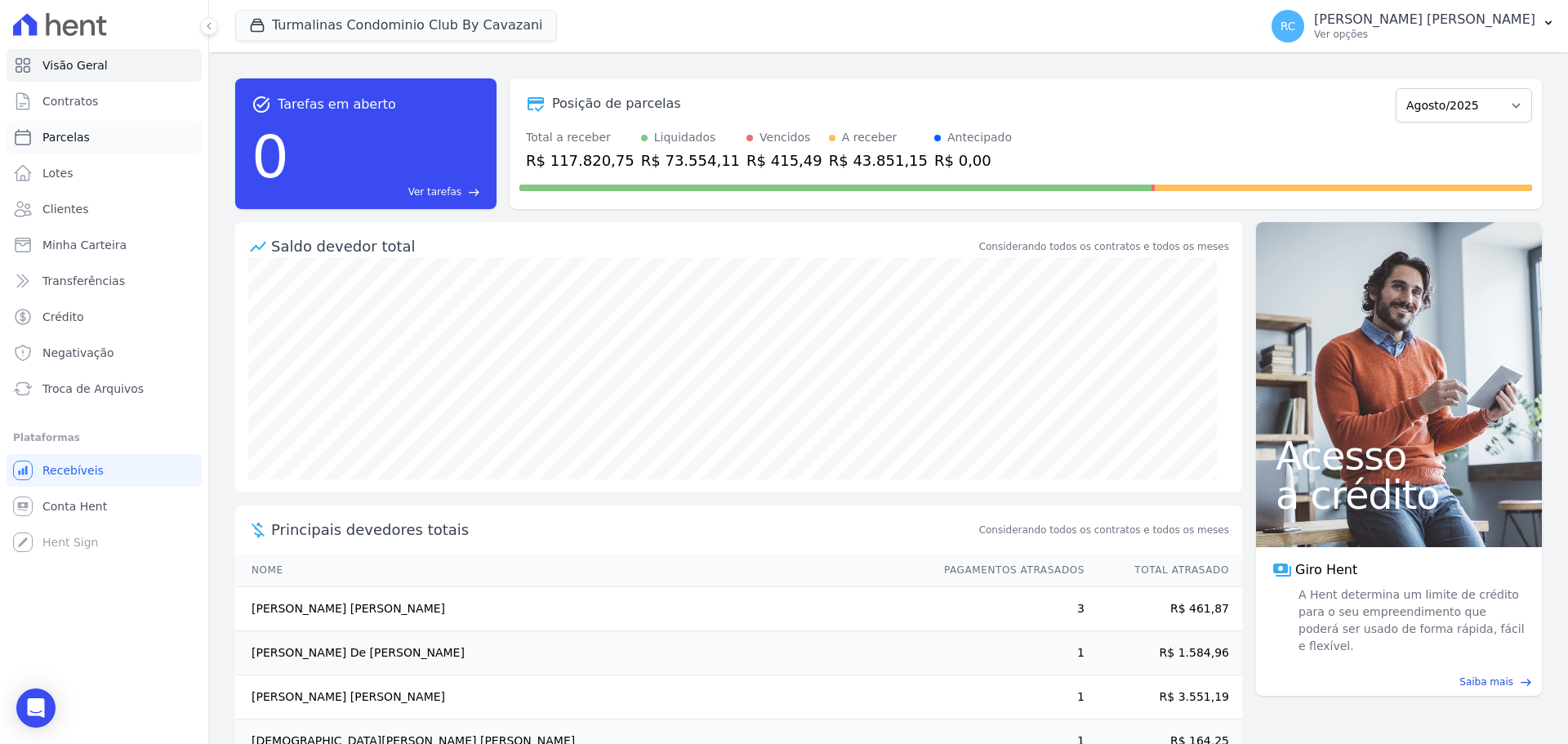
click at [101, 136] on link "Parcelas" at bounding box center [104, 137] width 195 height 33
select select
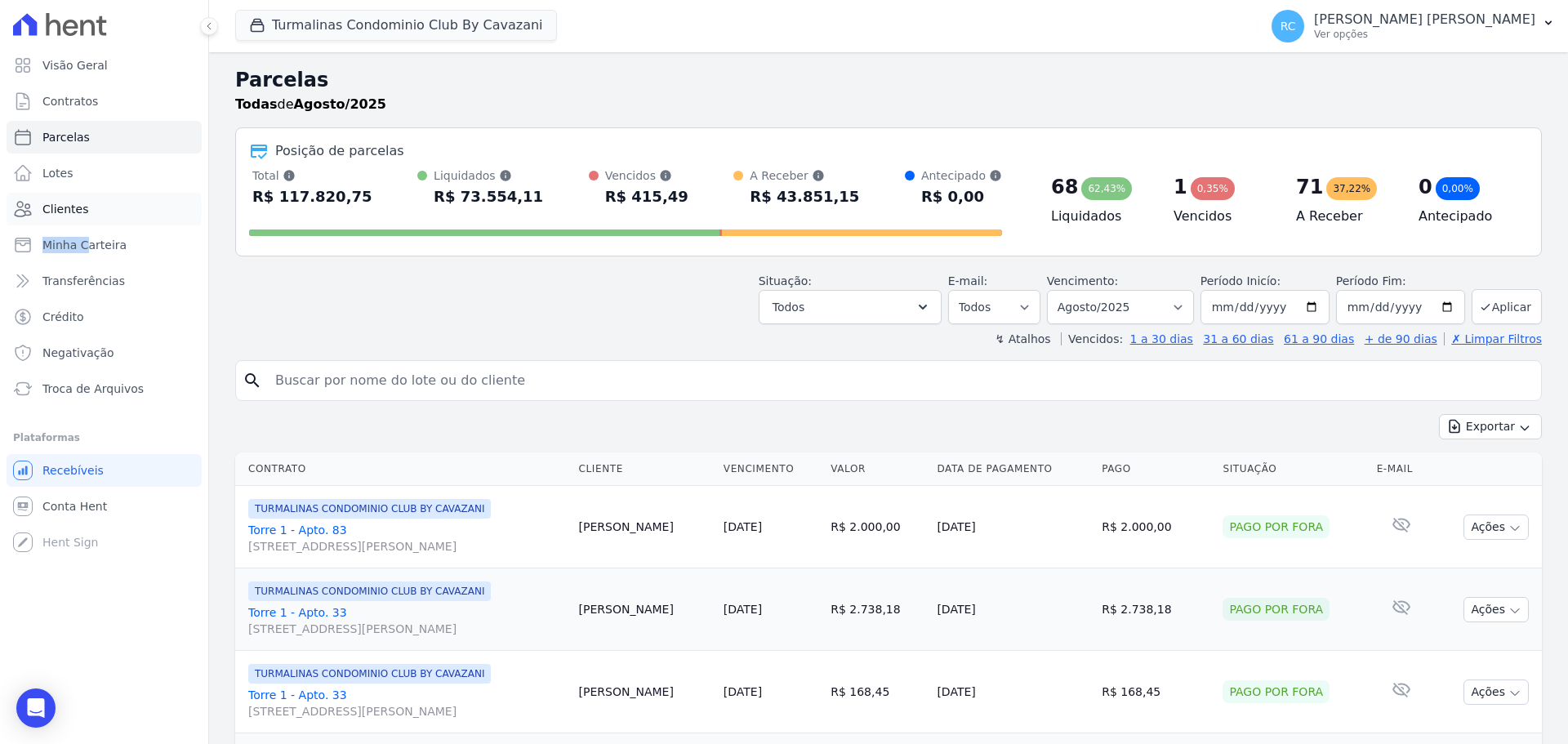
click at [85, 224] on ul "Visão Geral Contratos Parcelas Lotes Clientes Minha Carteira Transferências Cré…" at bounding box center [104, 227] width 195 height 356
click at [85, 218] on link "Clientes" at bounding box center [104, 209] width 195 height 33
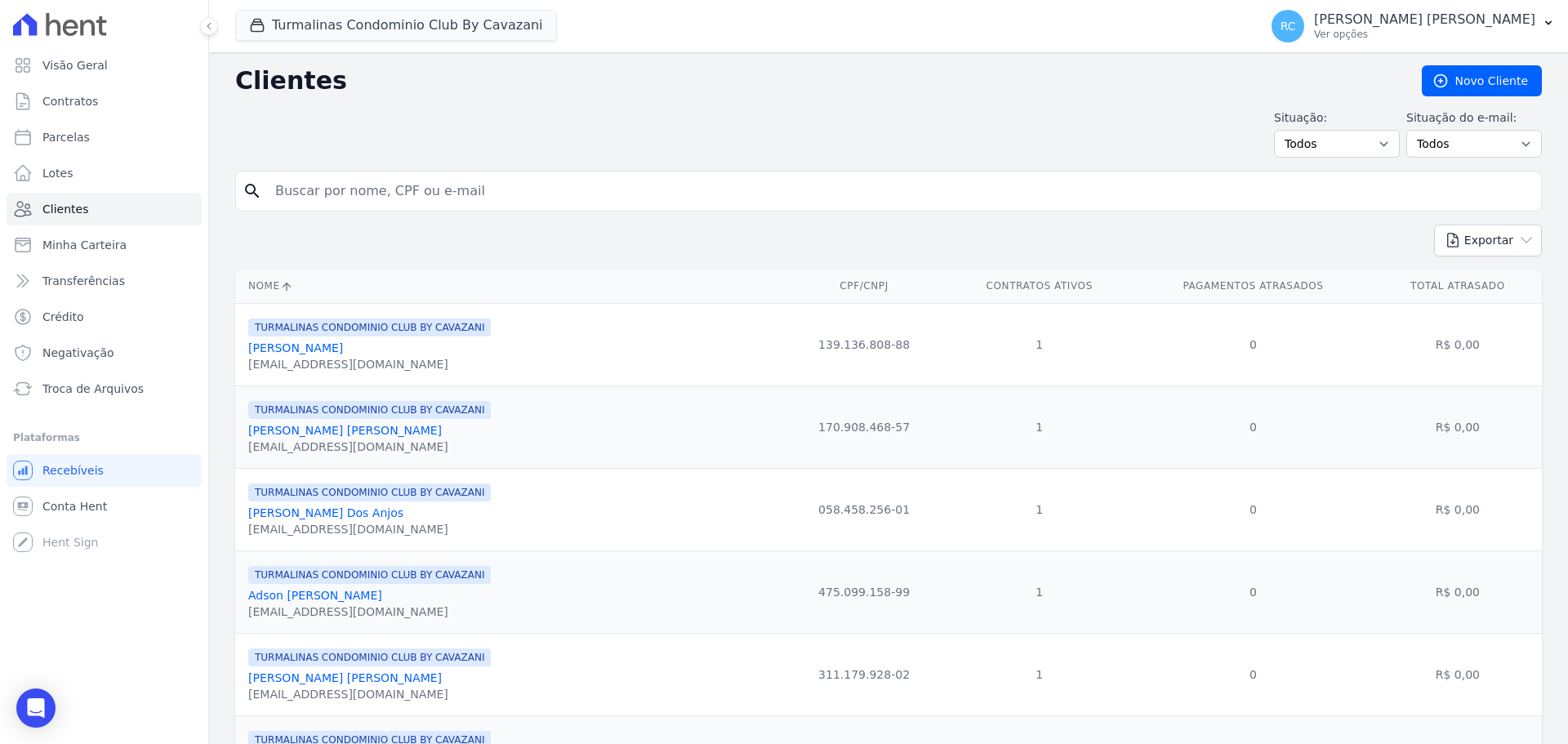
click at [409, 190] on input "search" at bounding box center [899, 191] width 1269 height 33
paste input "matheus da silva tavares"
type input "matheus da silva tavares,"
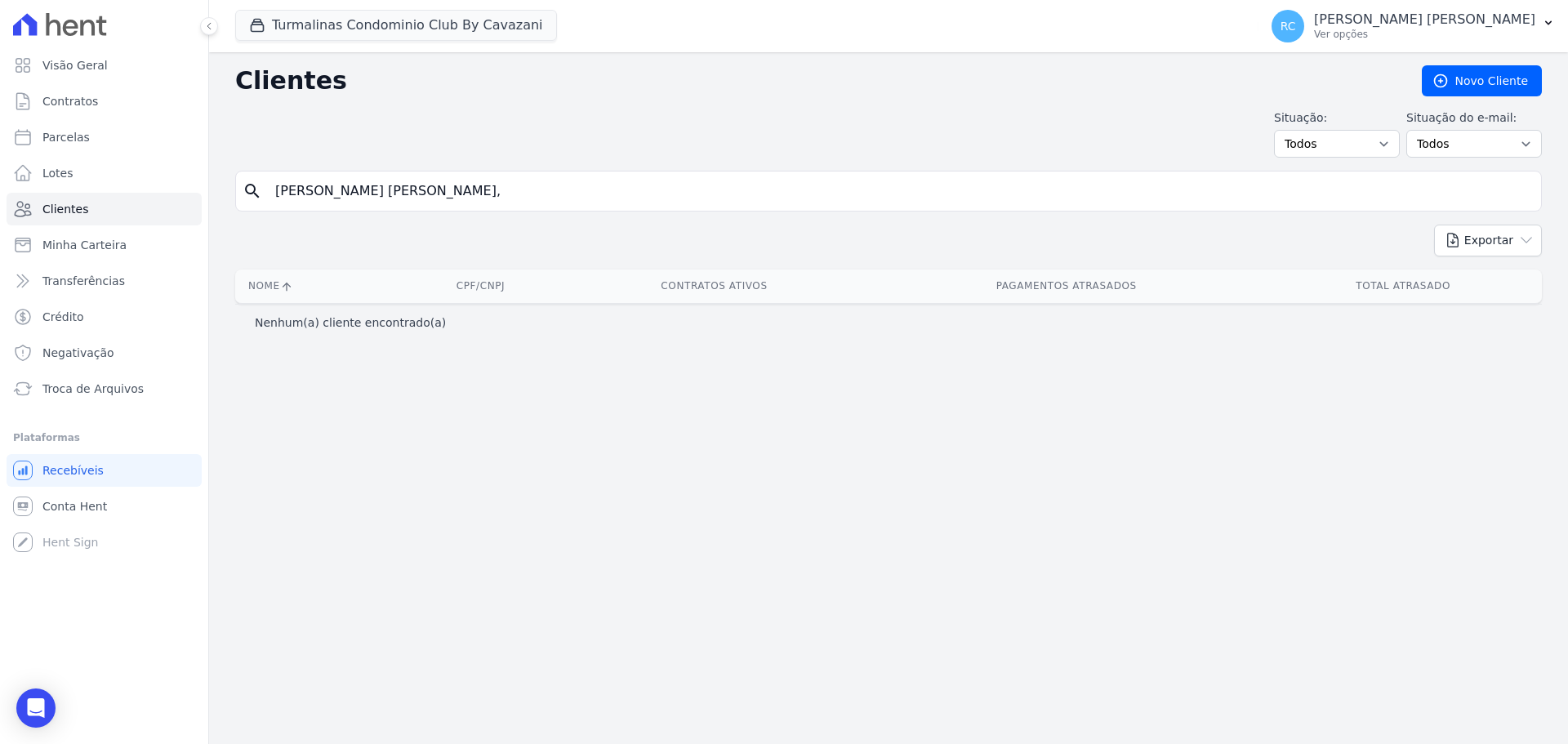
click at [503, 206] on input "matheus da silva tavares," at bounding box center [899, 191] width 1269 height 33
type input "matheus da silva tavares"
drag, startPoint x: 480, startPoint y: 27, endPoint x: 279, endPoint y: 66, distance: 204.7
click at [478, 26] on button "Turmalinas Condominio Club By Cavazani" at bounding box center [396, 25] width 322 height 31
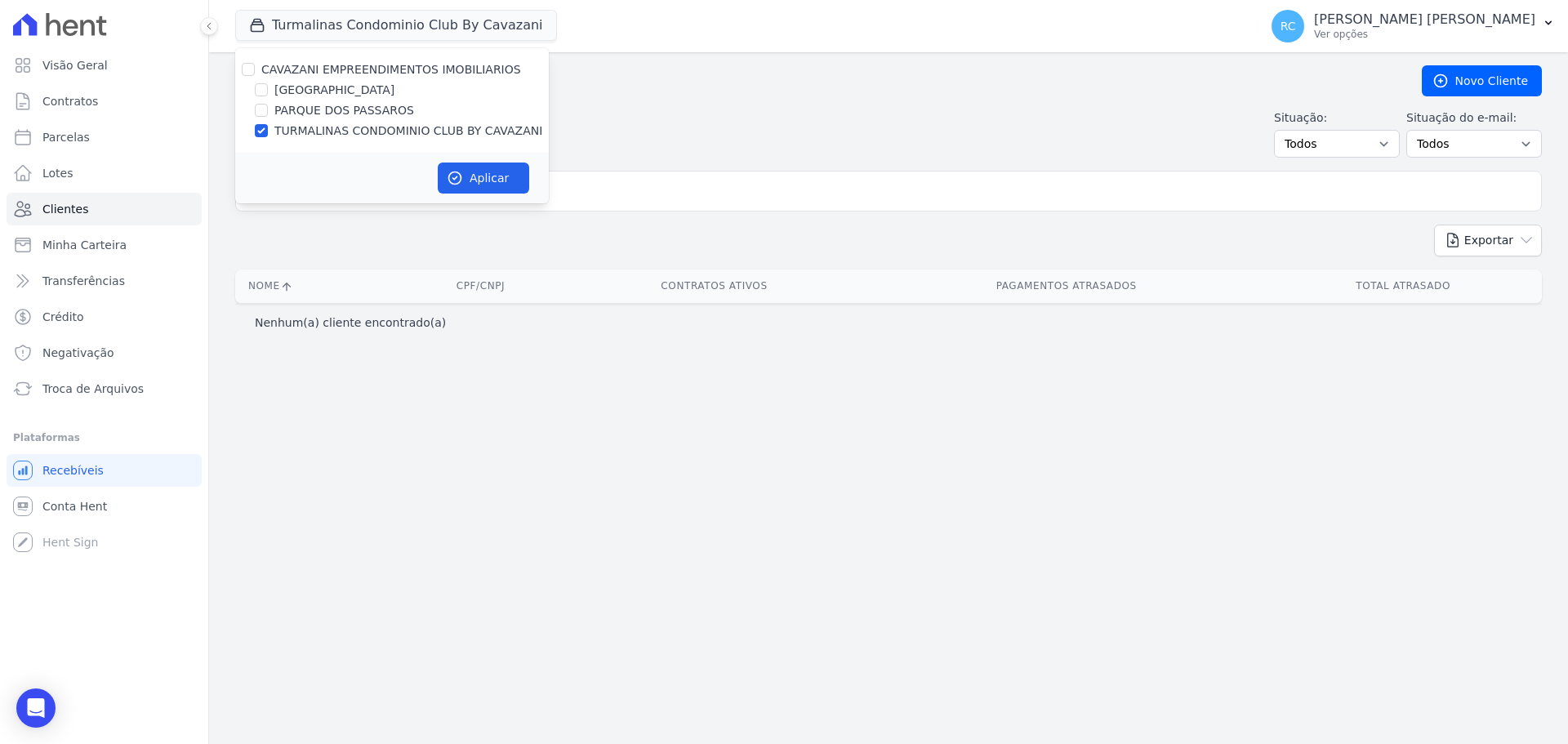
drag, startPoint x: 249, startPoint y: 58, endPoint x: 242, endPoint y: 69, distance: 13.0
click at [248, 60] on div "CAVAZANI EMPREENDIMENTOS IMOBILIARIOS PARQUE DAS FLORES PARQUE DOS PASSAROS TUR…" at bounding box center [392, 100] width 313 height 104
click at [242, 69] on input "CAVAZANI EMPREENDIMENTOS IMOBILIARIOS" at bounding box center [248, 69] width 13 height 13
checkbox input "true"
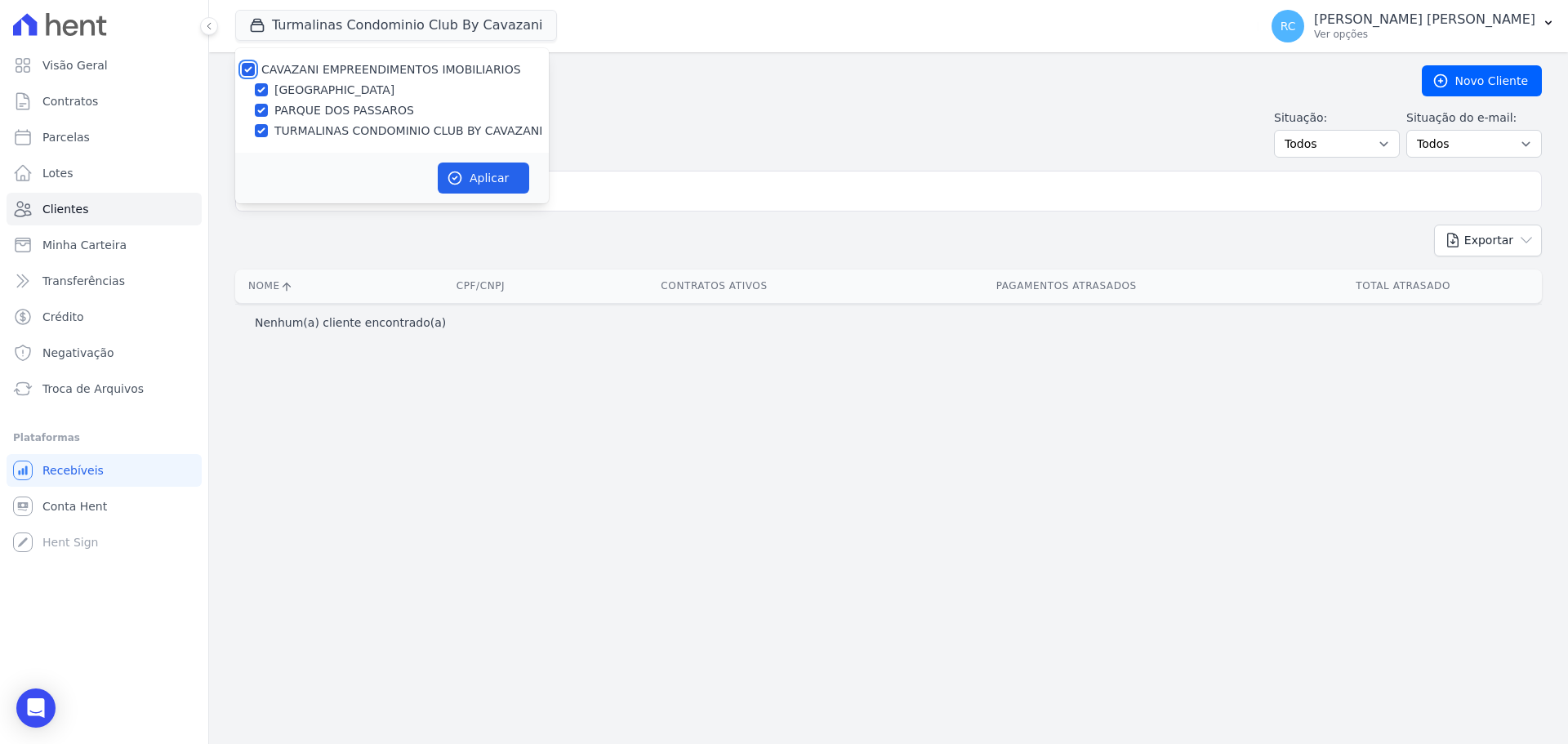
checkbox input "true"
click at [456, 177] on icon "button" at bounding box center [454, 177] width 16 height 16
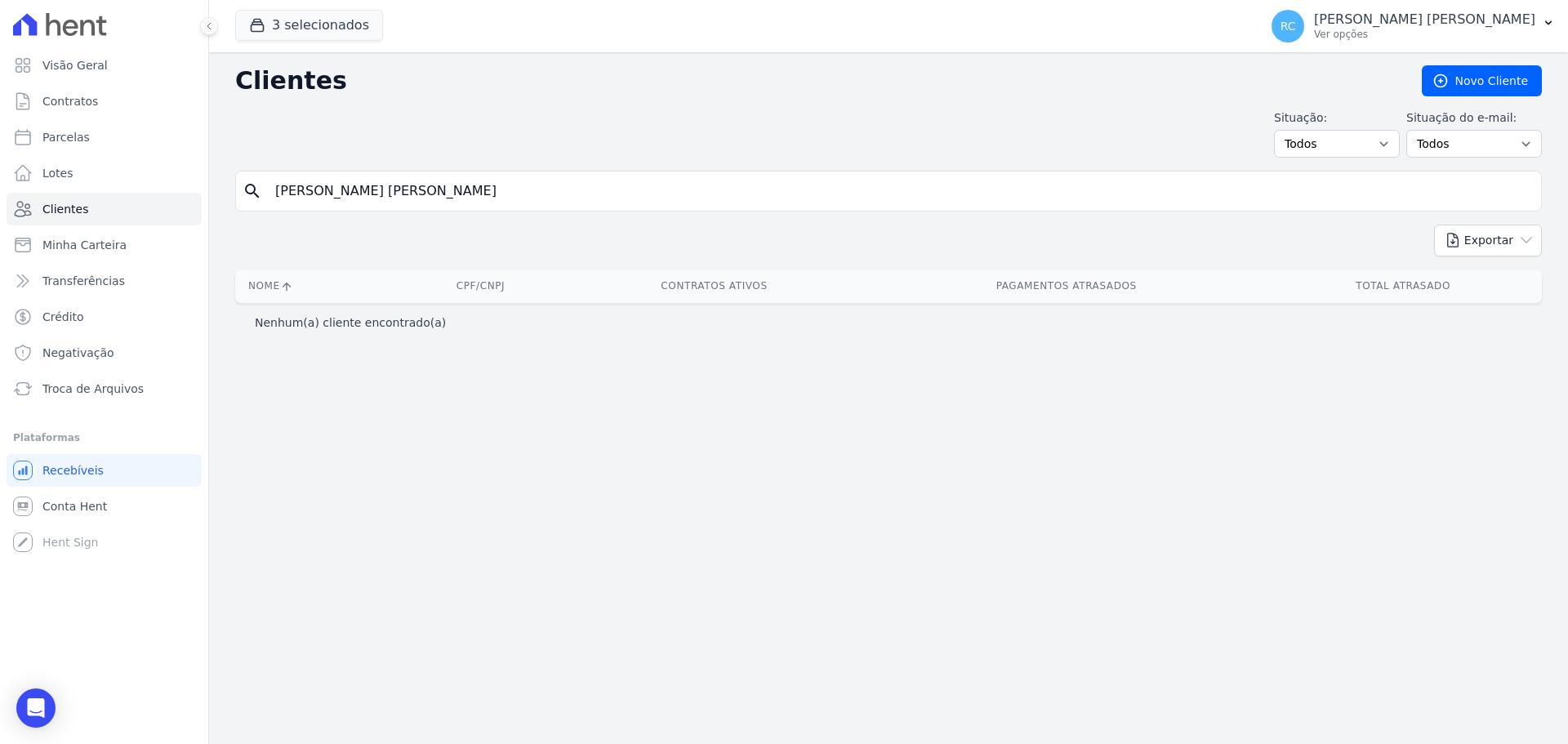
click at [526, 185] on input "matheus da silva tavares" at bounding box center [899, 191] width 1269 height 33
drag, startPoint x: 452, startPoint y: 193, endPoint x: 261, endPoint y: 189, distance: 191.0
click at [261, 189] on div "search matheus da silva tavares" at bounding box center [888, 190] width 1306 height 40
paste input "MATHEUS DA SILVA TAVARES"
type input "MATHEUS DA SILVA TAVARES"
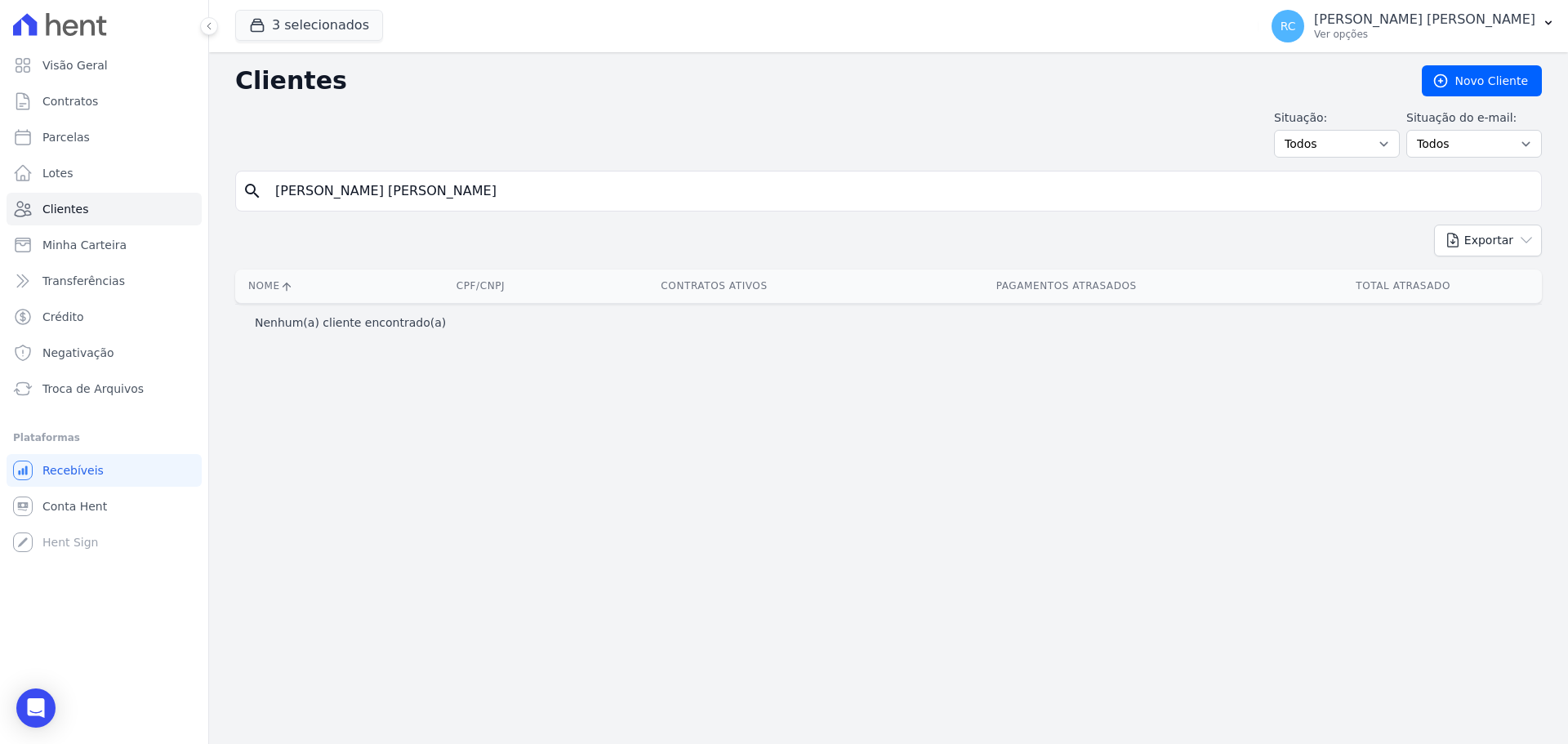
drag, startPoint x: 389, startPoint y: 189, endPoint x: 597, endPoint y: 170, distance: 208.9
click at [597, 169] on div "Clientes Novo Cliente Situação: Todos Adimplentes Inadimplentes Situação do e-m…" at bounding box center [888, 398] width 1359 height 692
type input "MATHEUS DA SILVA"
drag, startPoint x: 421, startPoint y: 192, endPoint x: 337, endPoint y: 194, distance: 84.0
click at [337, 194] on input "MATHEUS DA SILVA" at bounding box center [899, 191] width 1269 height 33
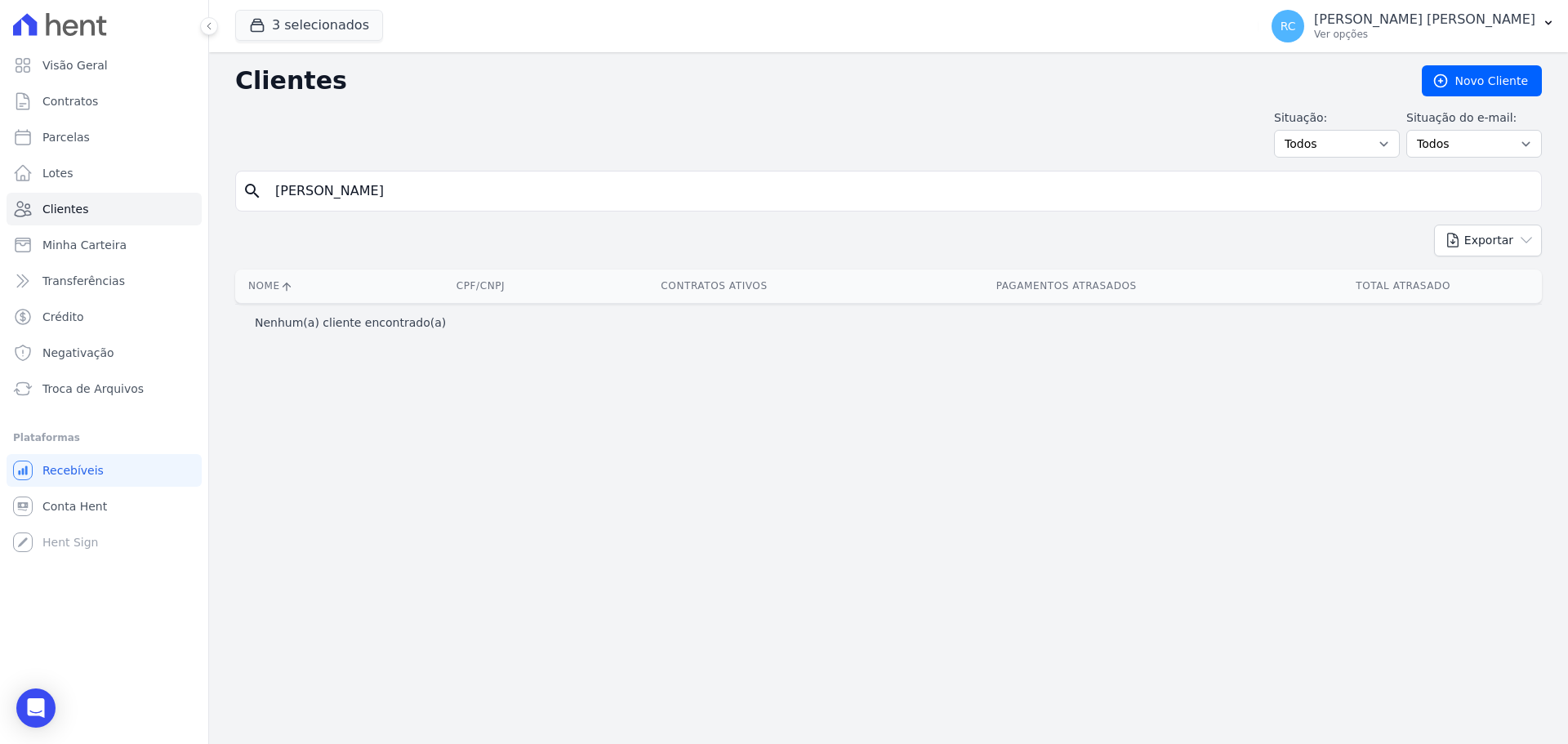
type input "MATHEUS TAVARES"
drag, startPoint x: 452, startPoint y: 195, endPoint x: 199, endPoint y: 192, distance: 253.0
click at [199, 193] on div "Visão Geral Contratos Parcelas Lotes Clientes Minha Carteira Transferências Cré…" at bounding box center [784, 372] width 1568 height 744
paste input "49982643894"
click at [299, 195] on input "49982643894" at bounding box center [899, 191] width 1269 height 33
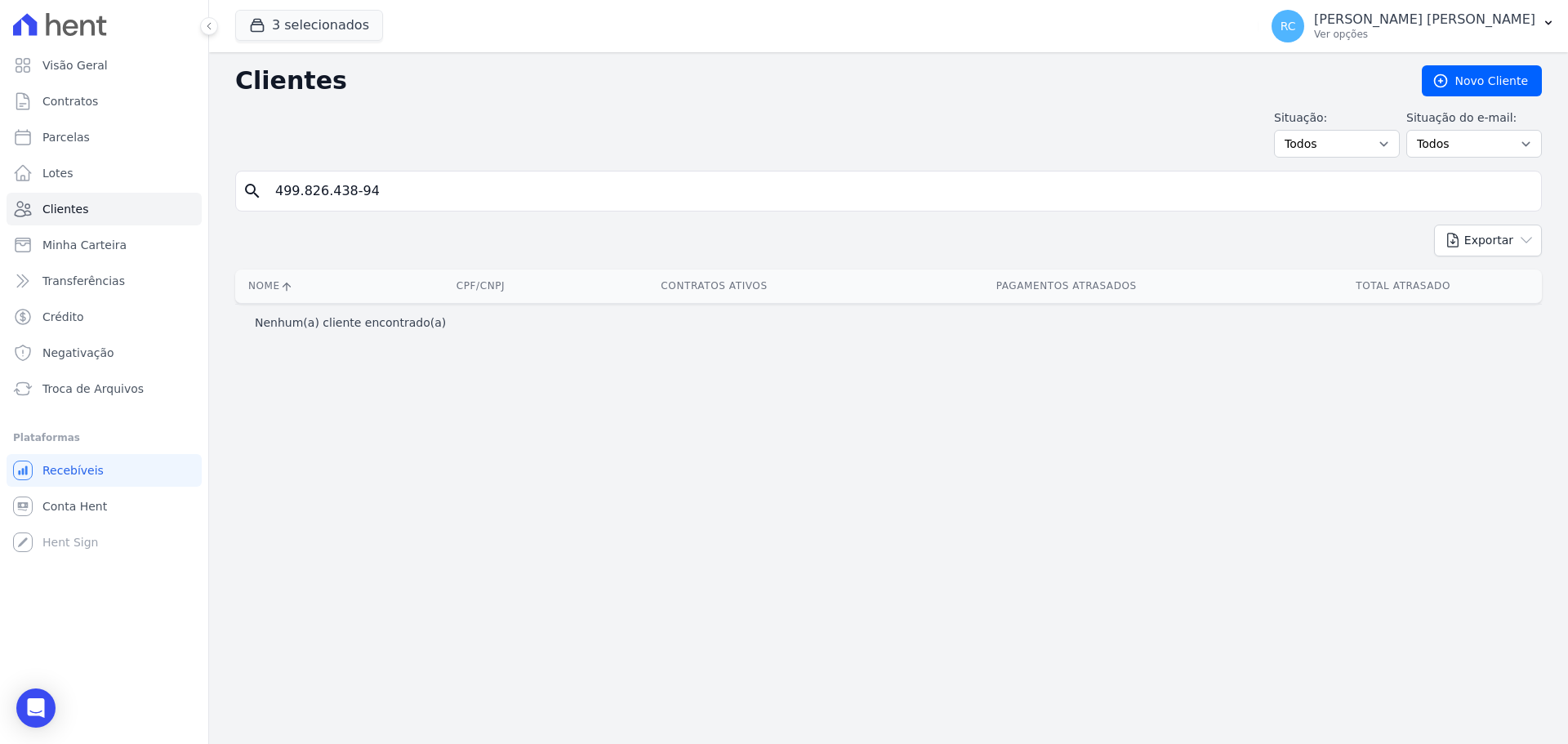
type input "499.826.438-94"
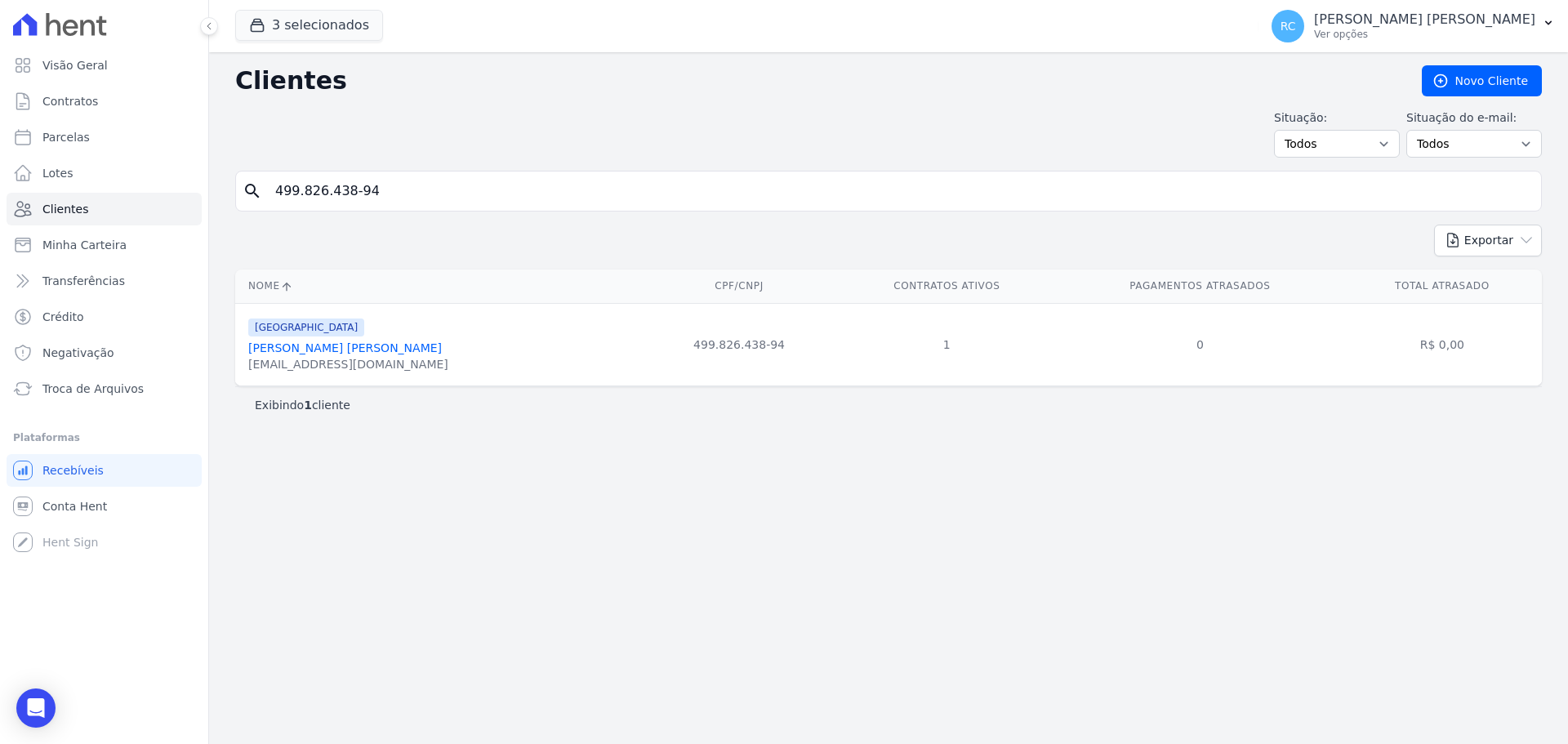
click at [616, 466] on div "Clientes Novo Cliente Situação: Todos Adimplentes Inadimplentes Situação do e-m…" at bounding box center [888, 398] width 1359 height 692
click at [882, 588] on div "Clientes Novo Cliente Situação: Todos Adimplentes Inadimplentes Situação do e-m…" at bounding box center [888, 398] width 1359 height 692
drag, startPoint x: 392, startPoint y: 344, endPoint x: 241, endPoint y: 360, distance: 151.8
click at [243, 344] on td "PARQUE DAS FLORES Matheus Da Silva Tavares matheustavares@gmail.com" at bounding box center [438, 344] width 407 height 83
copy link "Matheus Da Silva Tavares"
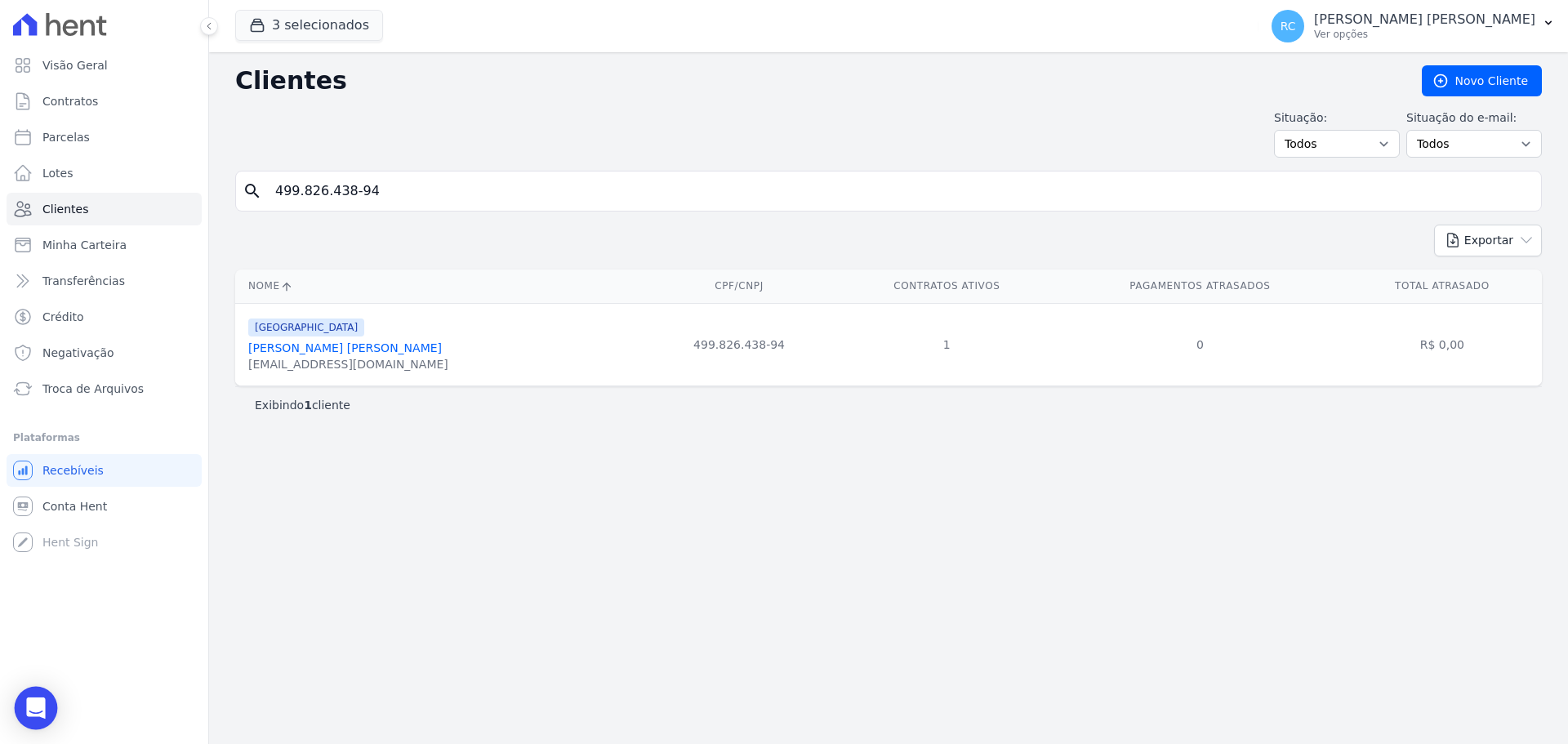
click at [28, 716] on div "Open Intercom Messenger" at bounding box center [36, 708] width 43 height 43
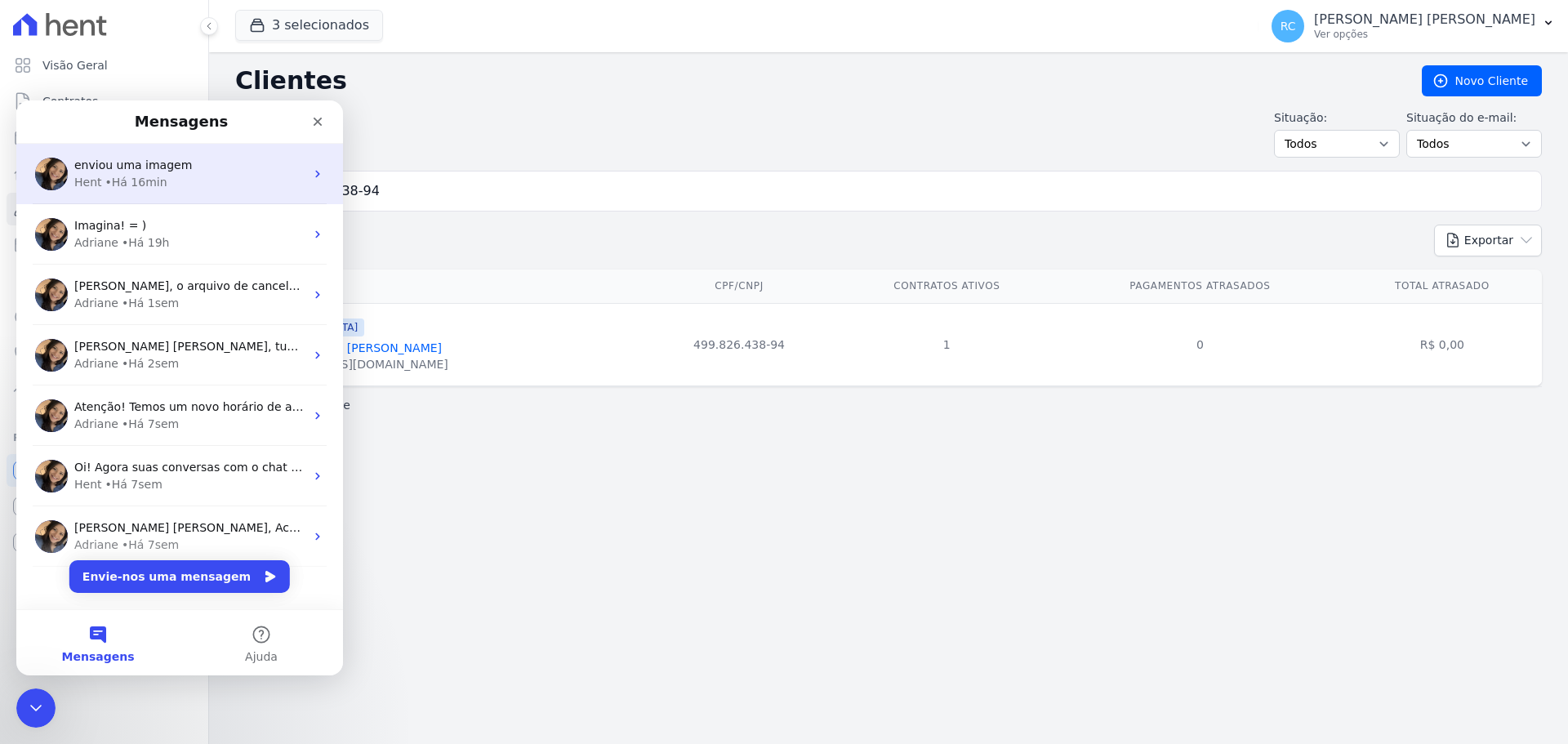
click at [211, 193] on div "enviou uma imagem Hent • Há 16min" at bounding box center [180, 174] width 327 height 60
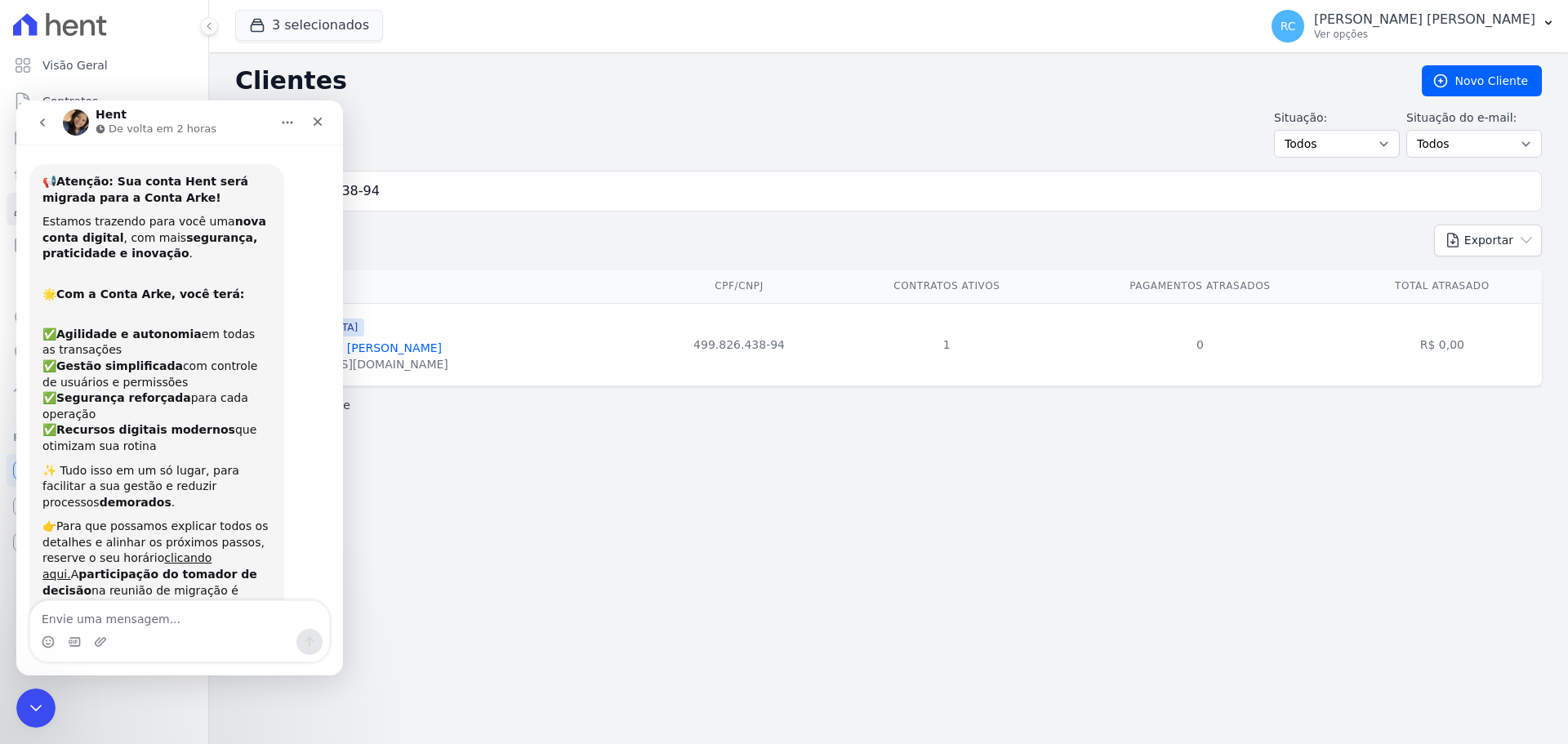
scroll to position [819, 0]
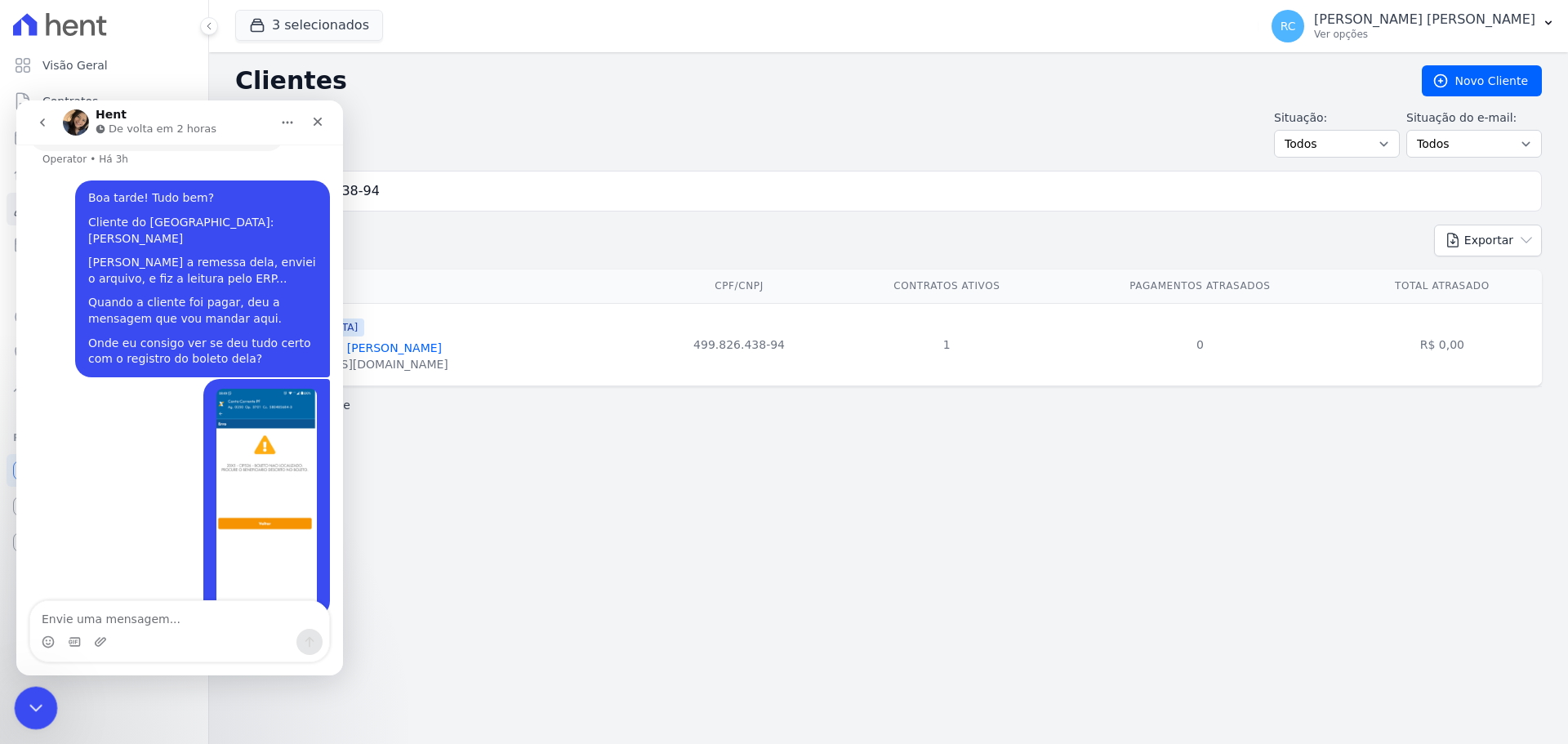
click at [15, 697] on div "Fechar mensagem da Intercom" at bounding box center [34, 705] width 40 height 40
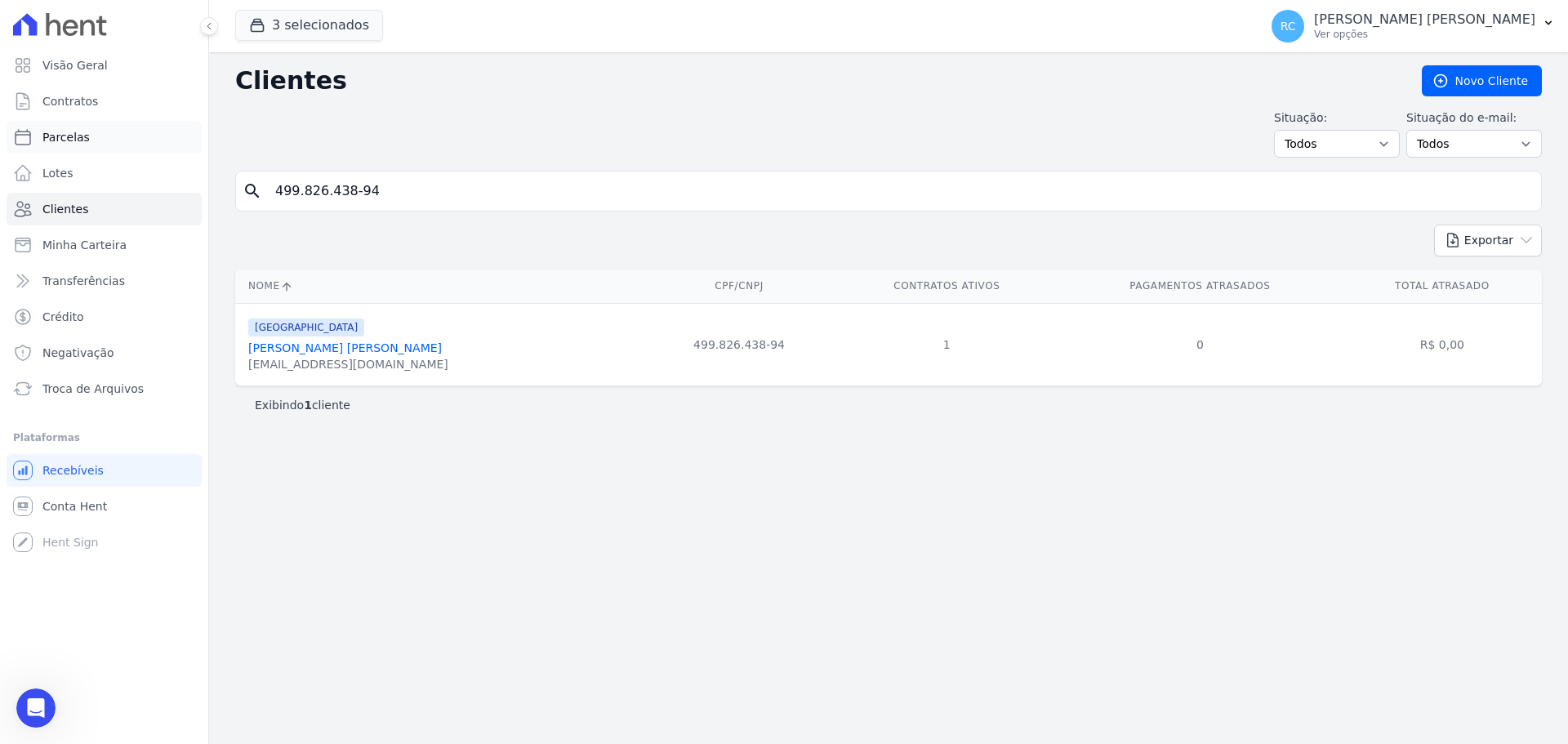
click at [113, 143] on link "Parcelas" at bounding box center [104, 137] width 195 height 33
select select
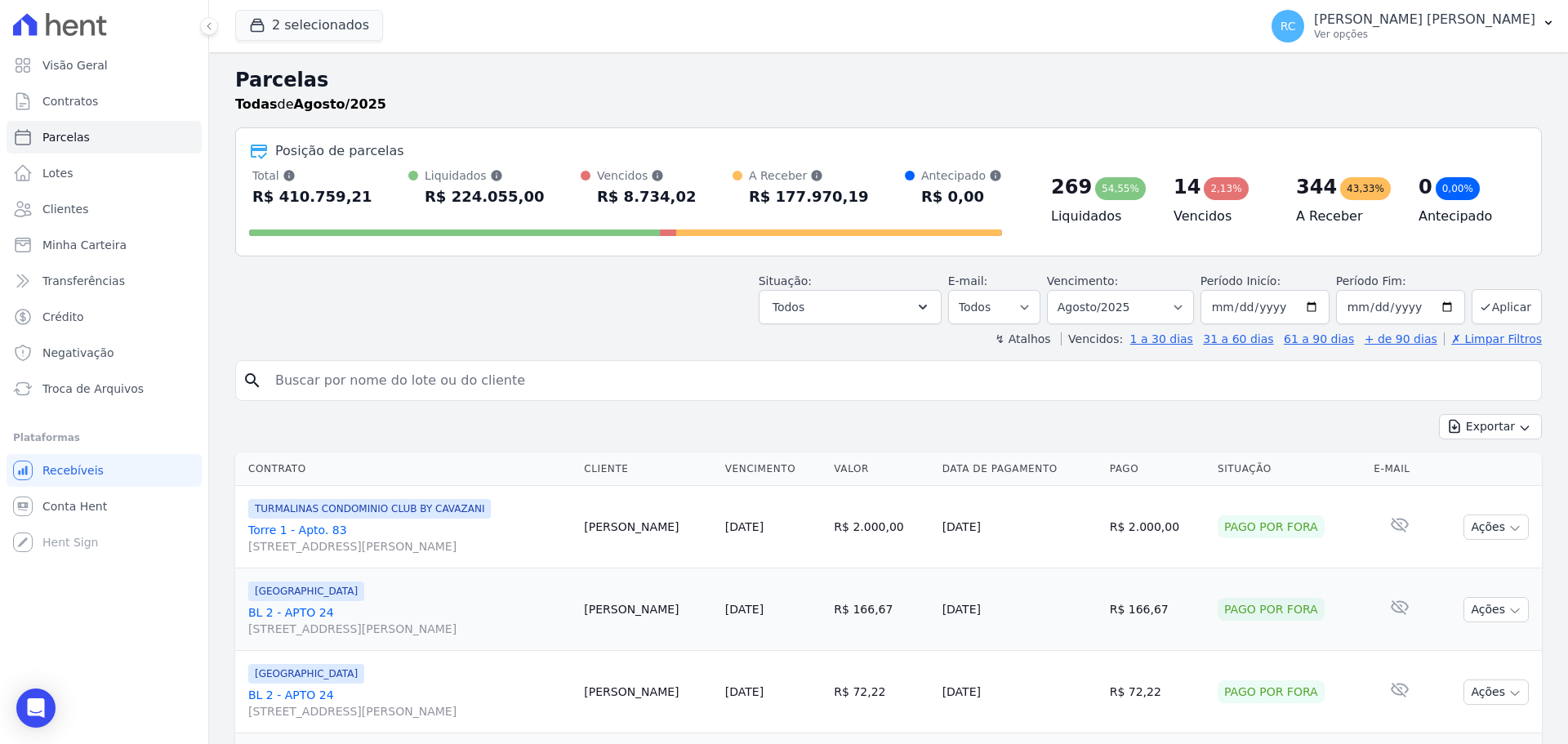
click at [395, 368] on input "search" at bounding box center [899, 380] width 1269 height 33
type input "gisel"
drag, startPoint x: 458, startPoint y: 380, endPoint x: 98, endPoint y: 353, distance: 361.0
click at [77, 360] on div "Visão Geral Contratos Parcelas Lotes Clientes Minha Carteira Transferências Cré…" at bounding box center [784, 372] width 1568 height 744
type input "Bianca Araujo Lopes"
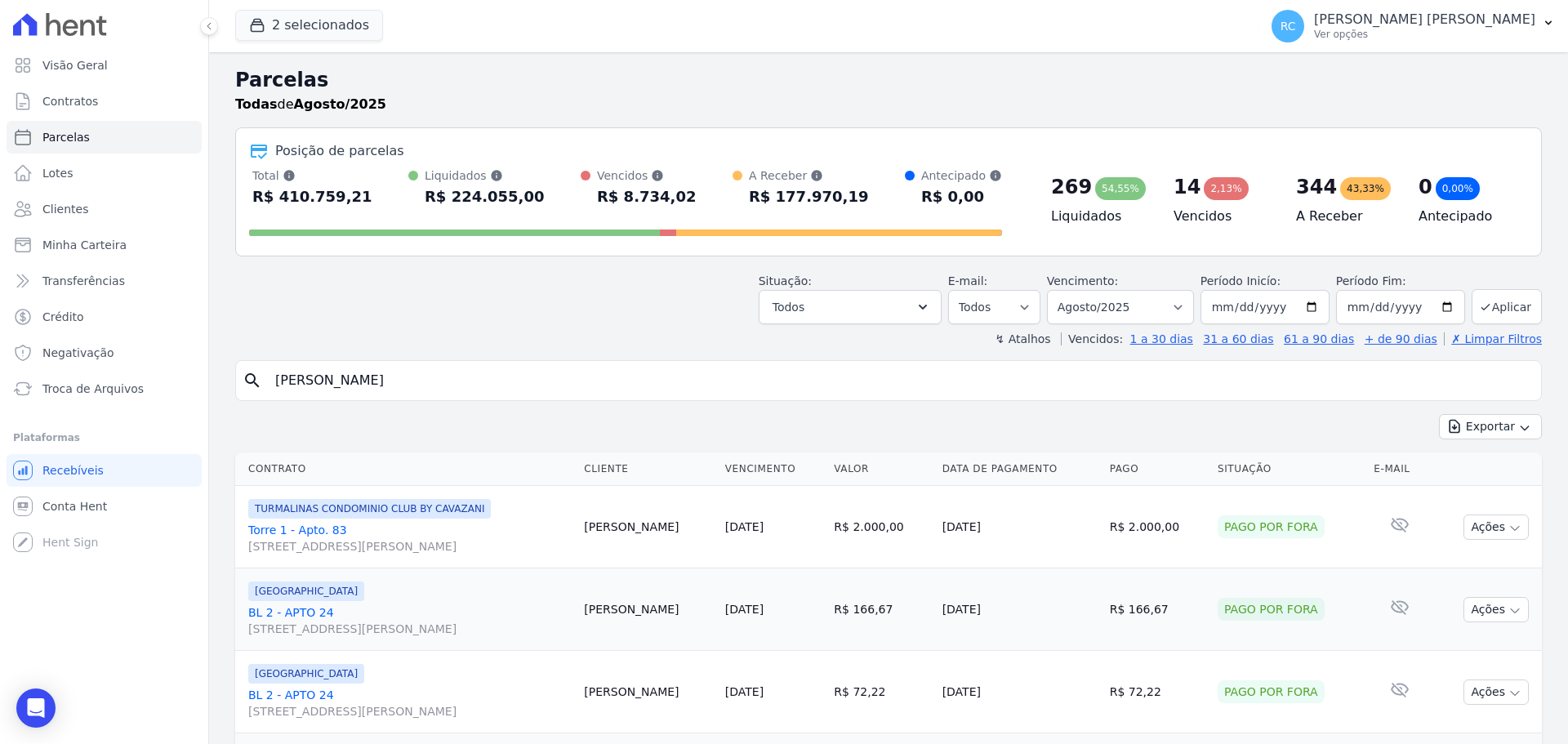
select select
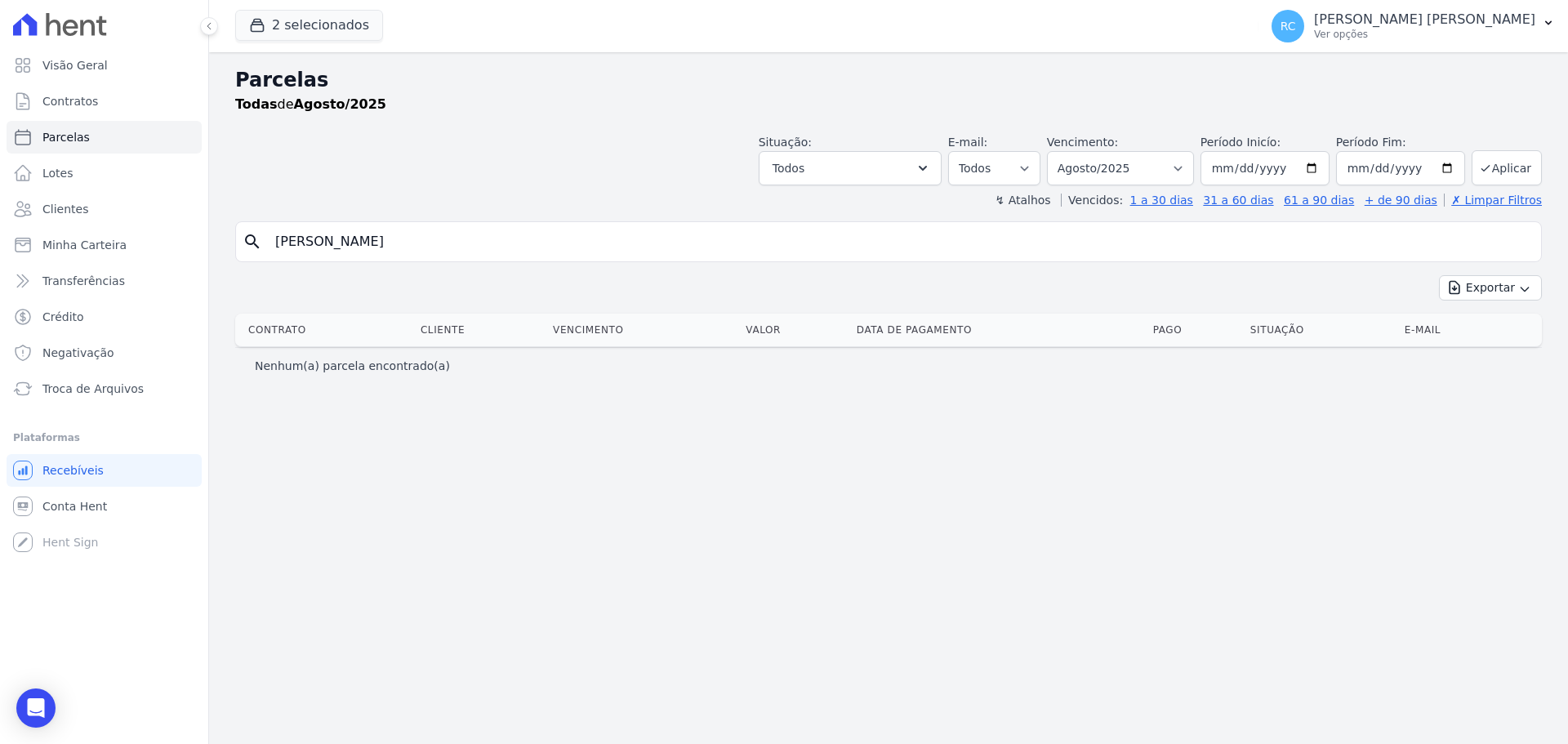
drag, startPoint x: 352, startPoint y: 241, endPoint x: 802, endPoint y: 189, distance: 453.0
click at [788, 200] on div "Parcelas Todas de Agosto/2025 Situação: Agendado Em Aberto Pago Processando Can…" at bounding box center [888, 398] width 1359 height 692
type input "Bianca Araujo"
select select
click at [312, 28] on button "2 selecionados" at bounding box center [309, 25] width 148 height 31
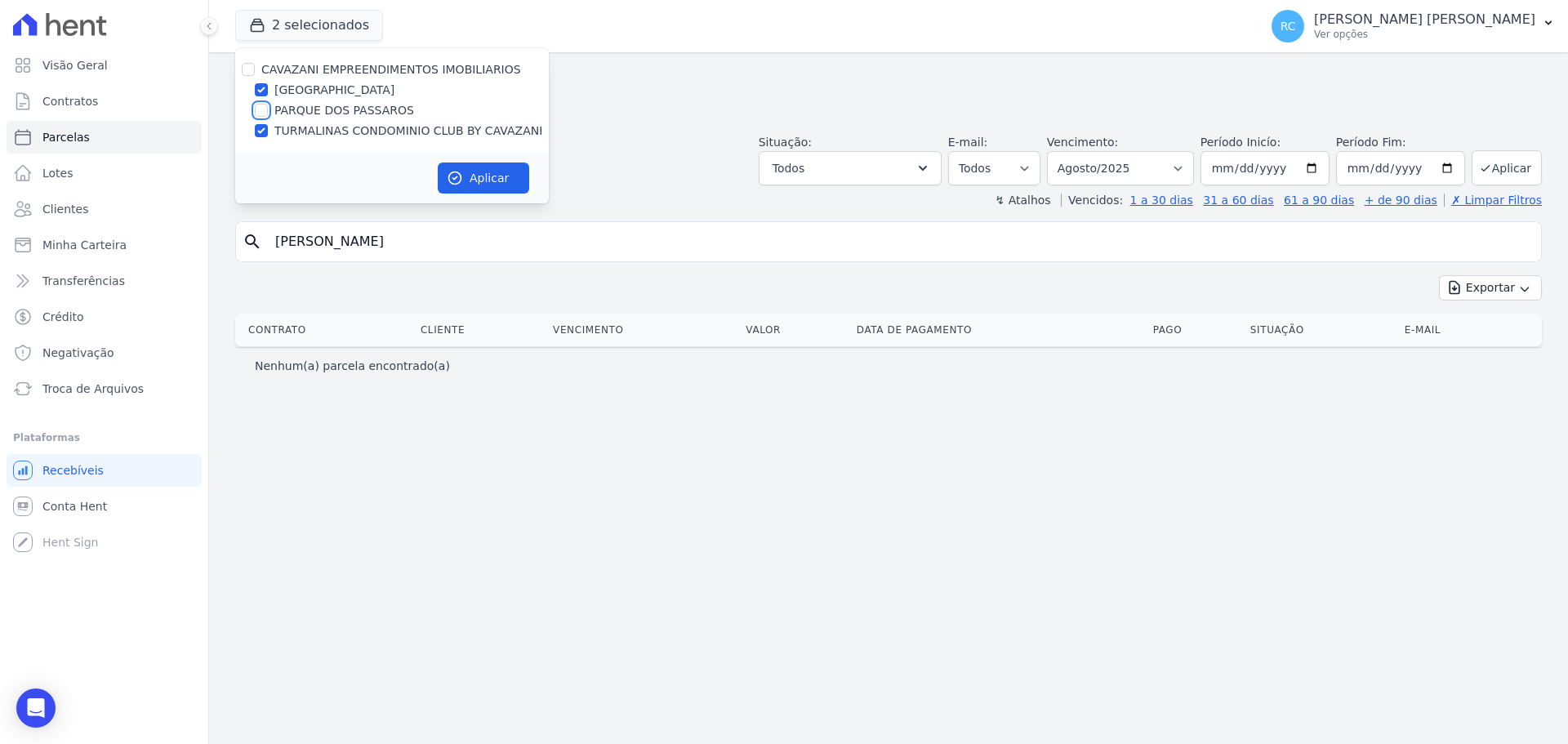
click at [259, 113] on input "PARQUE DOS PASSAROS" at bounding box center [261, 110] width 13 height 13
checkbox input "true"
click at [490, 184] on button "Aplicar" at bounding box center [484, 178] width 91 height 31
select select
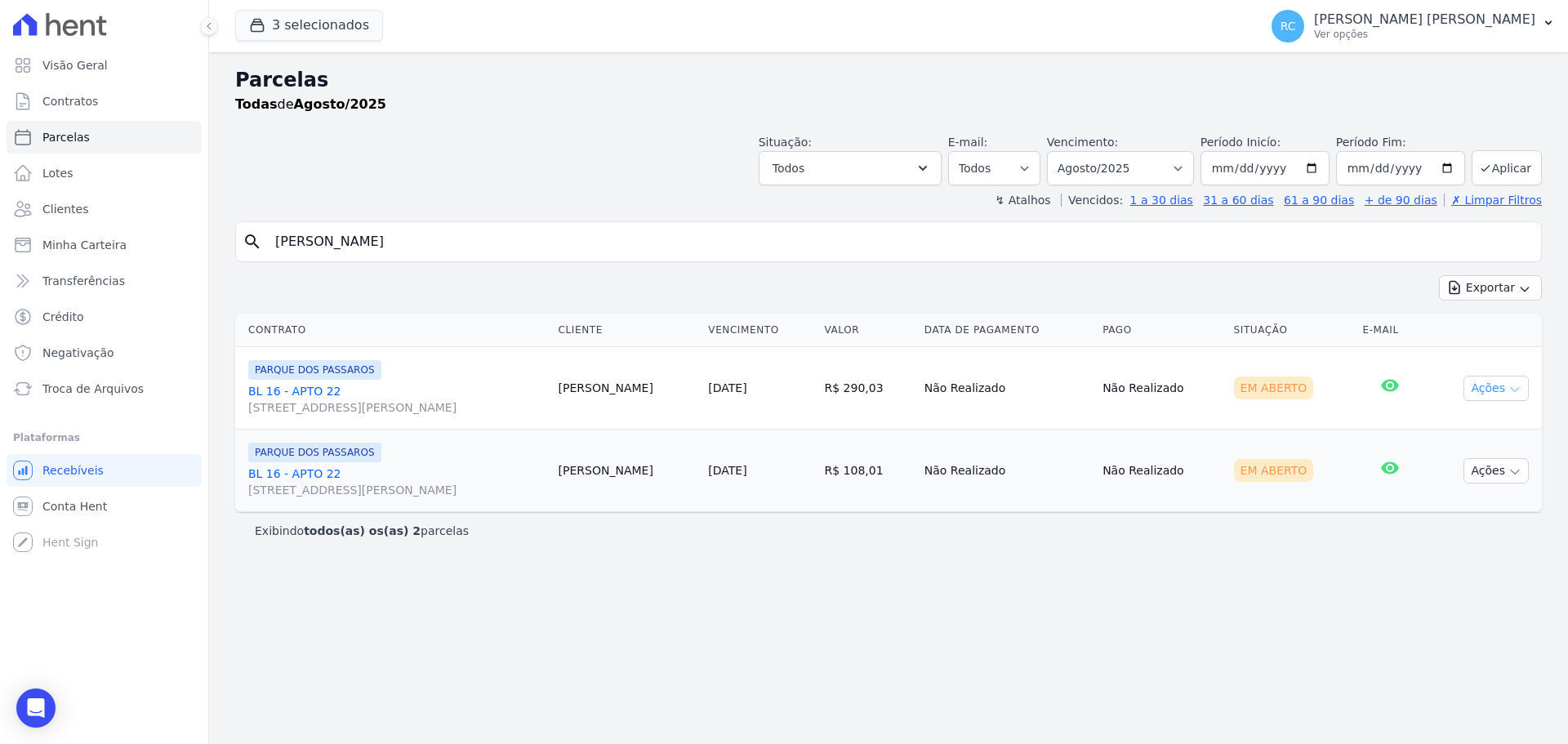
click at [1520, 378] on button "Ações" at bounding box center [1497, 388] width 65 height 25
drag, startPoint x: 1249, startPoint y: 384, endPoint x: 1228, endPoint y: 392, distance: 22.5
click at [1248, 384] on div "Em Aberto" at bounding box center [1274, 387] width 80 height 23
drag, startPoint x: 920, startPoint y: 740, endPoint x: 917, endPoint y: 748, distance: 8.5
click at [917, 743] on html "Visão Geral Contratos Parcelas Lotes Clientes Minha Carteira Transferências Cré…" at bounding box center [784, 372] width 1568 height 744
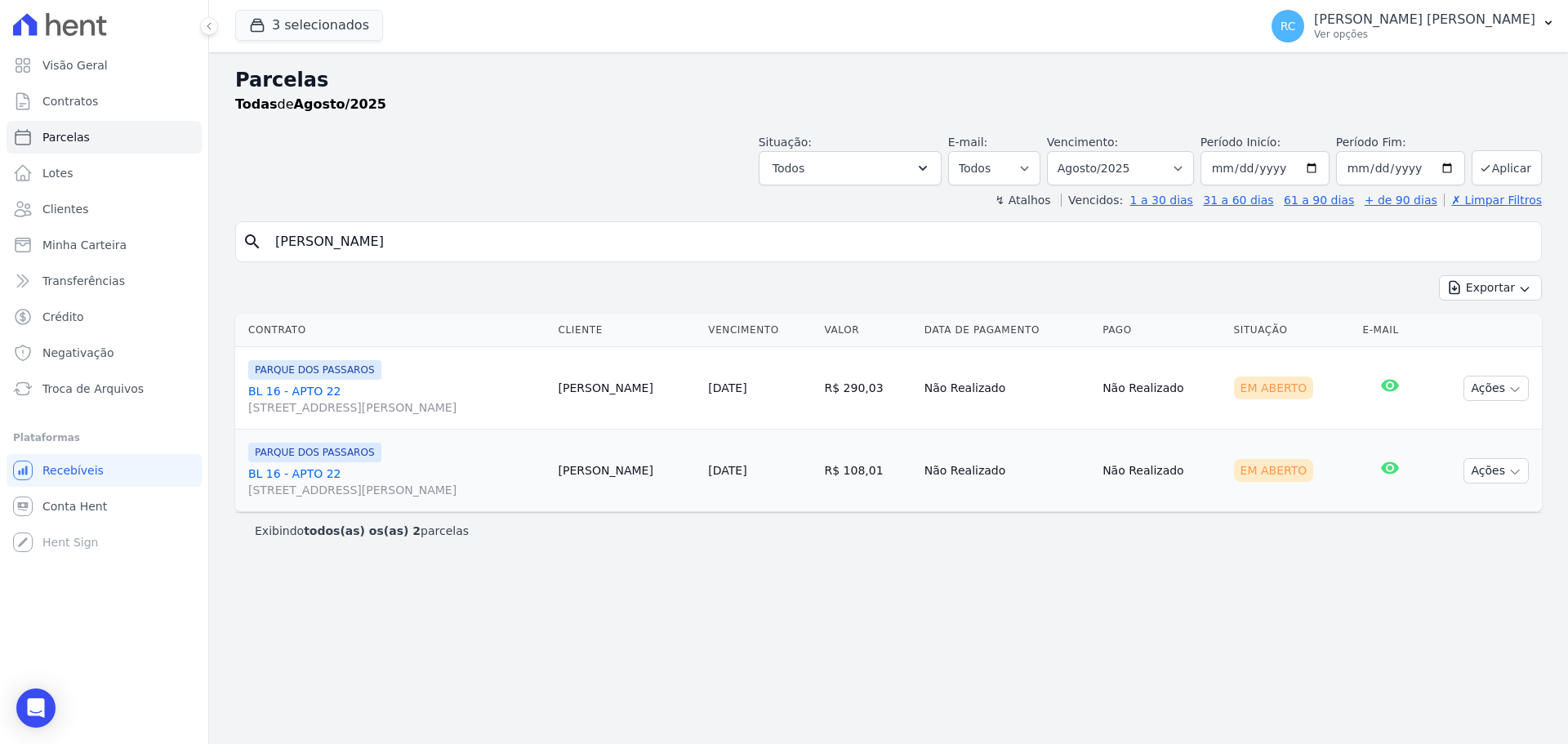
drag, startPoint x: 265, startPoint y: 243, endPoint x: 518, endPoint y: 204, distance: 256.0
click at [176, 243] on div "Visão Geral Contratos Parcelas Lotes Clientes Minha Carteira Transferências Cré…" at bounding box center [784, 372] width 1568 height 744
paste input "Millenna Oliveira Santos"
type input "Millenna Oliveira Santos"
select select
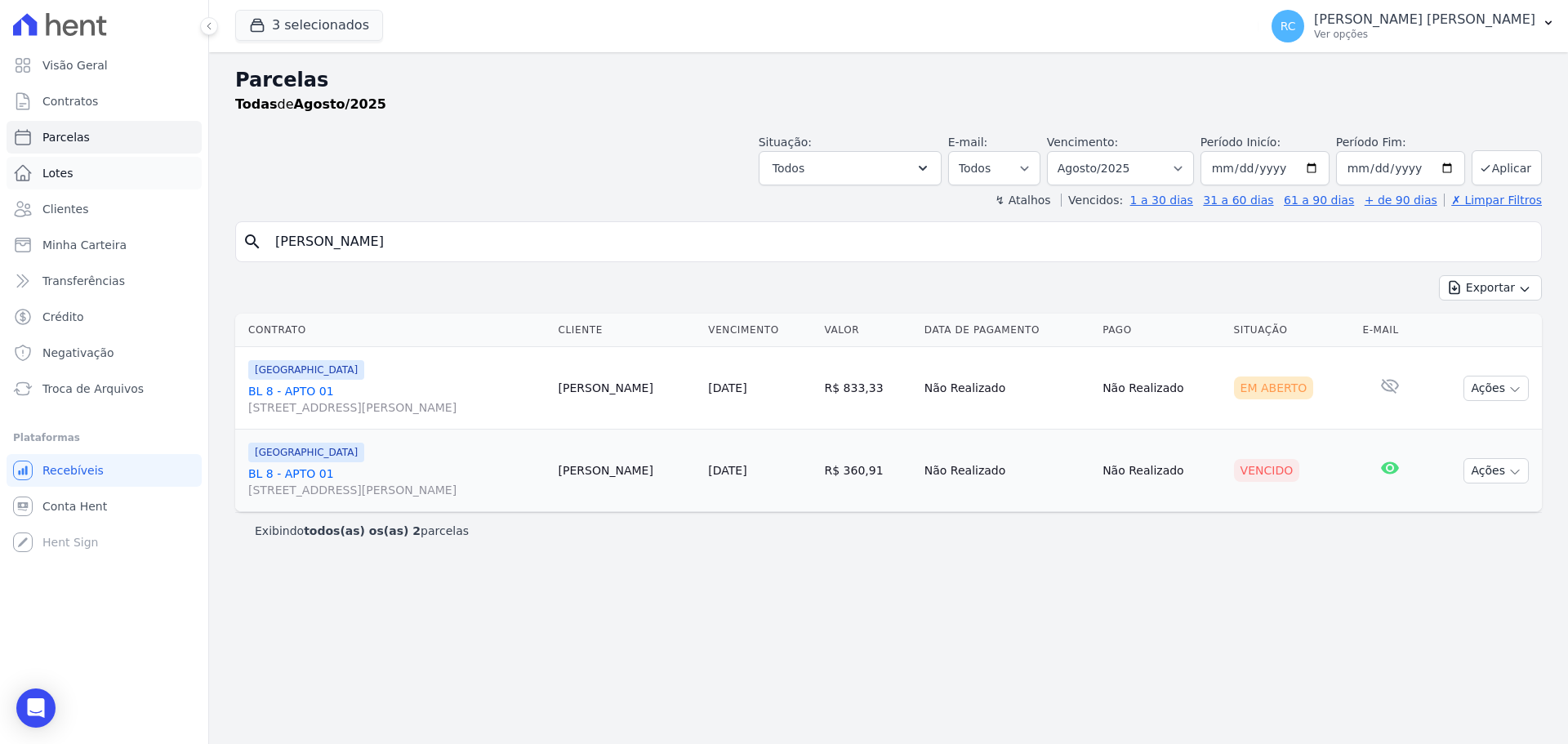
drag, startPoint x: 456, startPoint y: 235, endPoint x: 120, endPoint y: 184, distance: 339.8
click at [48, 216] on div "Visão Geral Contratos Parcelas Lotes Clientes Minha Carteira Transferências Cré…" at bounding box center [784, 372] width 1568 height 744
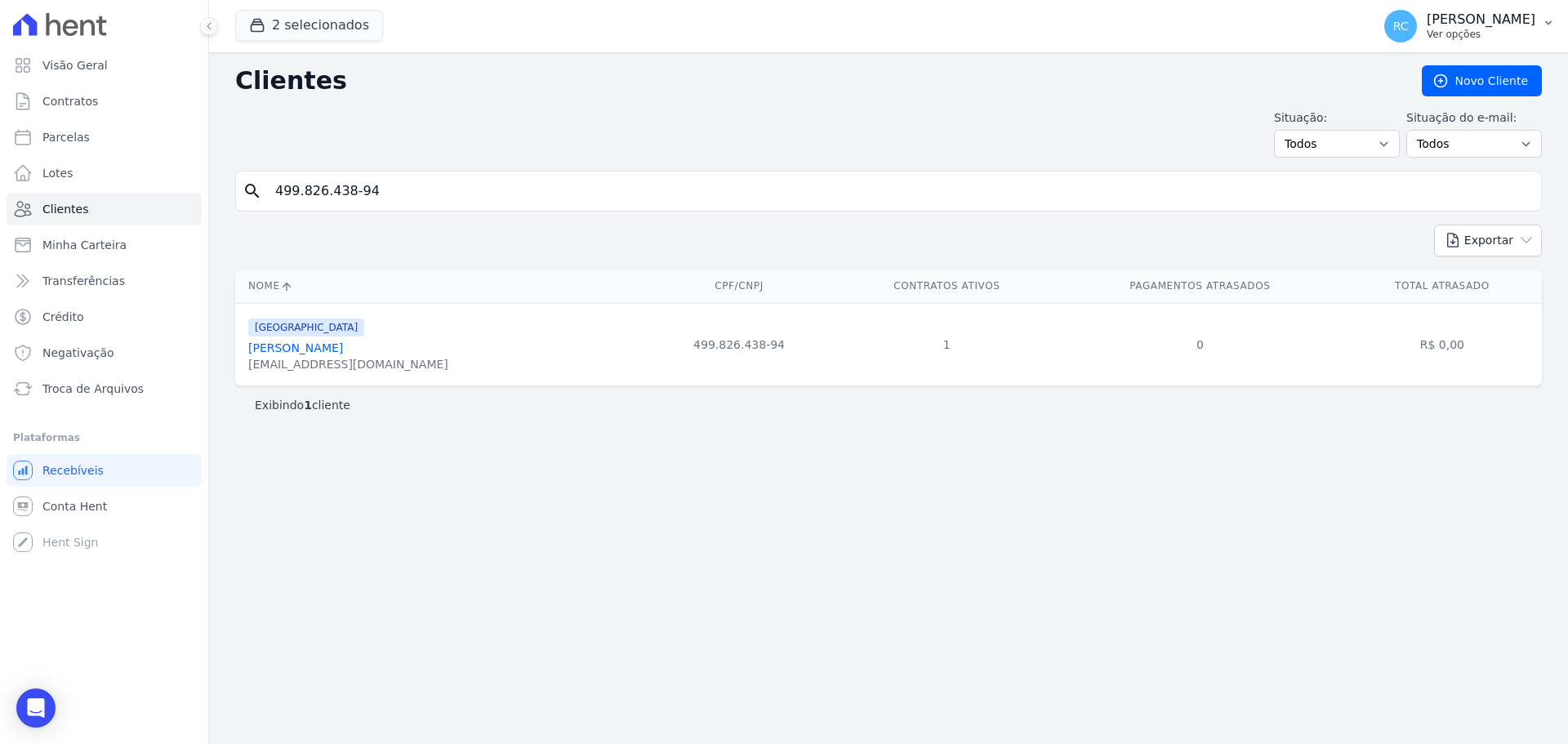
click at [1522, 26] on p "[PERSON_NAME]" at bounding box center [1481, 19] width 108 height 16
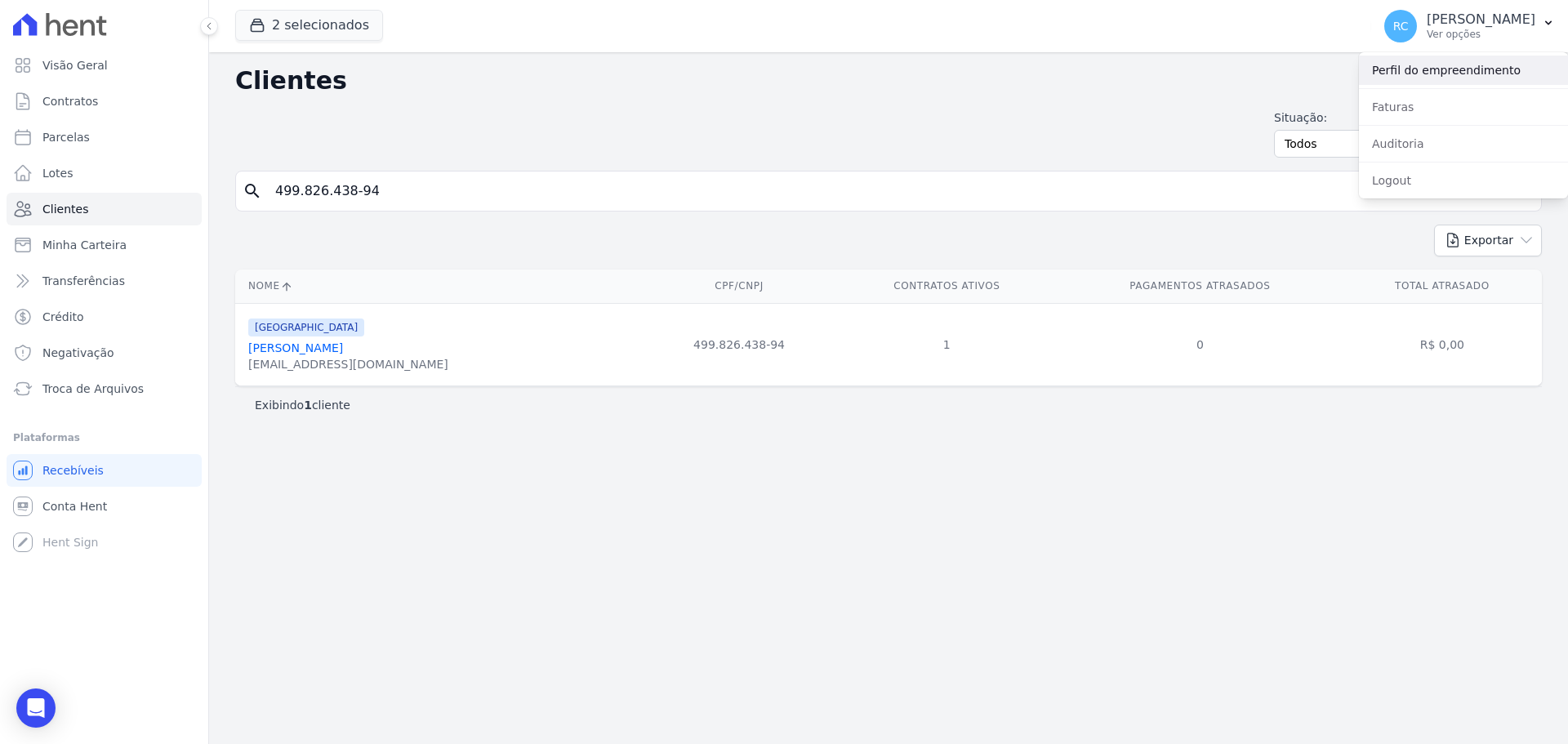
click at [1438, 72] on link "Perfil do empreendimento" at bounding box center [1463, 71] width 209 height 29
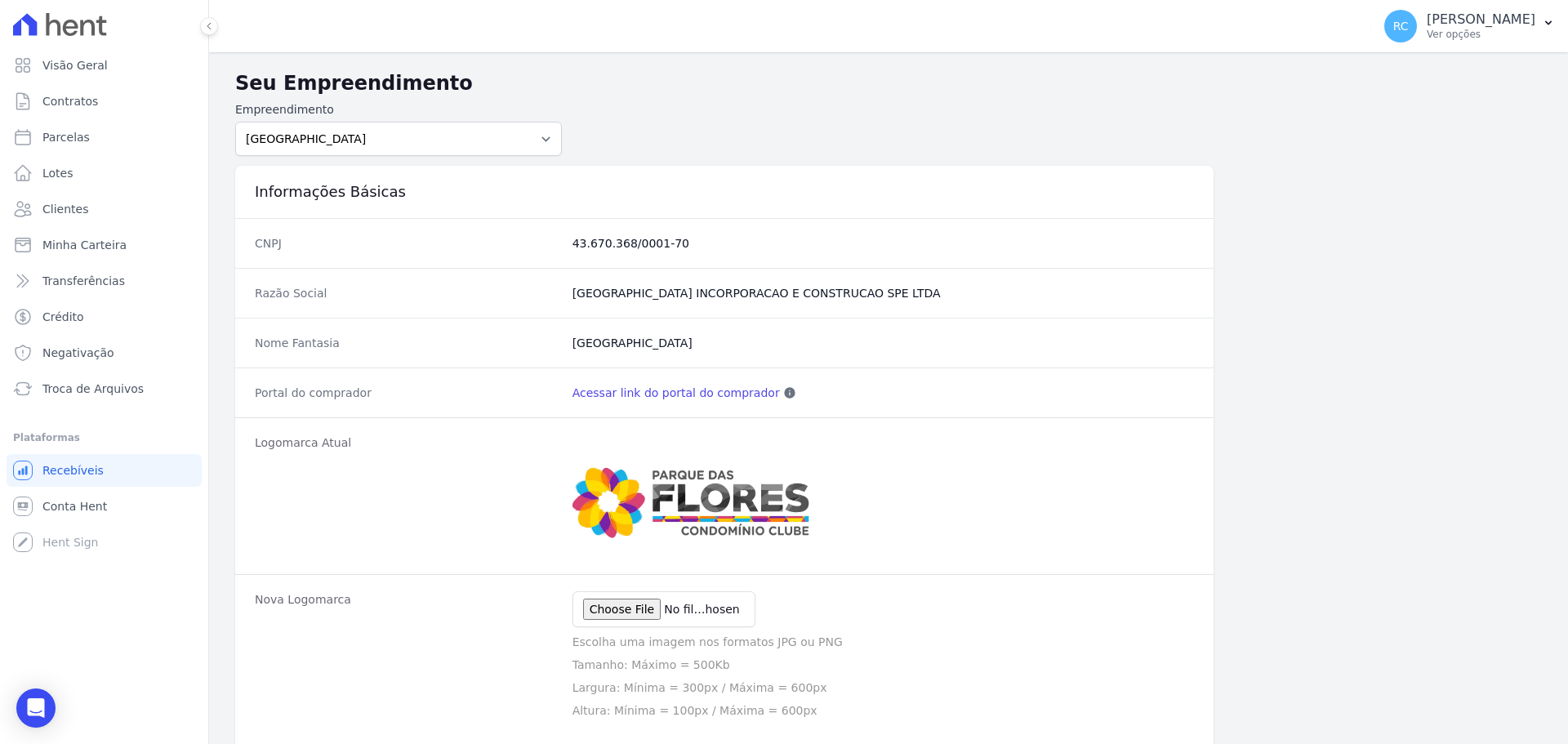
click at [702, 397] on link "Acessar link do portal do comprador" at bounding box center [676, 392] width 207 height 16
